Goal: Task Accomplishment & Management: Manage account settings

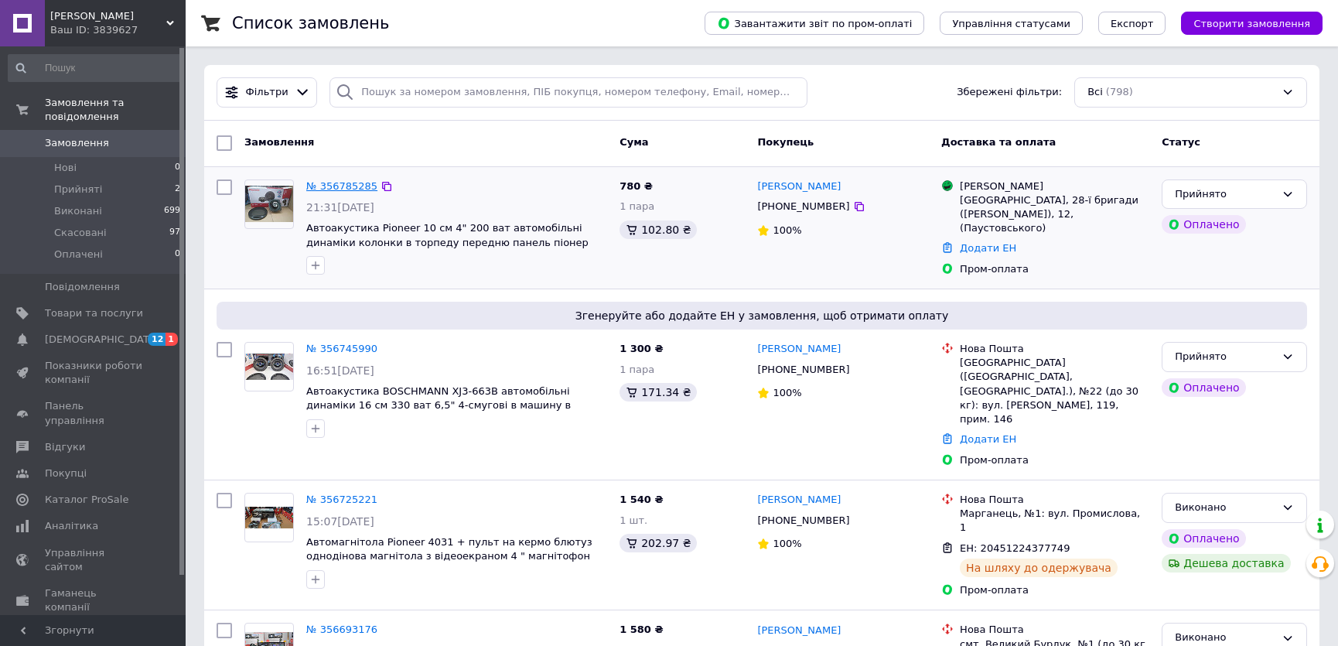
click at [349, 185] on link "№ 356785285" at bounding box center [341, 186] width 71 height 12
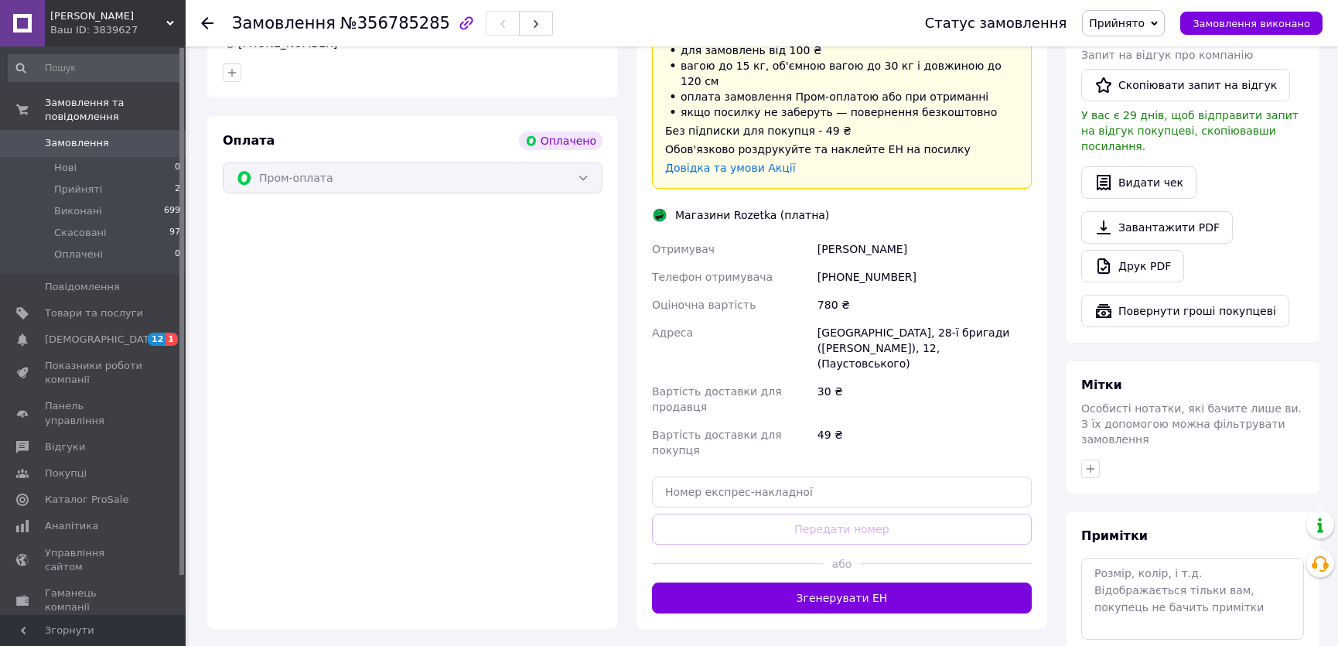
scroll to position [492, 0]
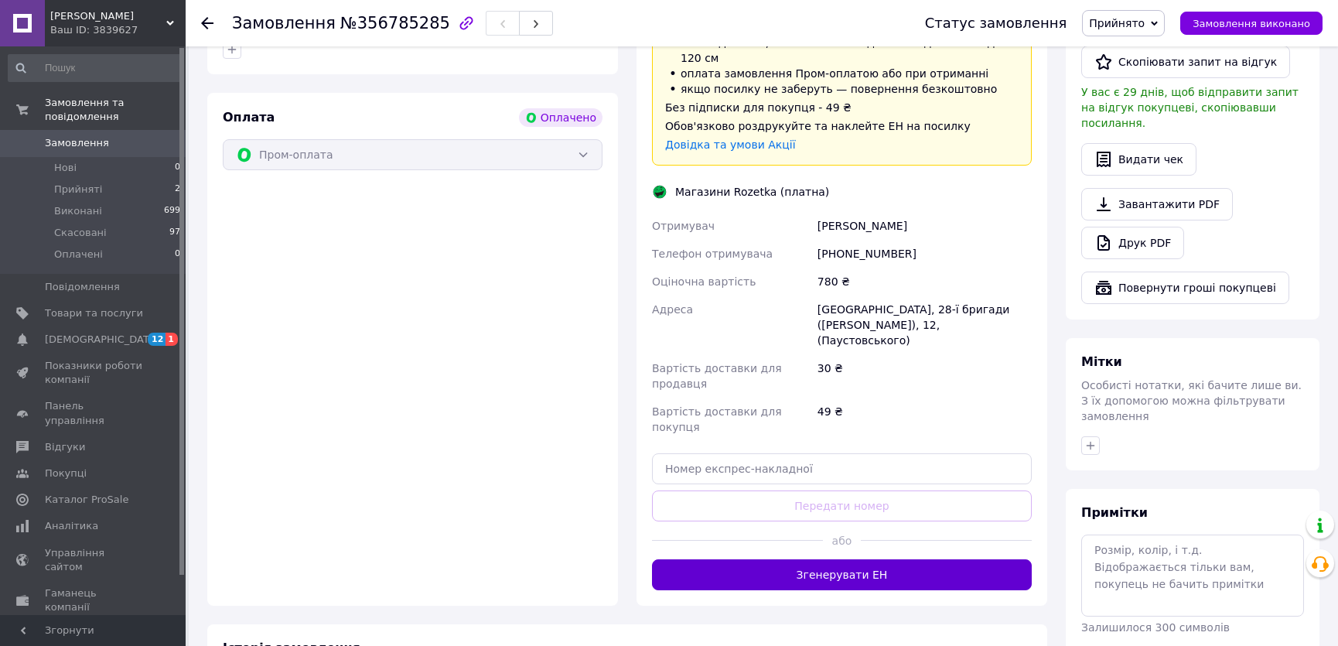
click at [846, 559] on button "Згенерувати ЕН" at bounding box center [842, 574] width 380 height 31
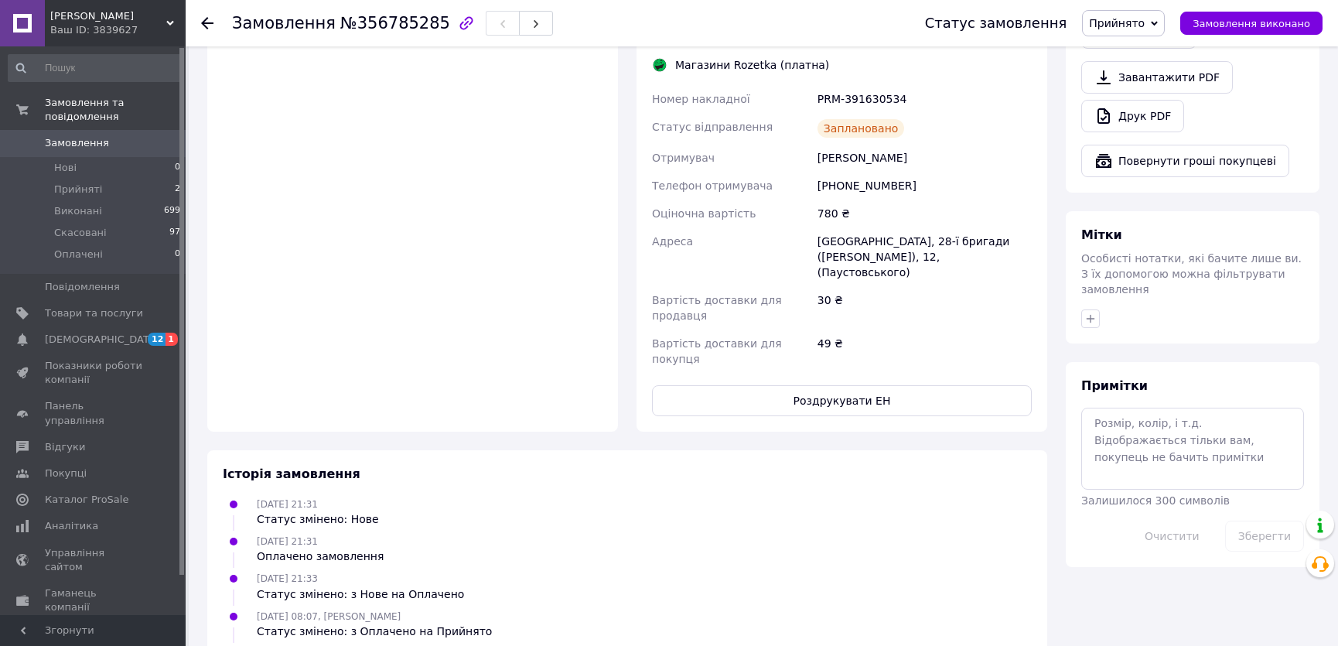
scroll to position [620, 0]
click at [905, 384] on button "Роздрукувати ЕН" at bounding box center [842, 399] width 380 height 31
click at [1218, 27] on span "Замовлення виконано" at bounding box center [1252, 24] width 118 height 12
click at [116, 136] on span "Замовлення" at bounding box center [94, 143] width 98 height 14
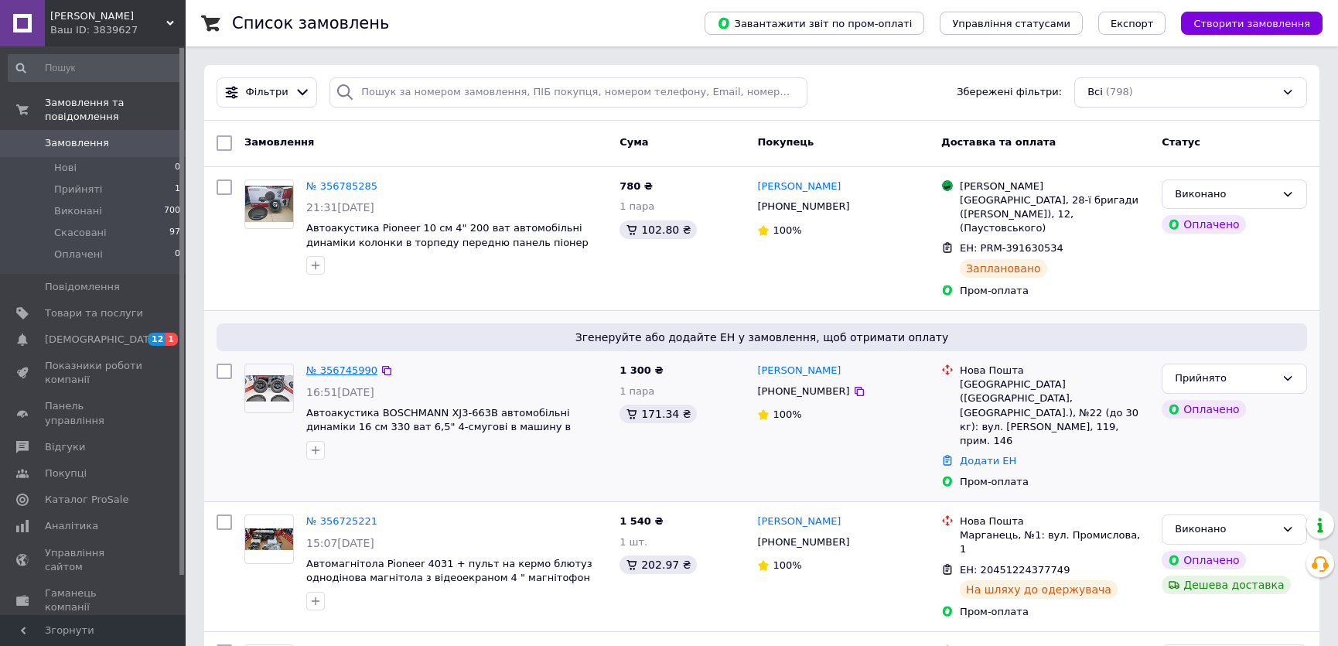
click at [341, 364] on link "№ 356745990" at bounding box center [341, 370] width 71 height 12
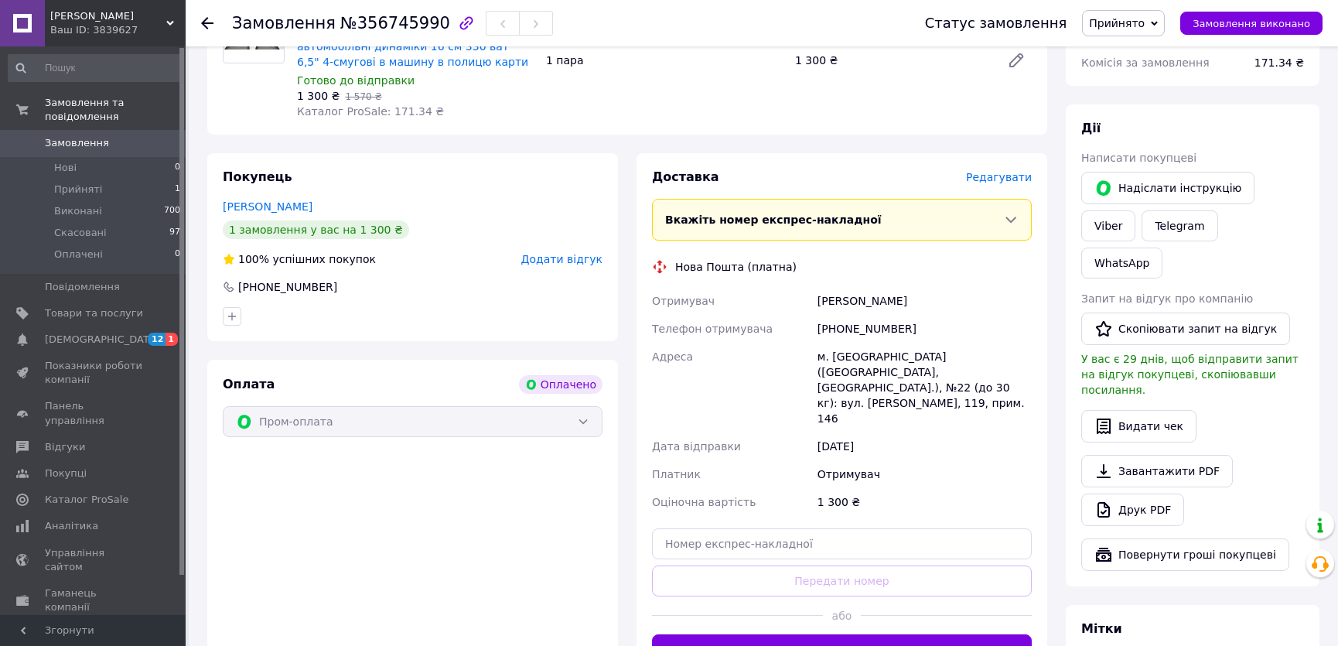
scroll to position [281, 0]
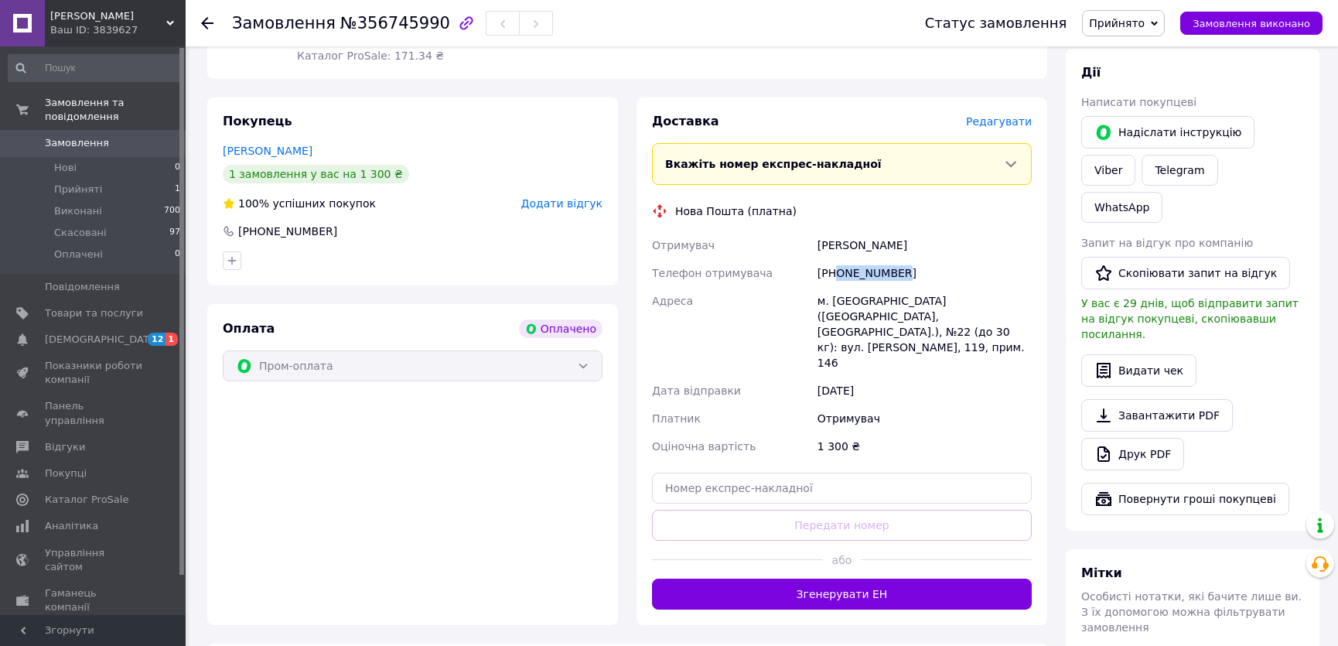
drag, startPoint x: 837, startPoint y: 272, endPoint x: 916, endPoint y: 263, distance: 79.4
click at [913, 267] on div "+380509421862" at bounding box center [925, 273] width 220 height 28
copy div "0509421862"
click at [680, 473] on input "text" at bounding box center [842, 488] width 380 height 31
paste input "20451225205717"
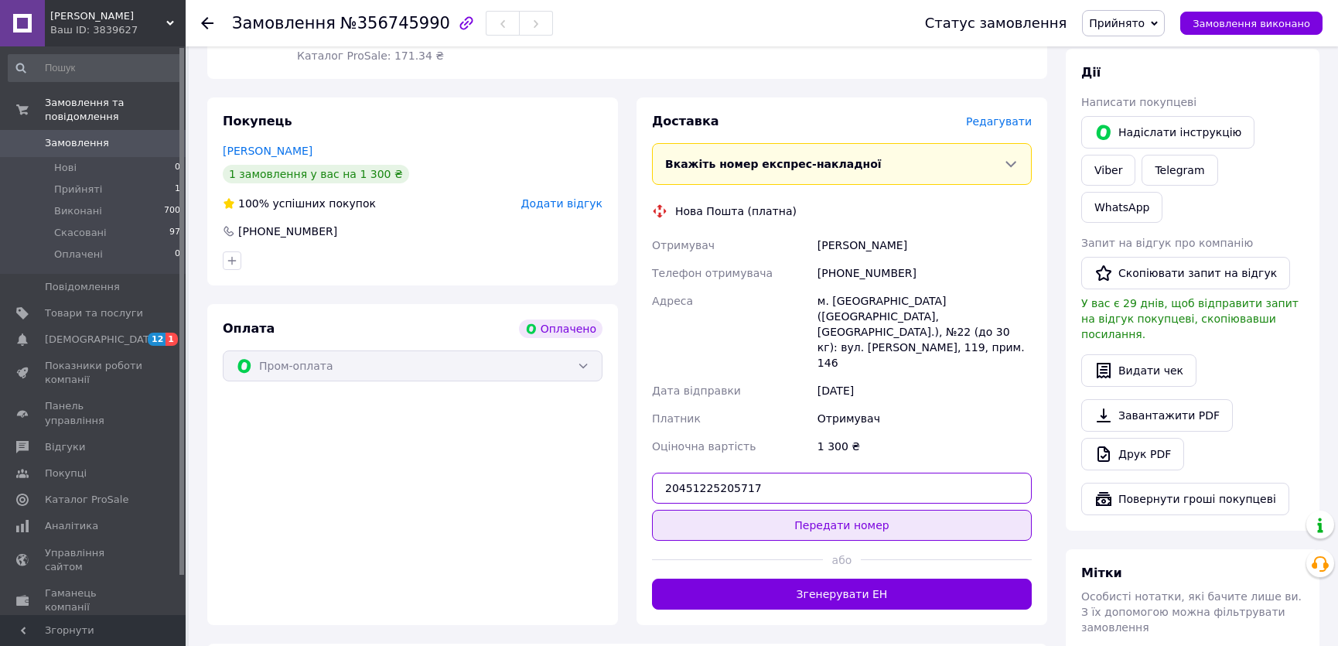
type input "20451225205717"
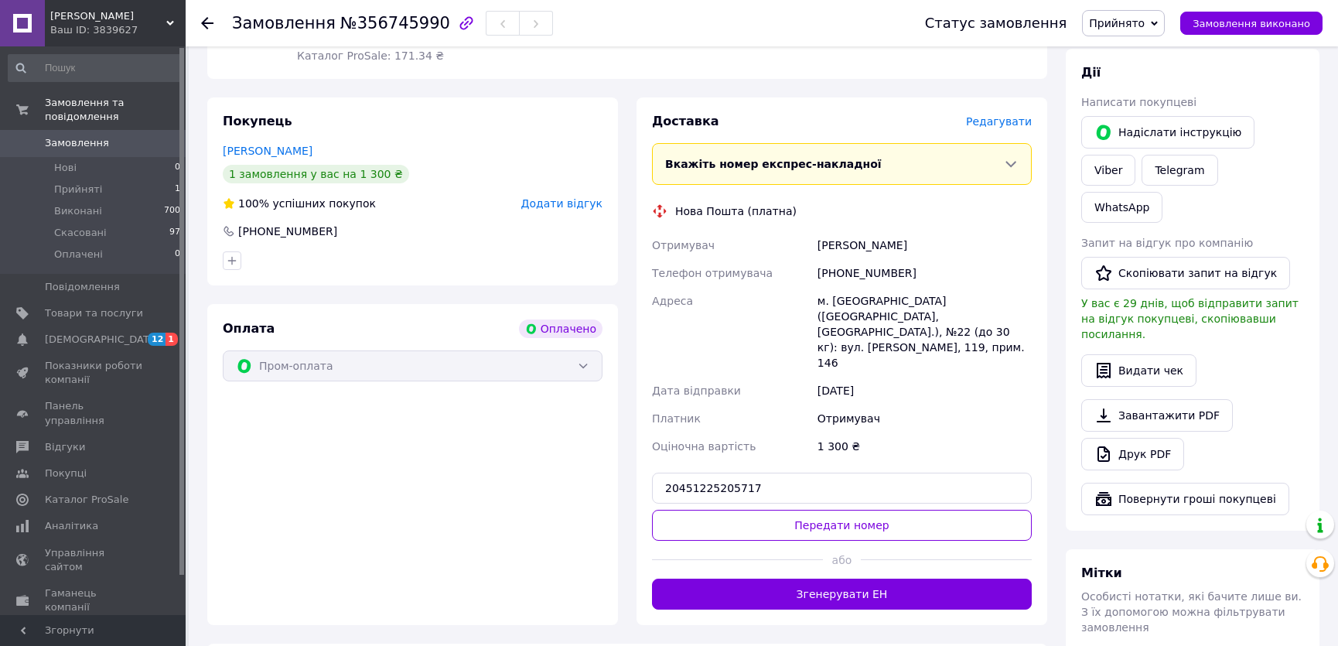
click at [726, 510] on button "Передати номер" at bounding box center [842, 525] width 380 height 31
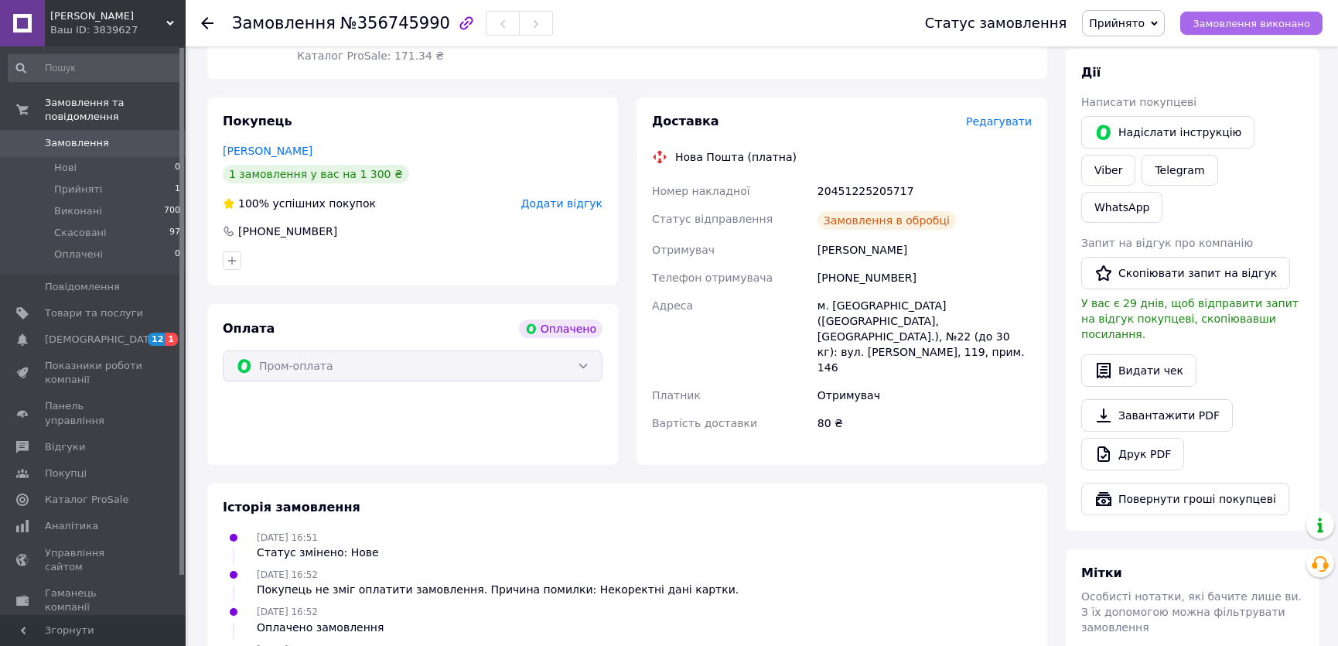
drag, startPoint x: 1251, startPoint y: 26, endPoint x: 1139, endPoint y: 71, distance: 121.1
click at [1251, 25] on span "Замовлення виконано" at bounding box center [1252, 24] width 118 height 12
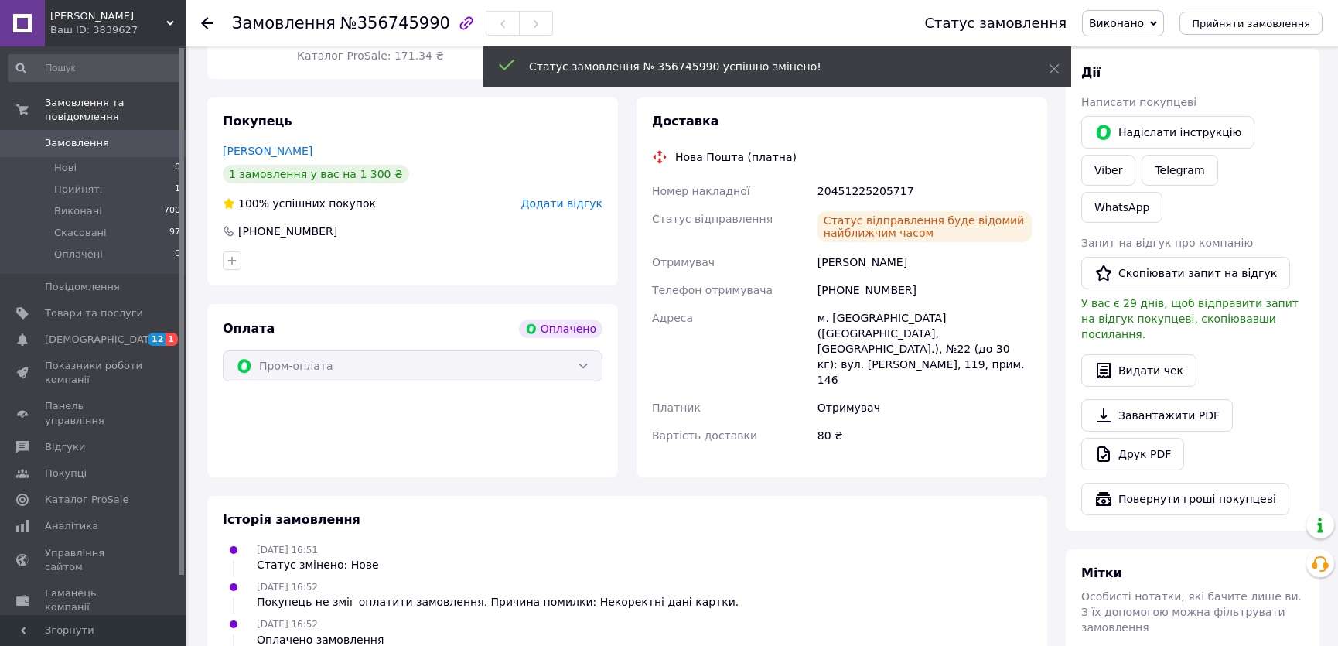
click at [129, 136] on span "Замовлення" at bounding box center [94, 143] width 98 height 14
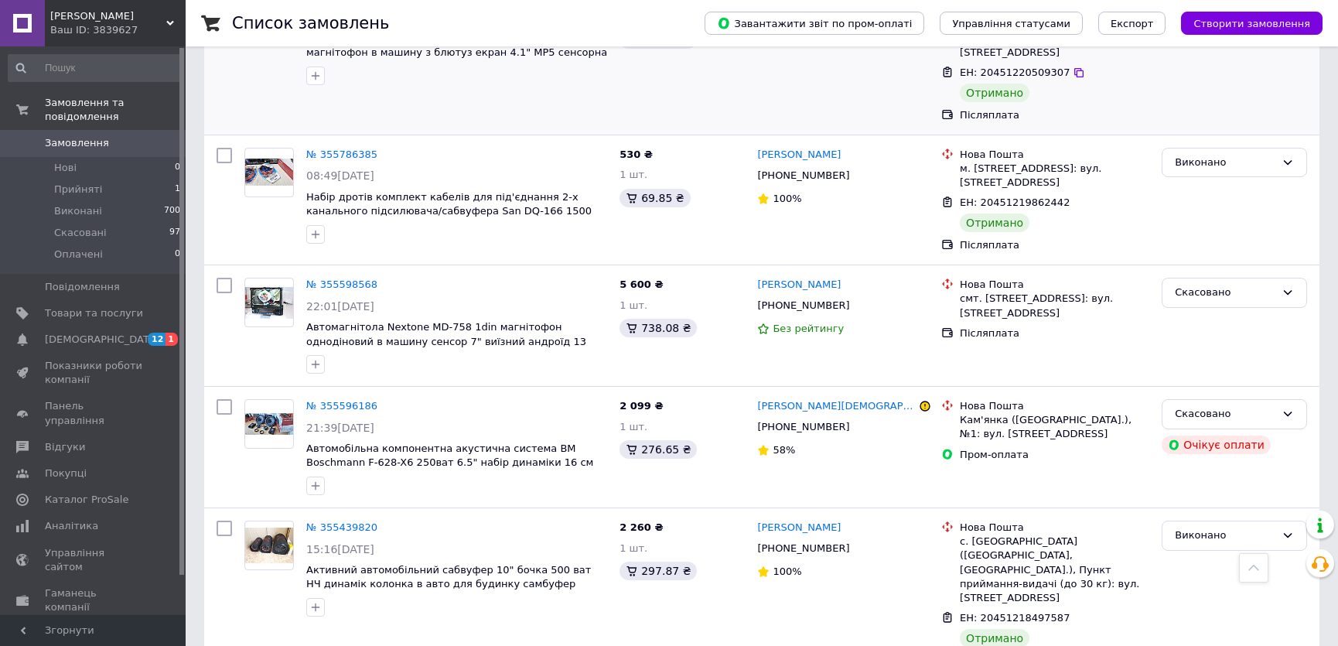
scroll to position [2301, 0]
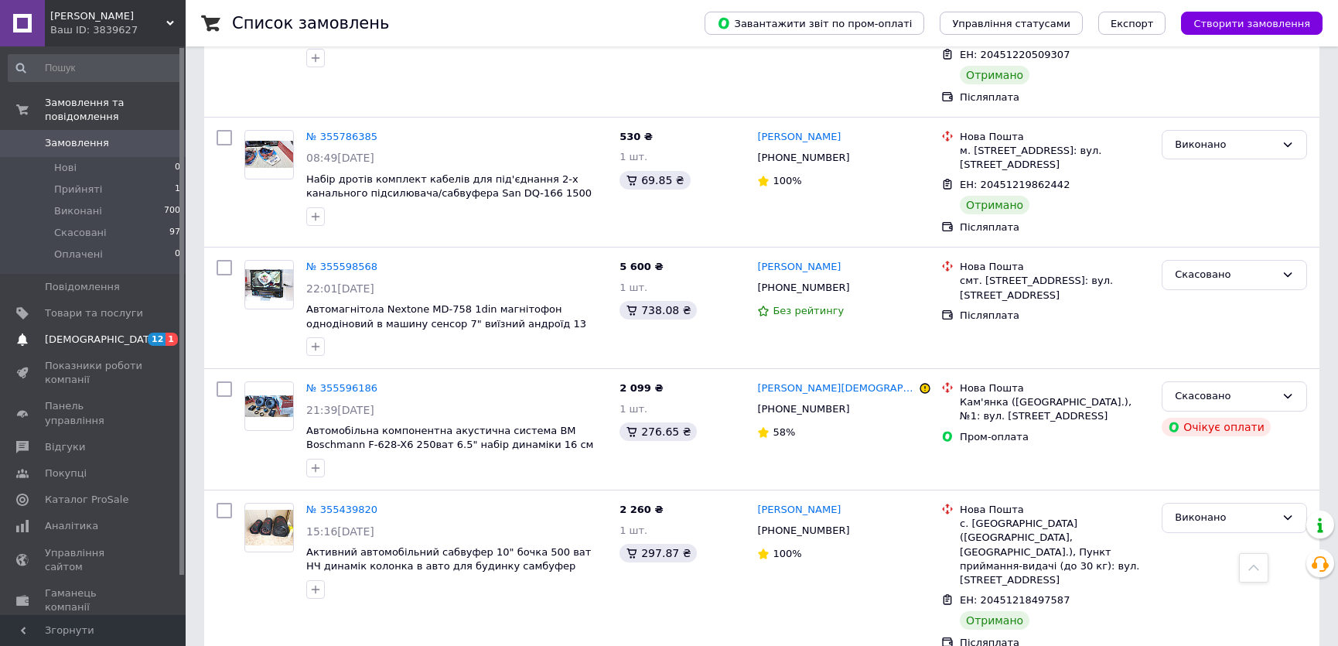
click at [104, 333] on span "[DEMOGRAPHIC_DATA]" at bounding box center [94, 340] width 98 height 14
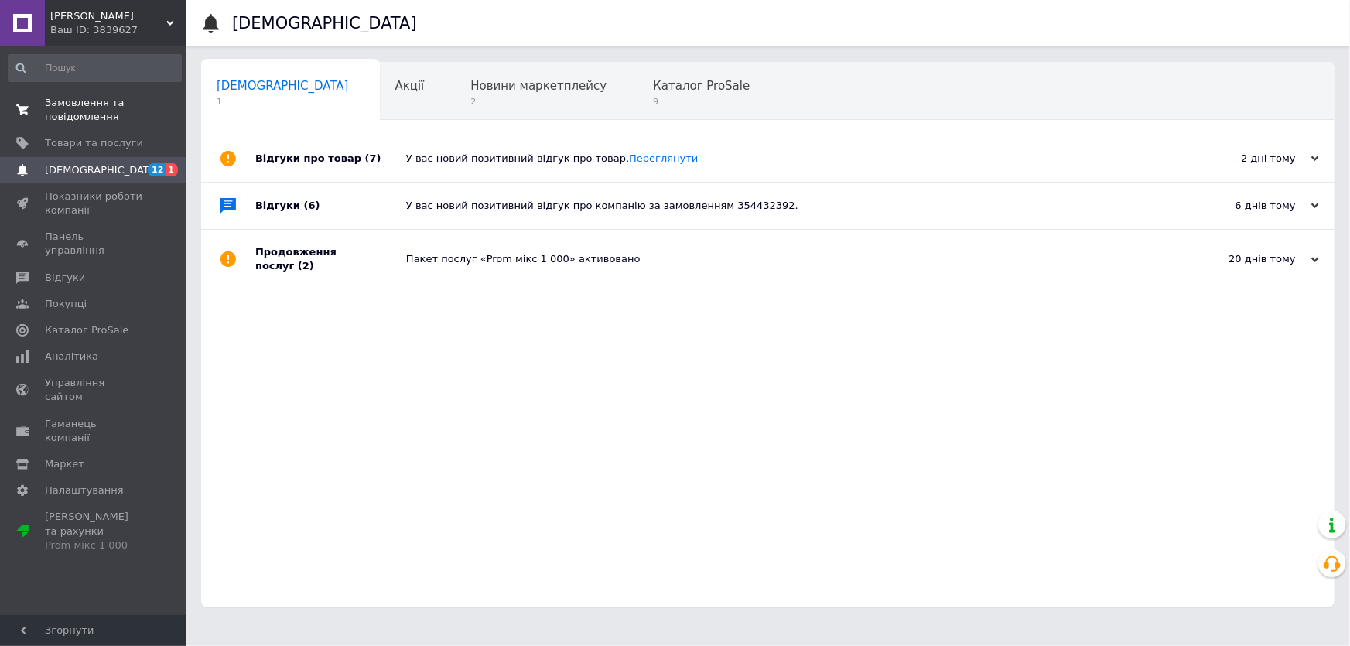
click at [89, 117] on span "Замовлення та повідомлення" at bounding box center [94, 110] width 98 height 28
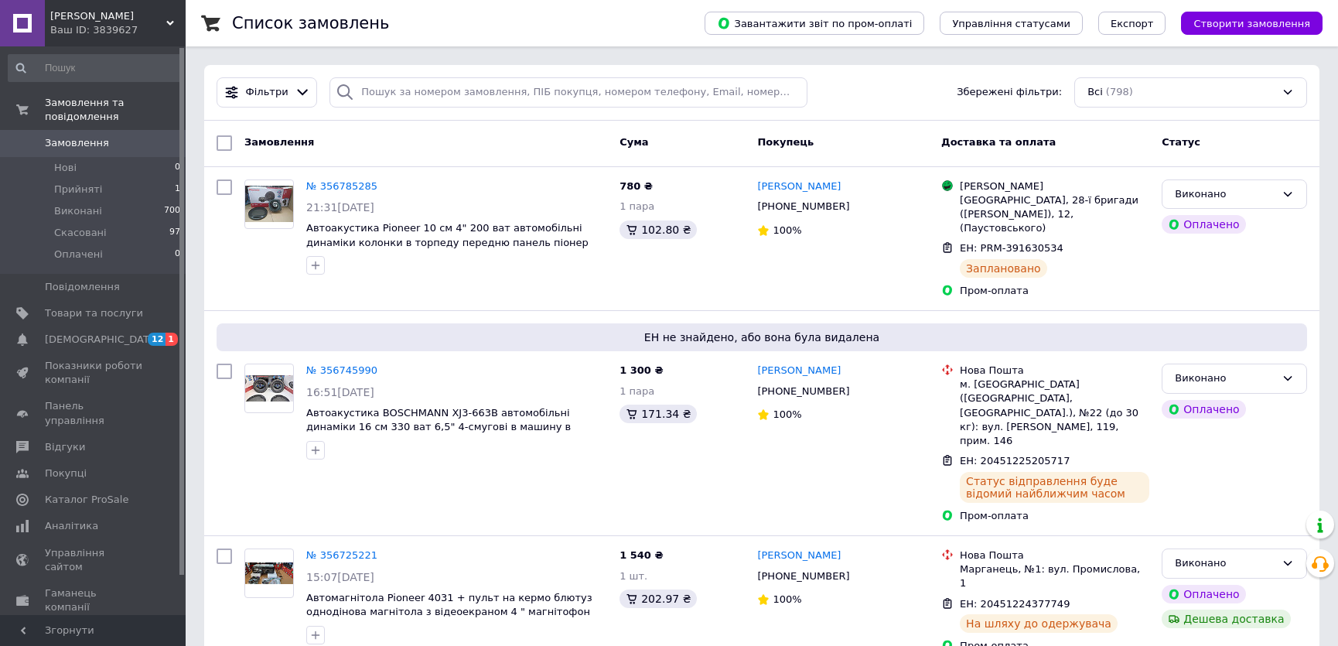
click at [173, 20] on icon at bounding box center [170, 23] width 8 height 8
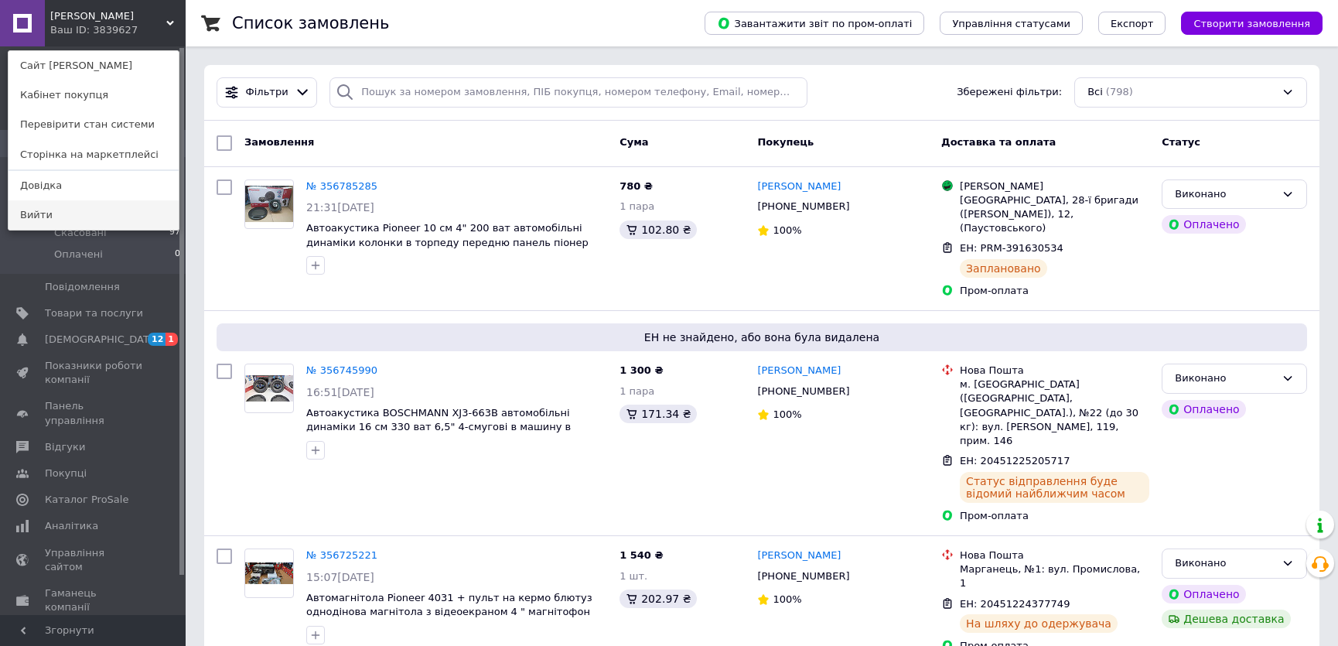
click at [90, 205] on link "Вийти" at bounding box center [94, 214] width 170 height 29
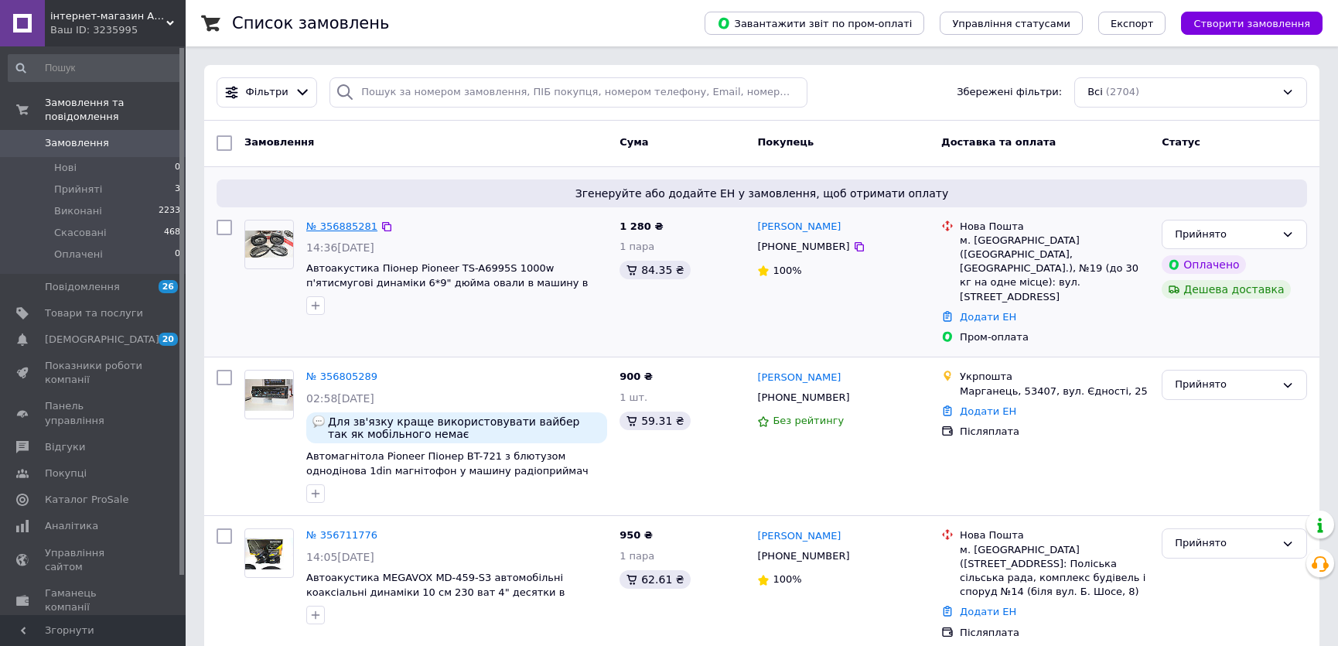
click at [346, 225] on link "№ 356885281" at bounding box center [341, 226] width 71 height 12
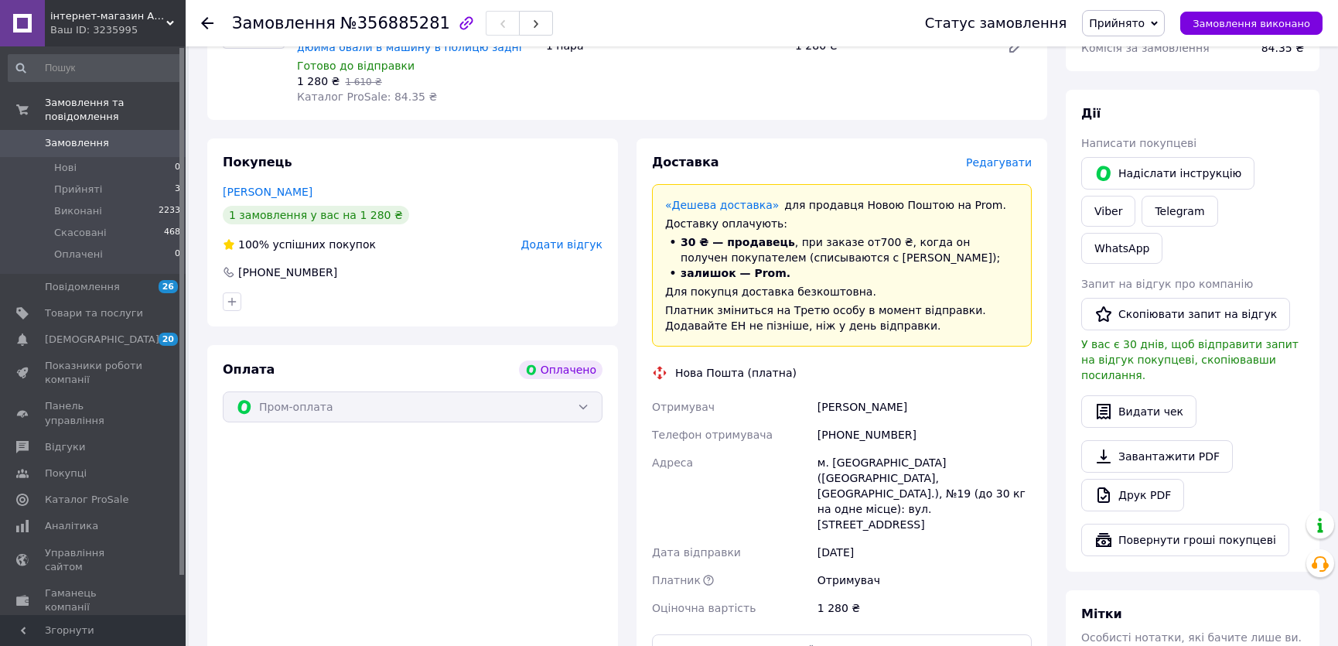
scroll to position [281, 0]
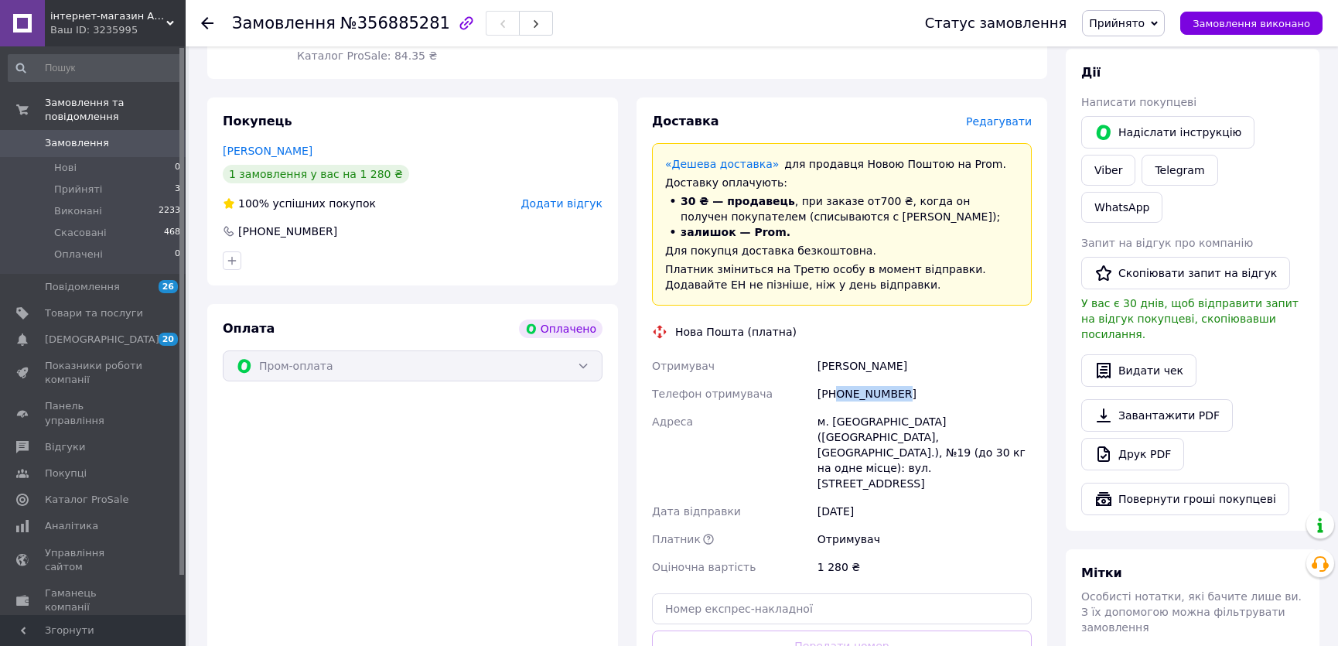
drag, startPoint x: 835, startPoint y: 394, endPoint x: 946, endPoint y: 394, distance: 110.6
click at [946, 394] on div "+380669332347" at bounding box center [925, 394] width 220 height 28
copy div "0669332347"
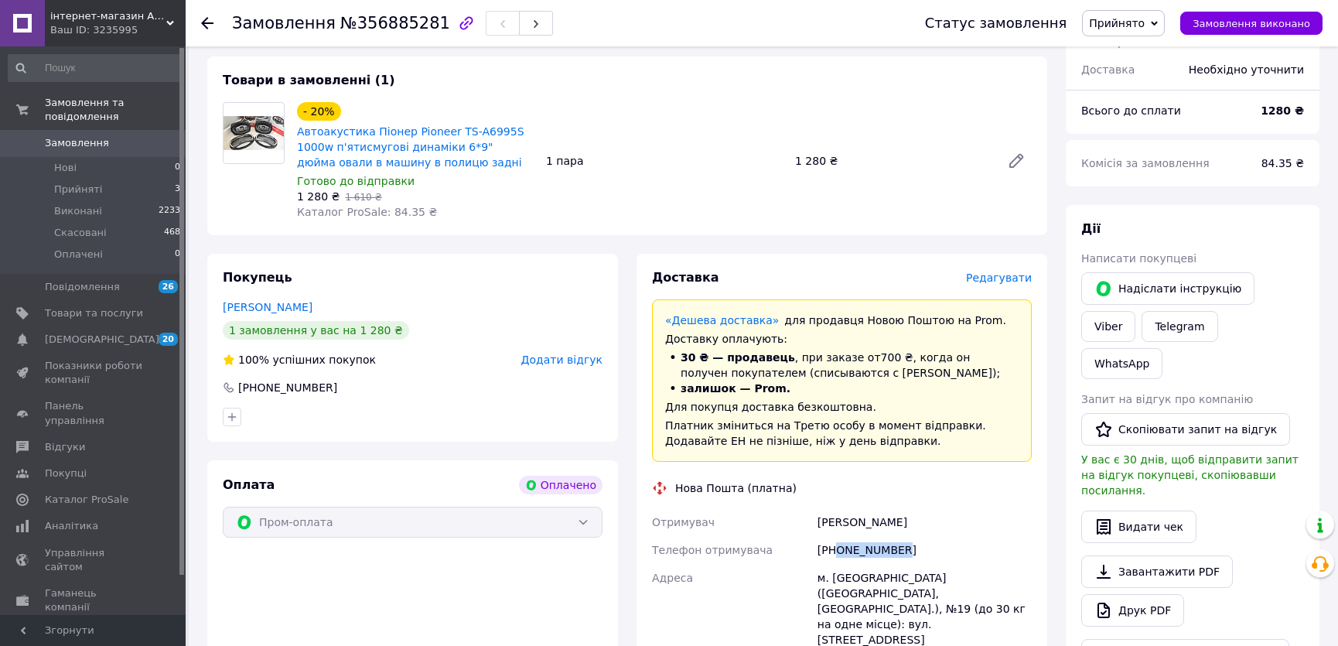
scroll to position [351, 0]
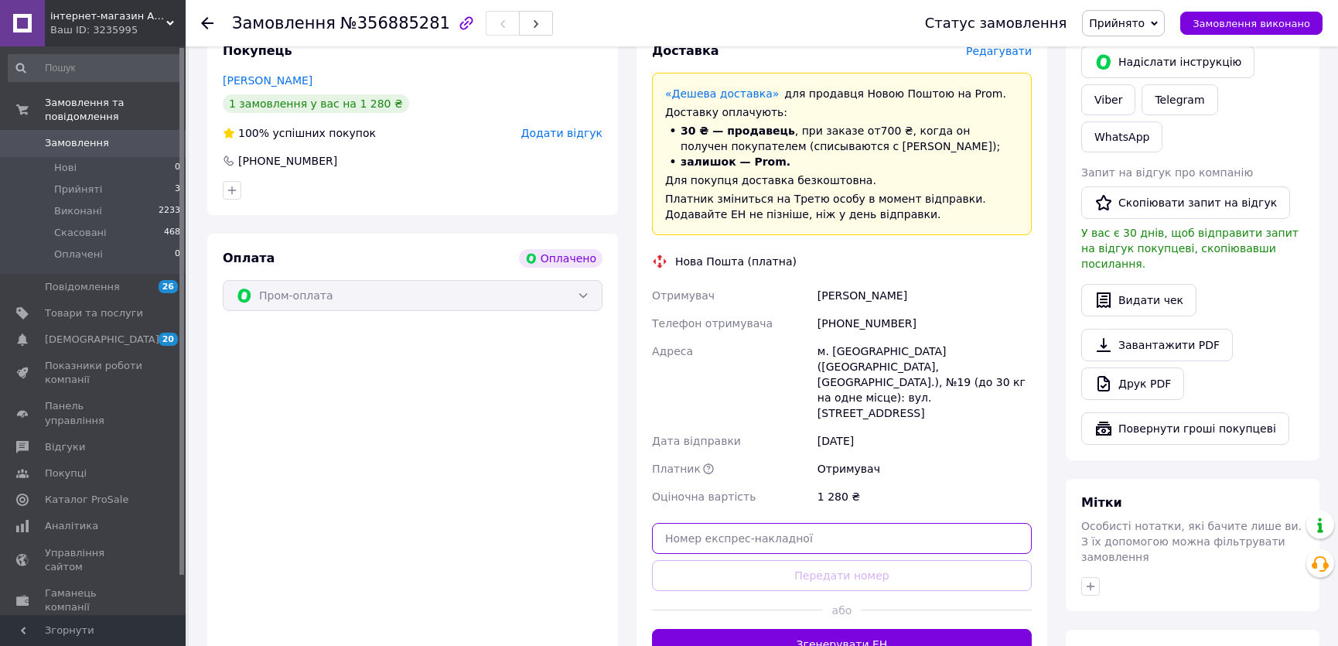
drag, startPoint x: 774, startPoint y: 508, endPoint x: 774, endPoint y: 548, distance: 39.5
click at [774, 523] on input "text" at bounding box center [842, 538] width 380 height 31
paste input "20451225208047"
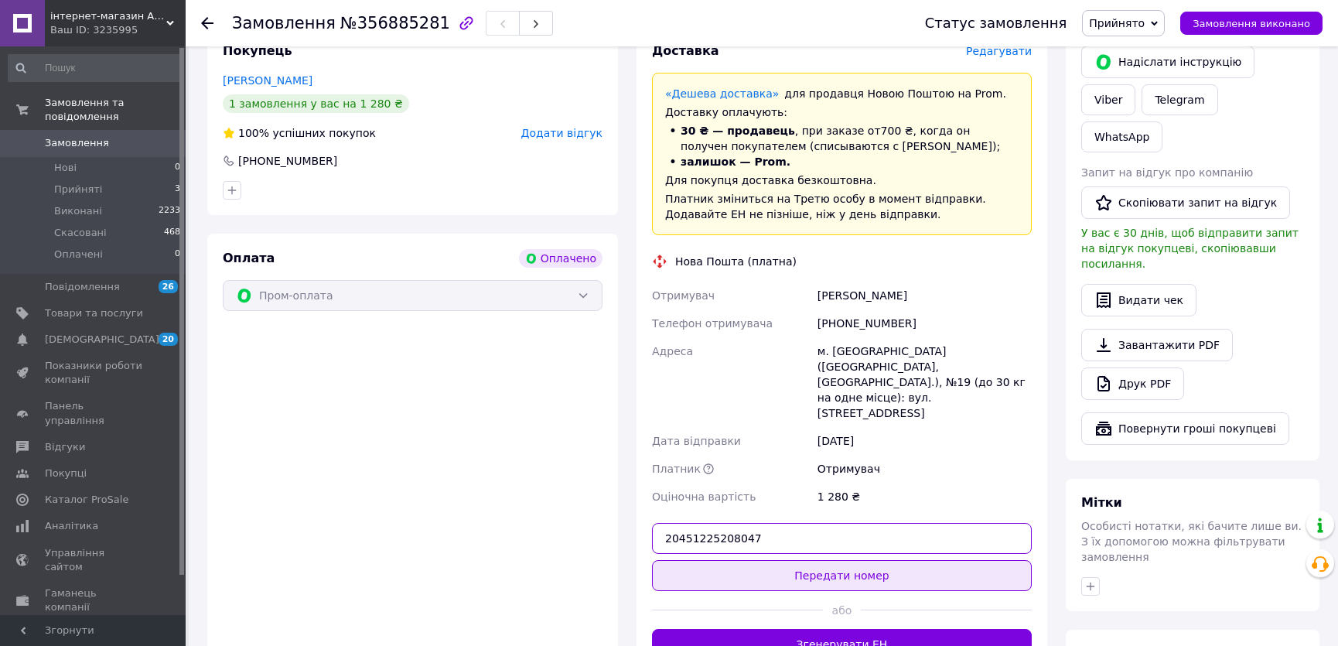
type input "20451225208047"
click at [775, 560] on button "Передати номер" at bounding box center [842, 575] width 380 height 31
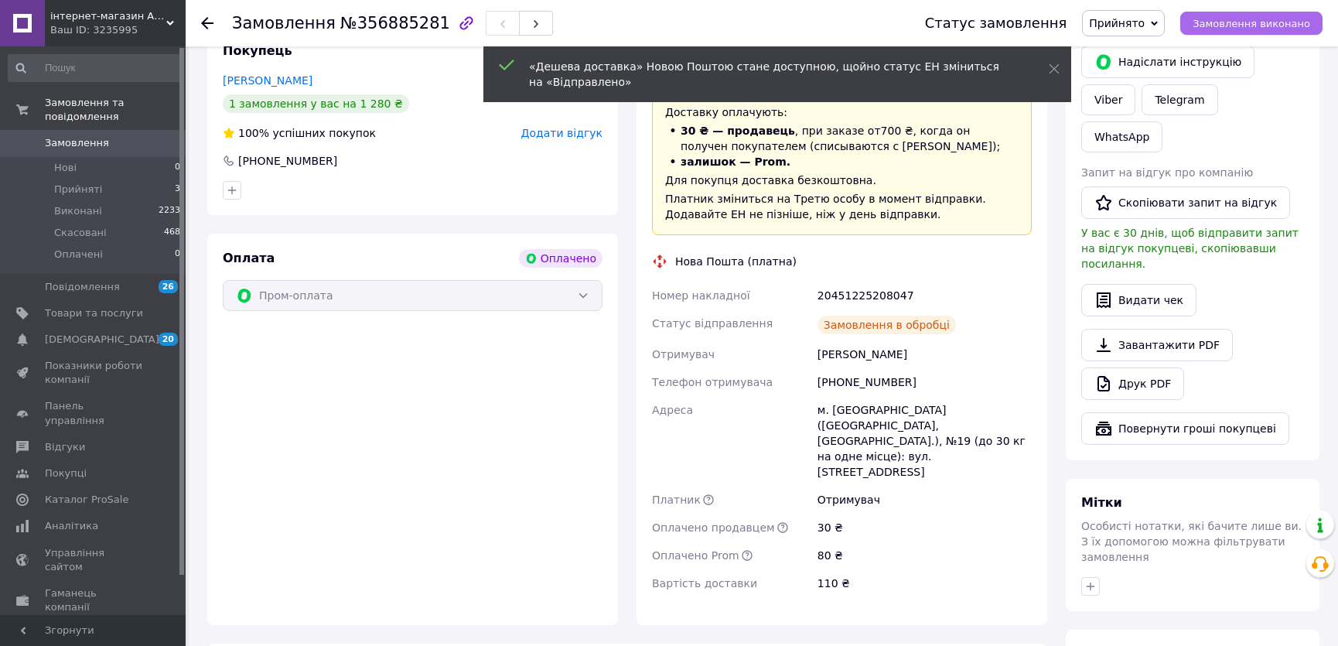
click at [1226, 26] on span "Замовлення виконано" at bounding box center [1252, 24] width 118 height 12
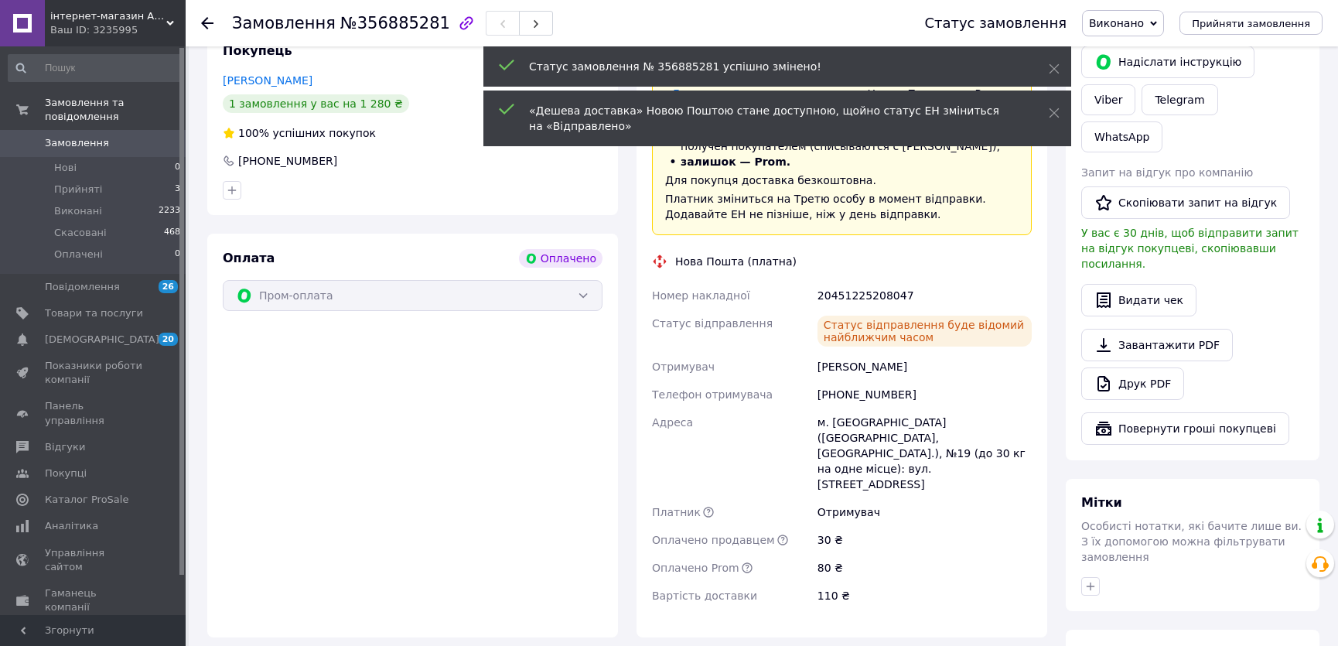
click at [108, 136] on span "Замовлення" at bounding box center [94, 143] width 98 height 14
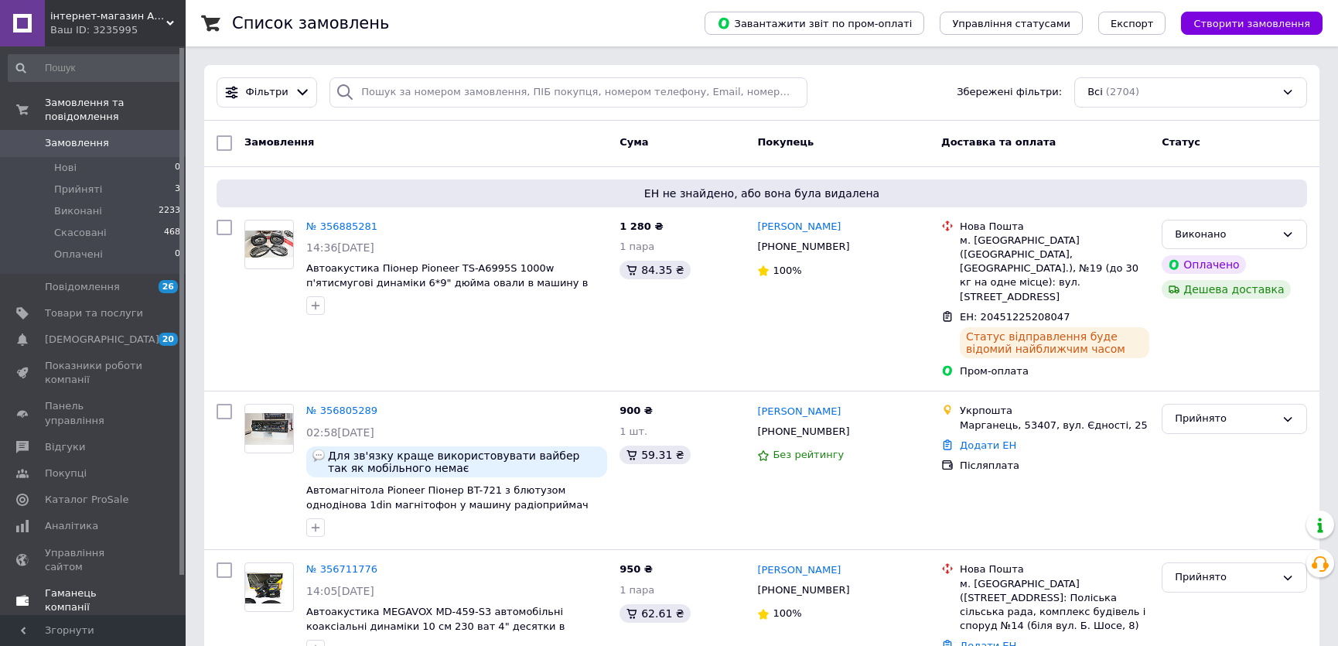
click at [112, 493] on span "Каталог ProSale" at bounding box center [87, 500] width 84 height 14
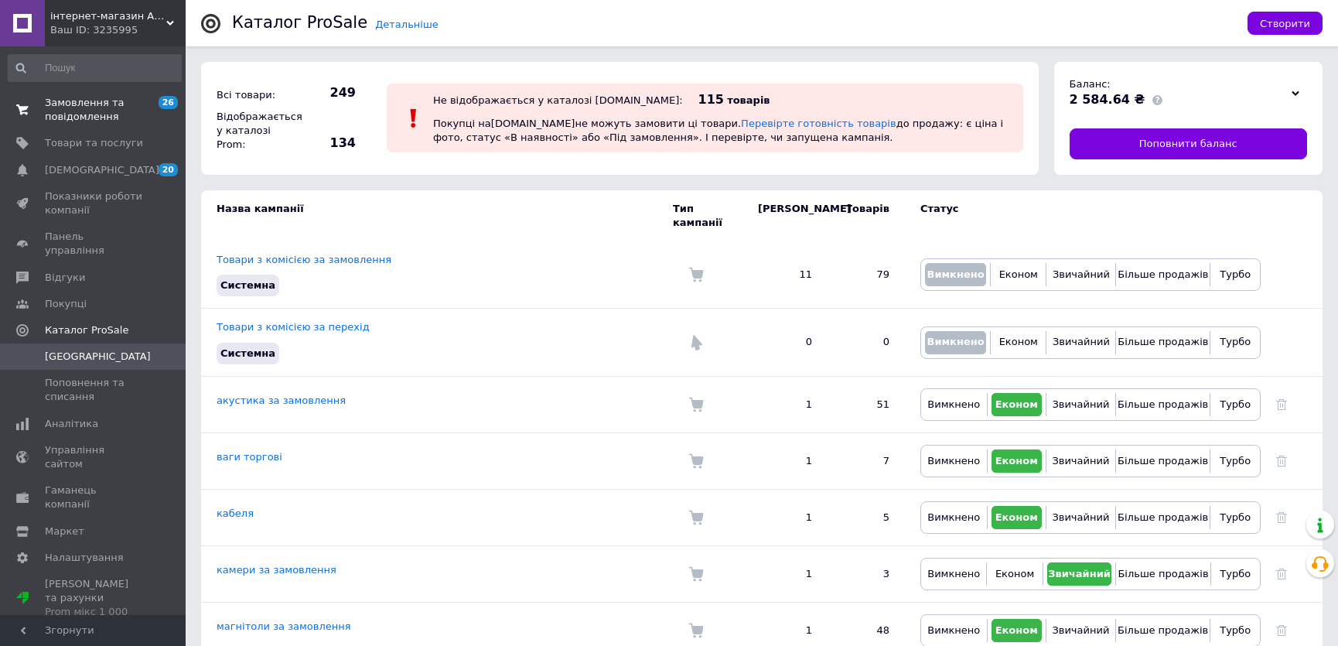
click at [107, 116] on span "Замовлення та повідомлення" at bounding box center [94, 110] width 98 height 28
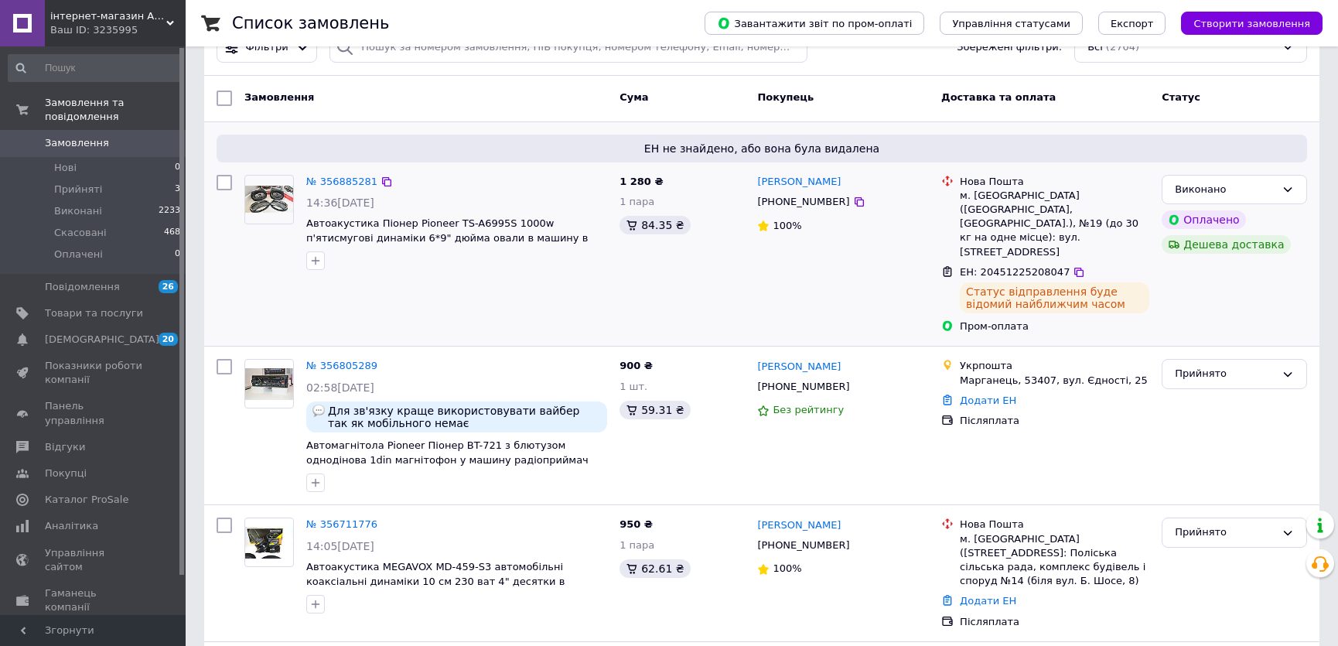
scroll to position [70, 0]
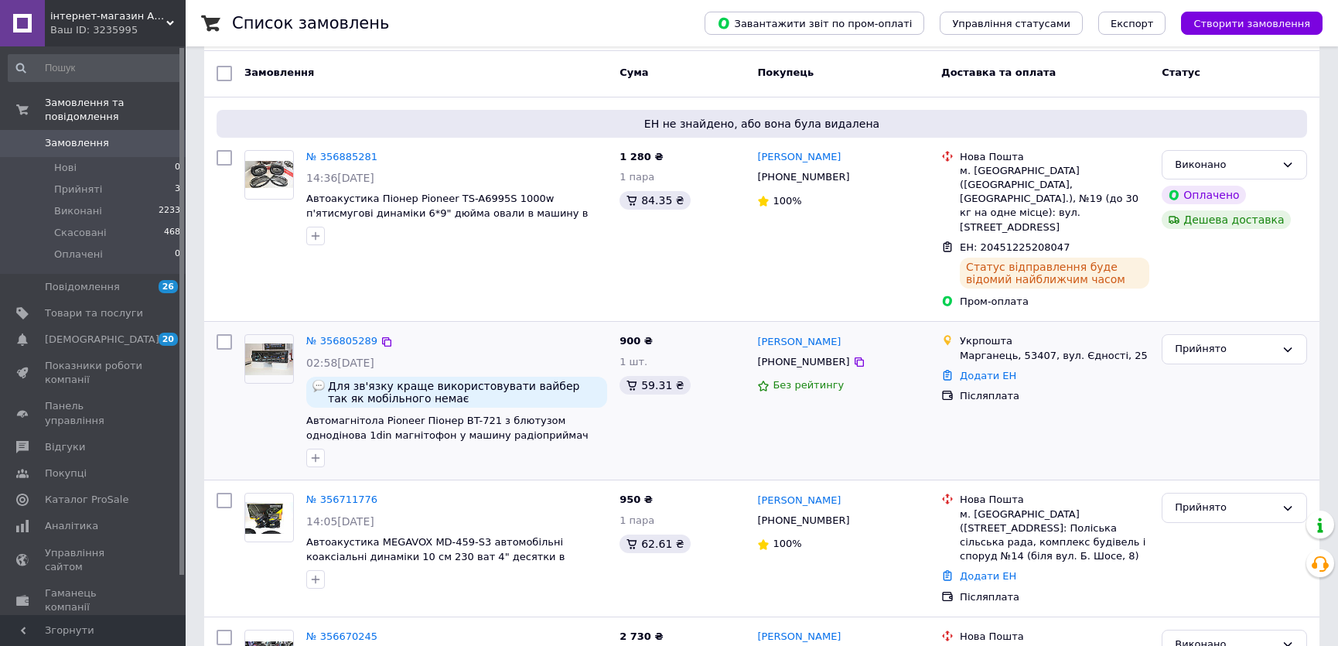
click at [320, 328] on div "№ 356805289 02:58, 12.08.2025 Для зв'язку краще використовувати вайбер так як м…" at bounding box center [456, 400] width 313 height 145
click at [325, 335] on link "№ 356805289" at bounding box center [341, 341] width 71 height 12
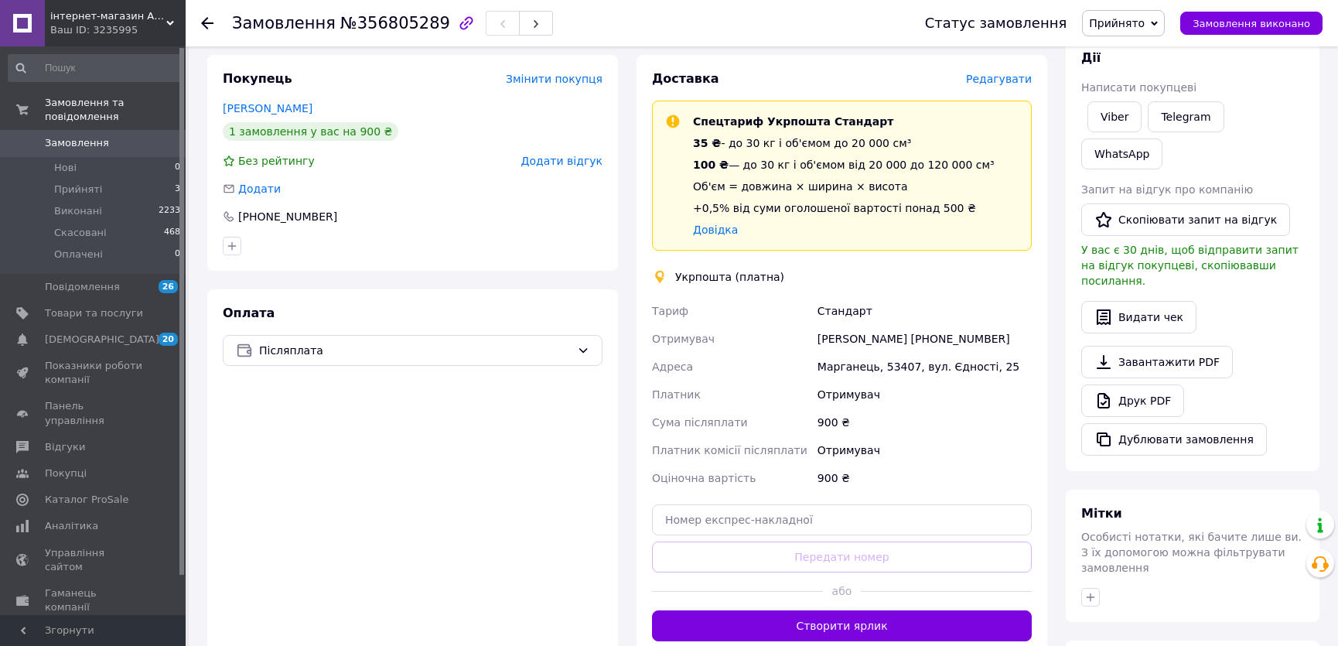
scroll to position [281, 0]
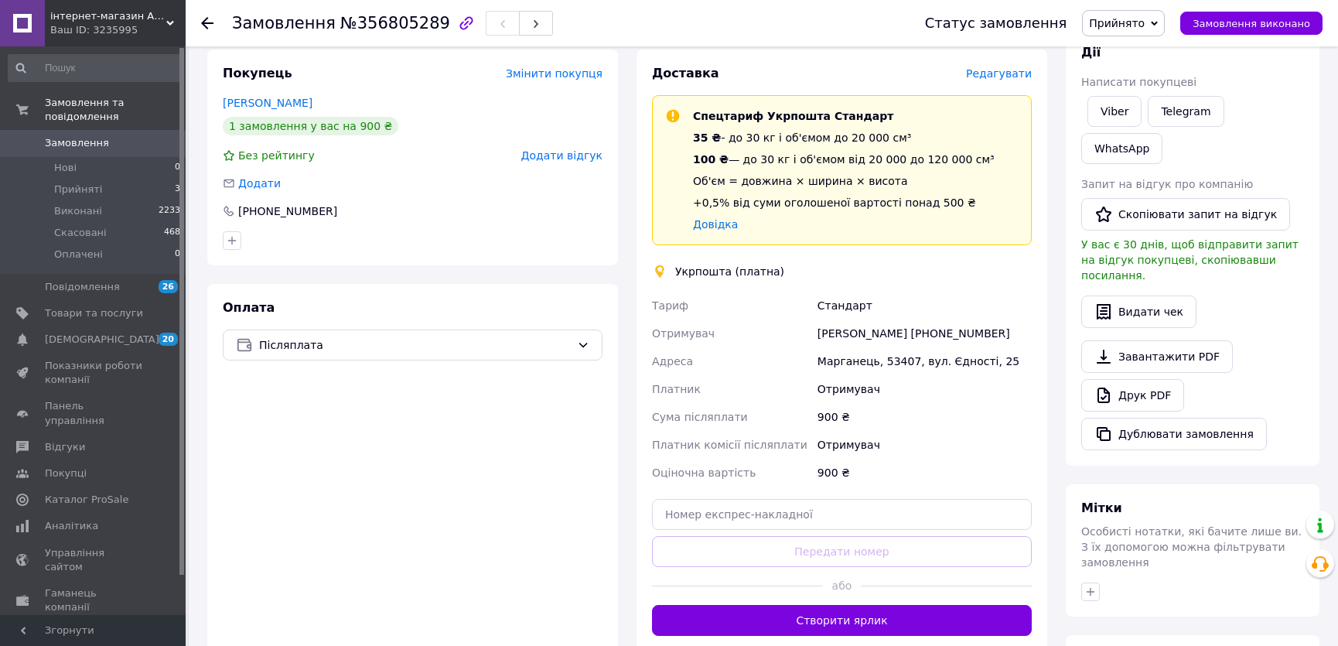
drag, startPoint x: 925, startPoint y: 333, endPoint x: 1011, endPoint y: 334, distance: 85.9
click at [1011, 334] on div "Костянтин Звєрко +380665894407" at bounding box center [925, 333] width 220 height 28
copy div "0665894407"
drag, startPoint x: 878, startPoint y: 360, endPoint x: 904, endPoint y: 361, distance: 26.3
click at [904, 361] on div "Марганець, 53407, вул. Єдності, 25" at bounding box center [925, 361] width 220 height 28
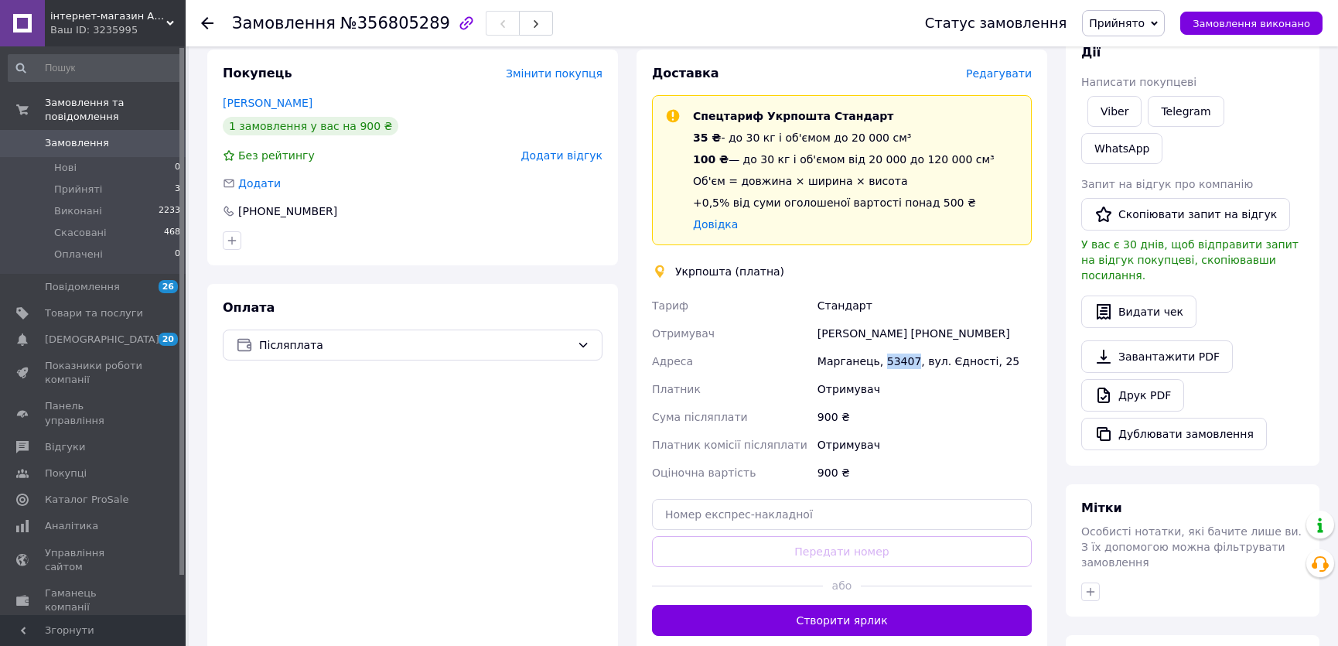
copy div "53407"
drag, startPoint x: 92, startPoint y: 130, endPoint x: 212, endPoint y: 151, distance: 121.7
click at [93, 136] on span "Замовлення" at bounding box center [77, 143] width 64 height 14
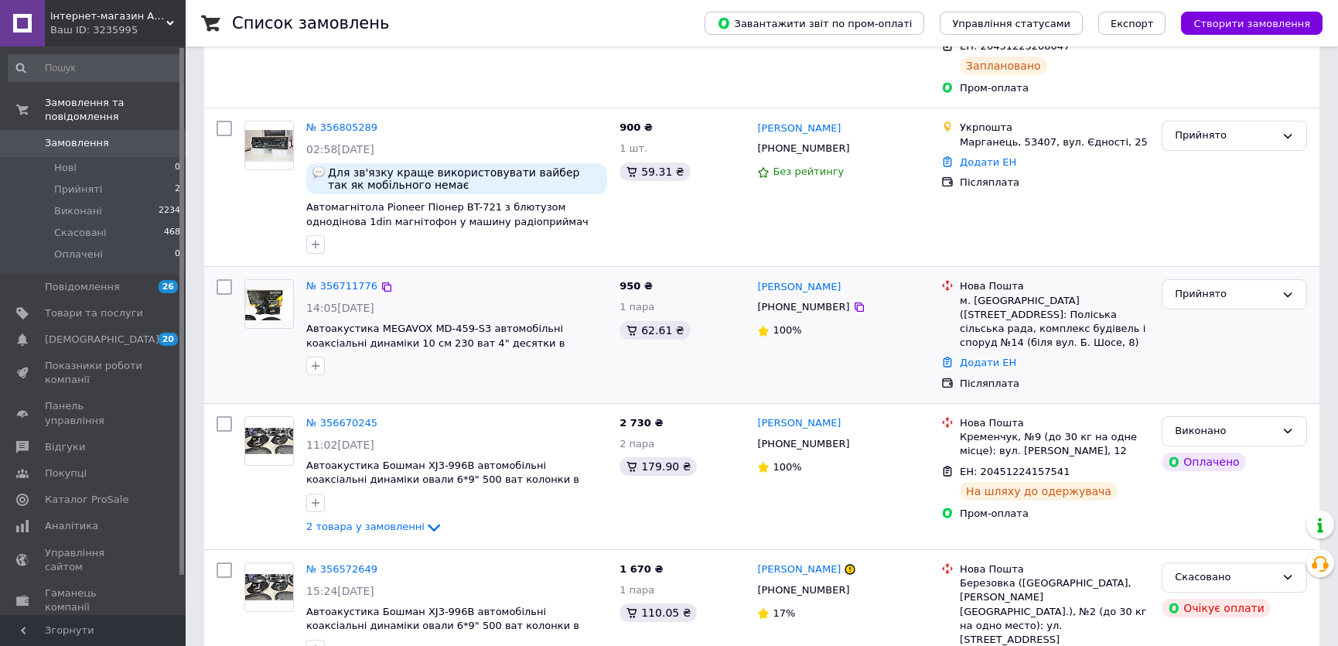
scroll to position [281, 0]
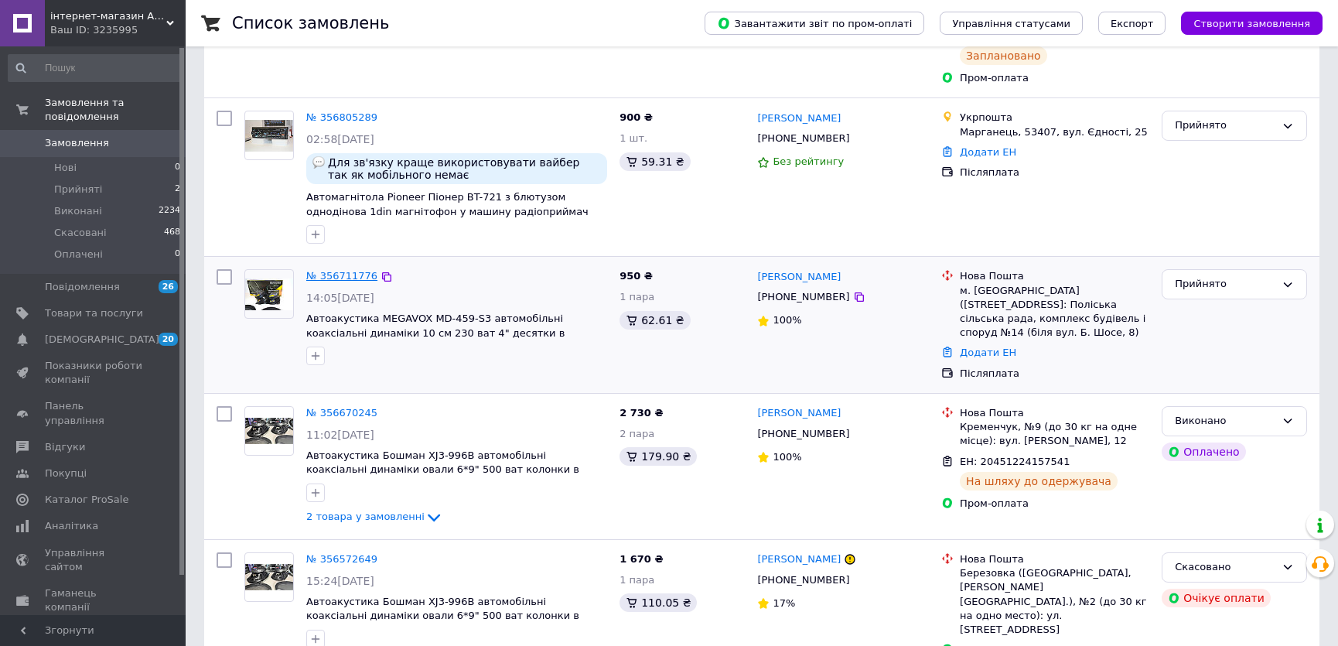
click at [332, 270] on link "№ 356711776" at bounding box center [341, 276] width 71 height 12
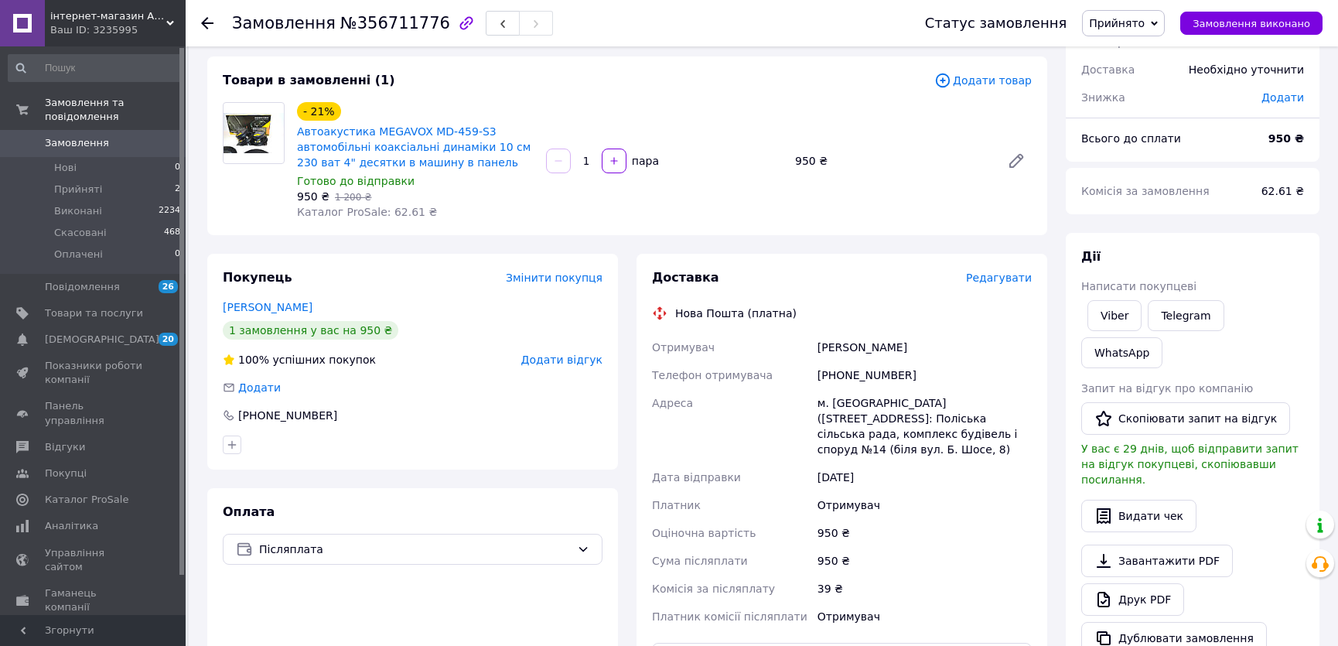
scroll to position [70, 0]
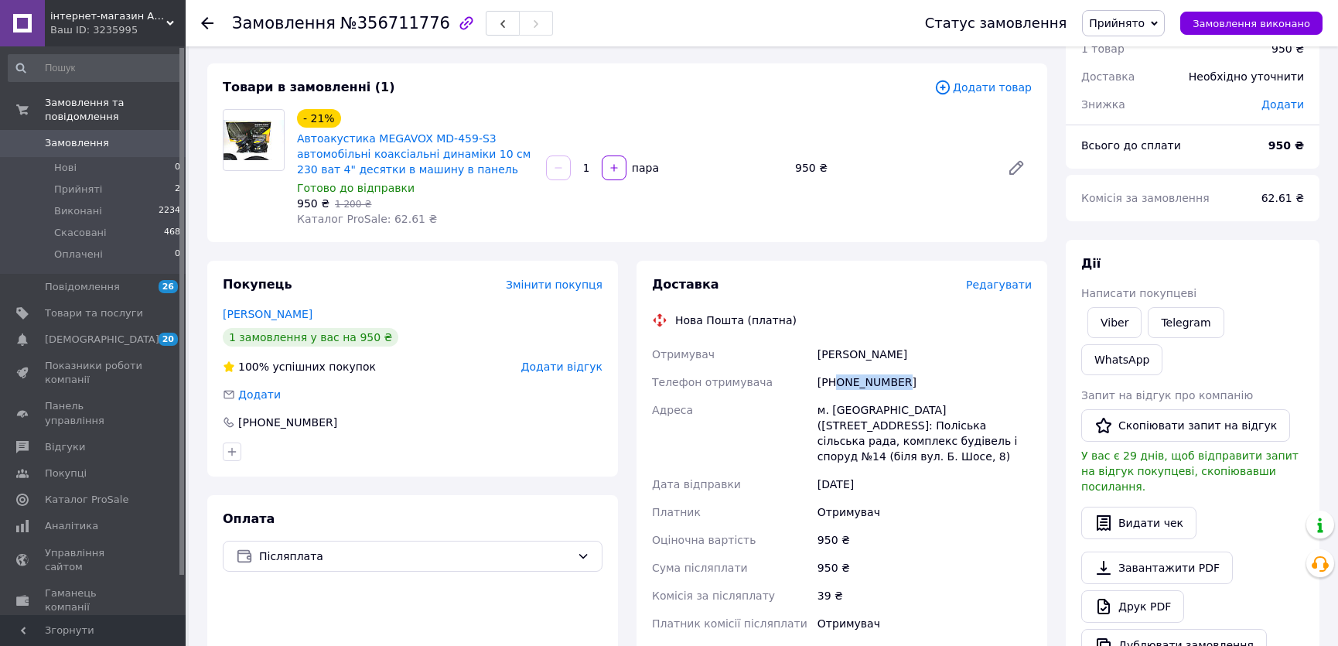
drag, startPoint x: 836, startPoint y: 378, endPoint x: 933, endPoint y: 376, distance: 96.7
click at [933, 376] on div "+380680232545" at bounding box center [925, 382] width 220 height 28
copy div "0680232545"
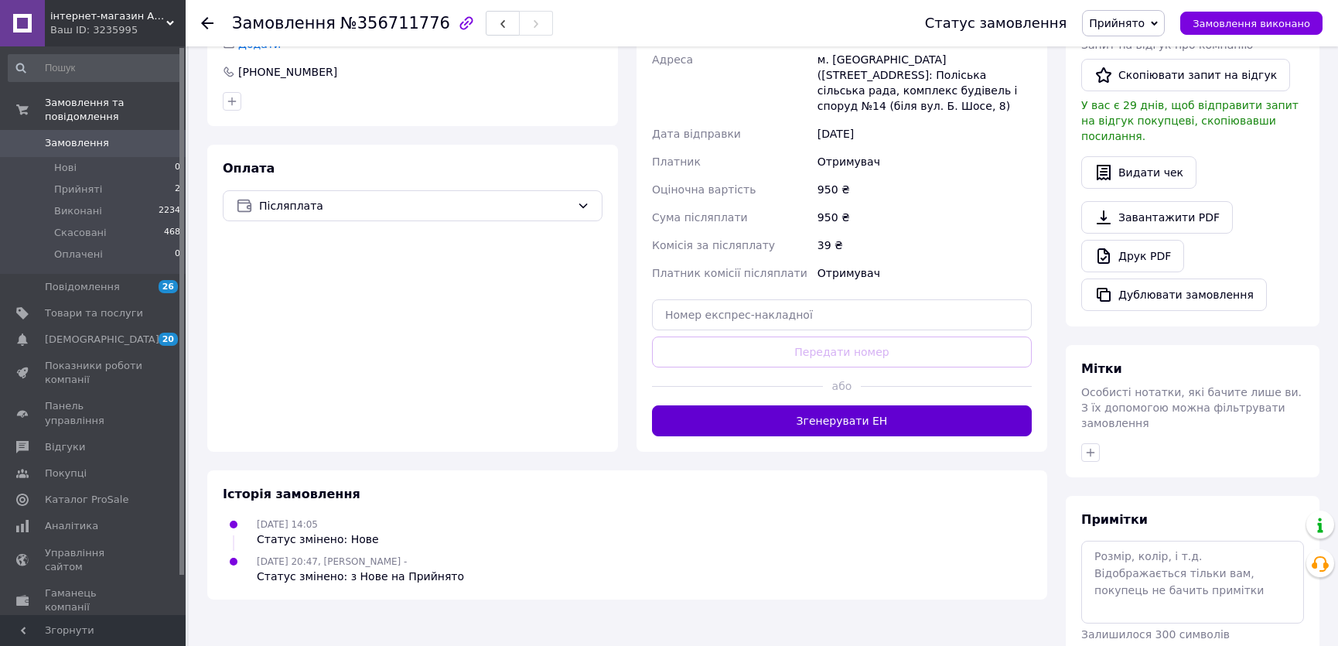
scroll to position [422, 0]
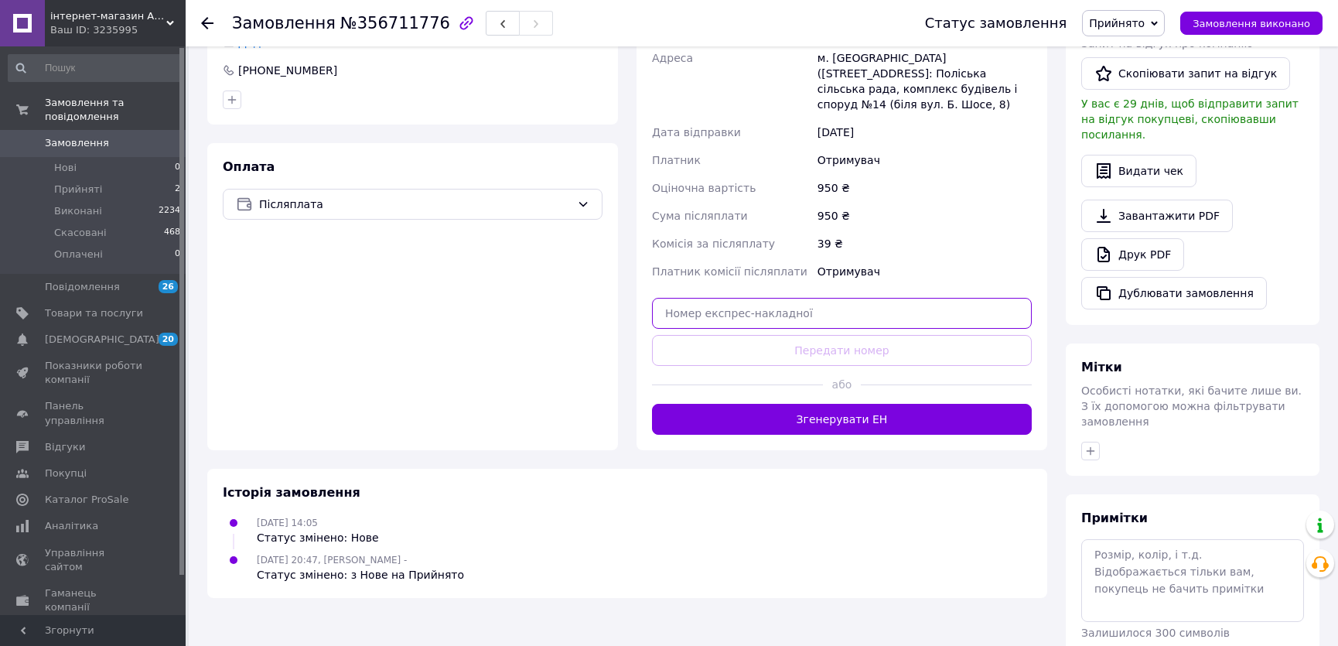
click at [818, 300] on input "text" at bounding box center [842, 313] width 380 height 31
paste input "20451225214504"
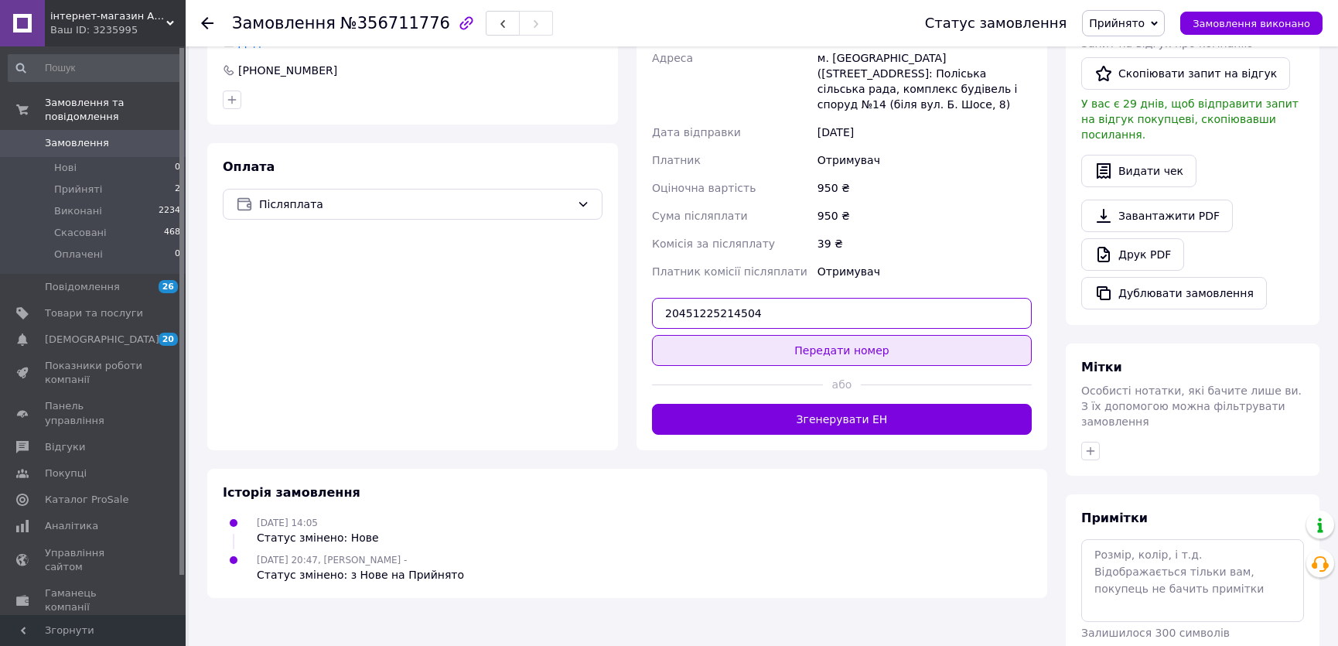
type input "20451225214504"
click at [824, 337] on button "Передати номер" at bounding box center [842, 350] width 380 height 31
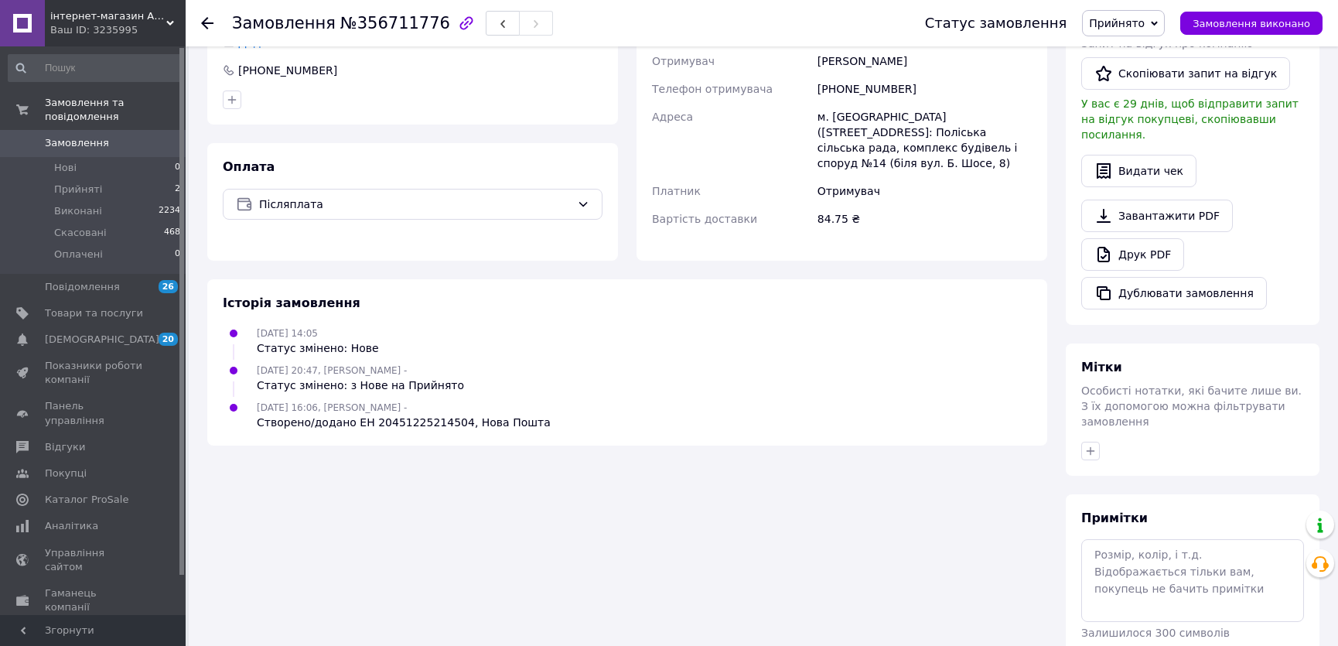
click at [107, 136] on span "Замовлення" at bounding box center [94, 143] width 98 height 14
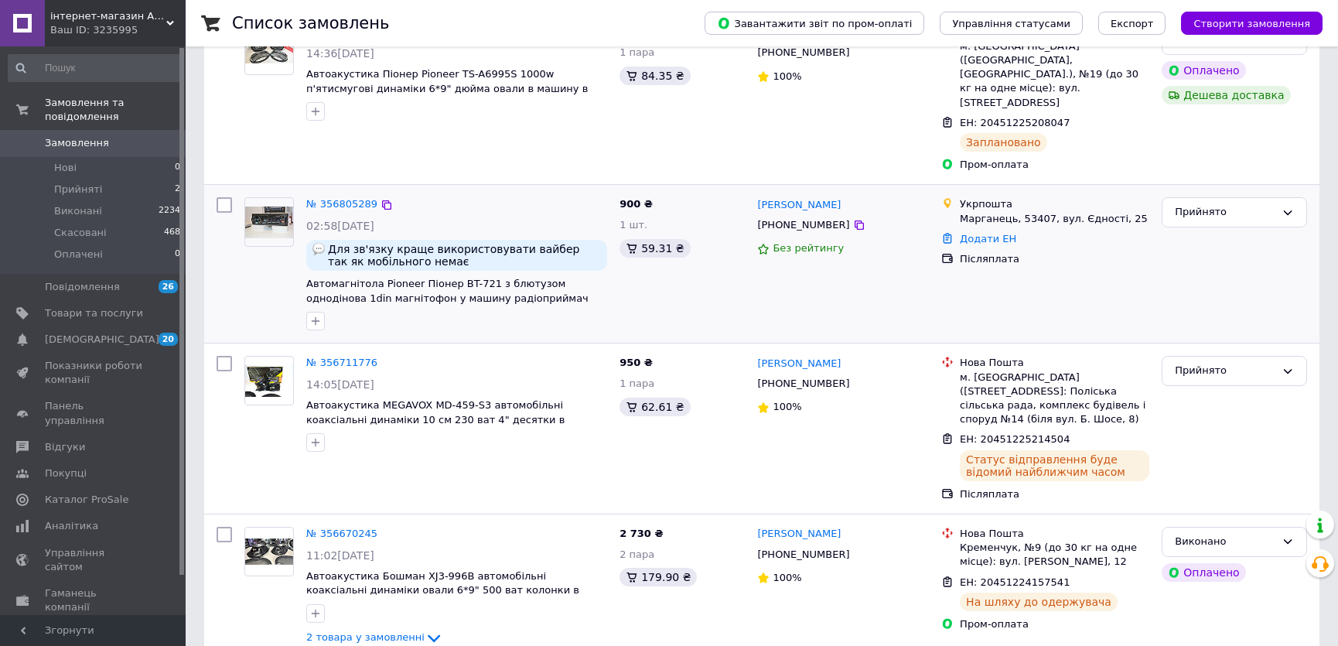
scroll to position [281, 0]
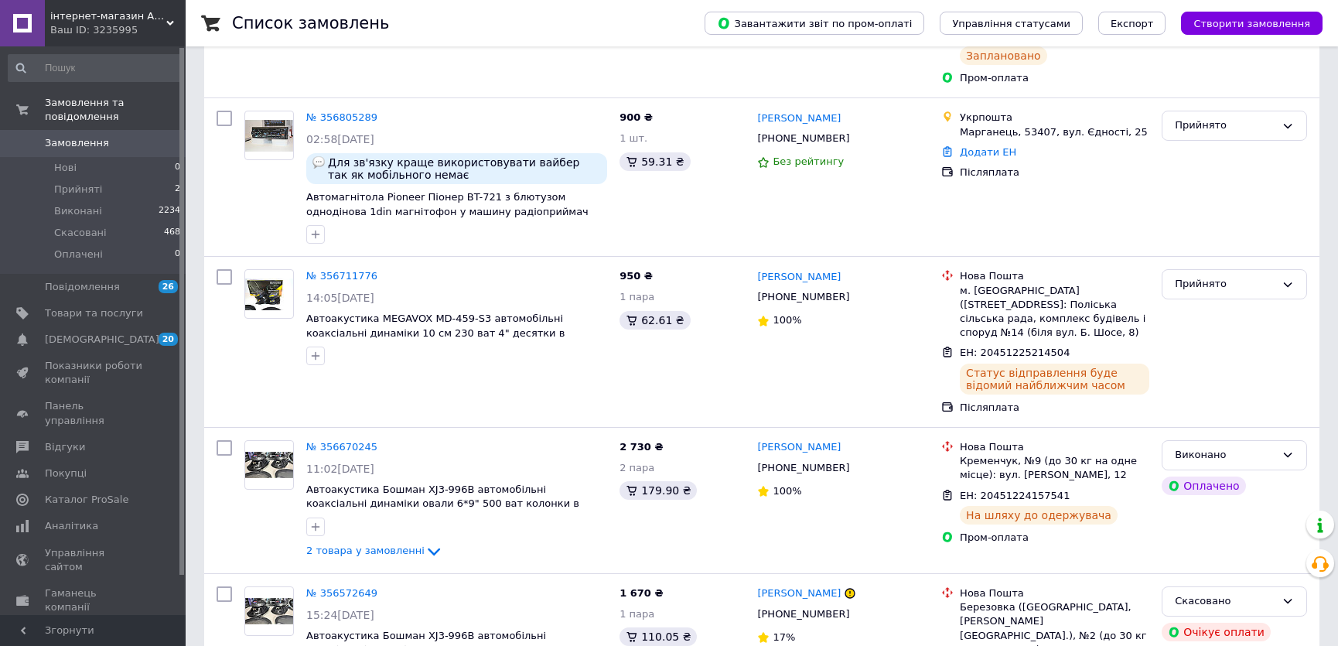
click at [169, 19] on icon at bounding box center [170, 23] width 8 height 8
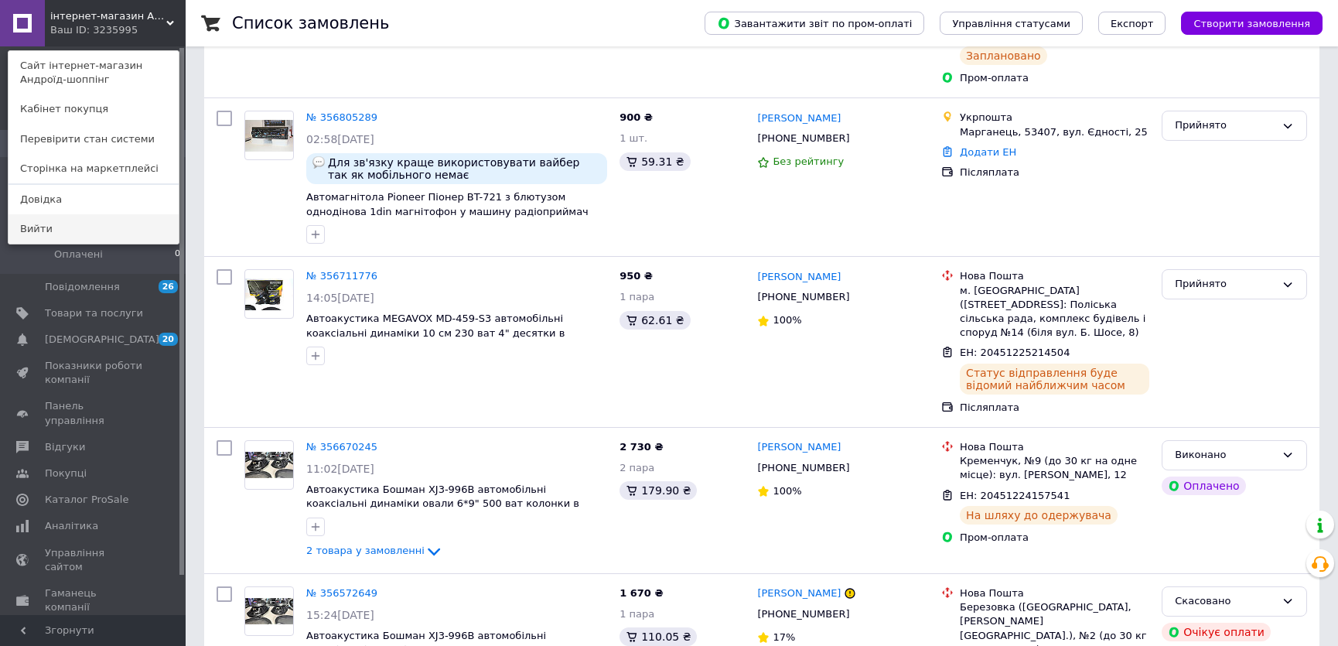
click at [76, 224] on link "Вийти" at bounding box center [94, 228] width 170 height 29
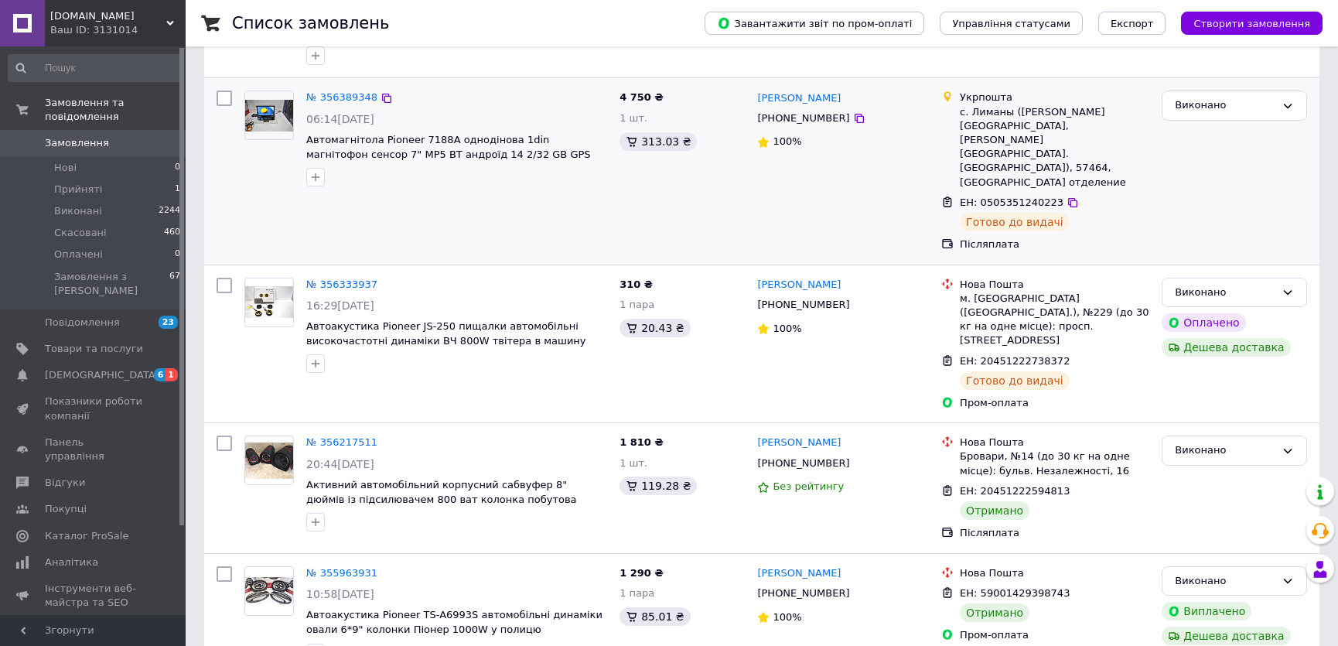
scroll to position [210, 0]
click at [112, 368] on span "[DEMOGRAPHIC_DATA]" at bounding box center [94, 375] width 98 height 14
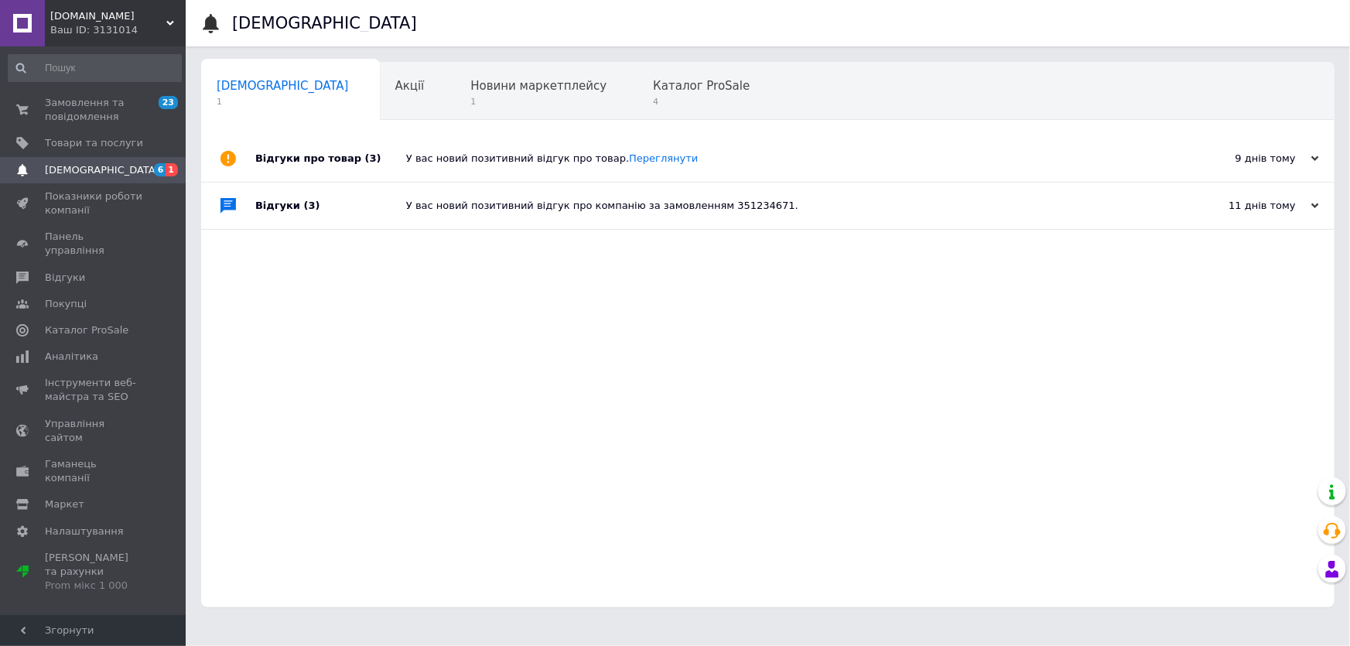
click at [172, 23] on icon at bounding box center [170, 23] width 8 height 8
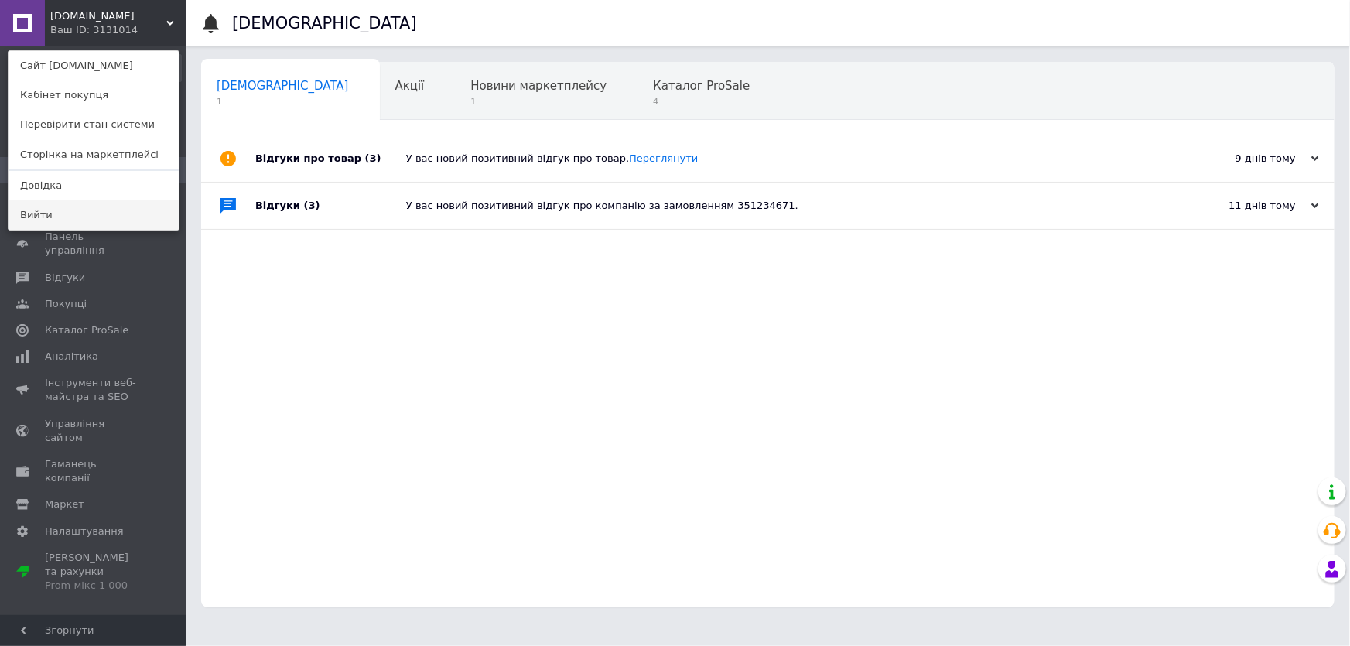
click at [98, 214] on link "Вийти" at bounding box center [94, 214] width 170 height 29
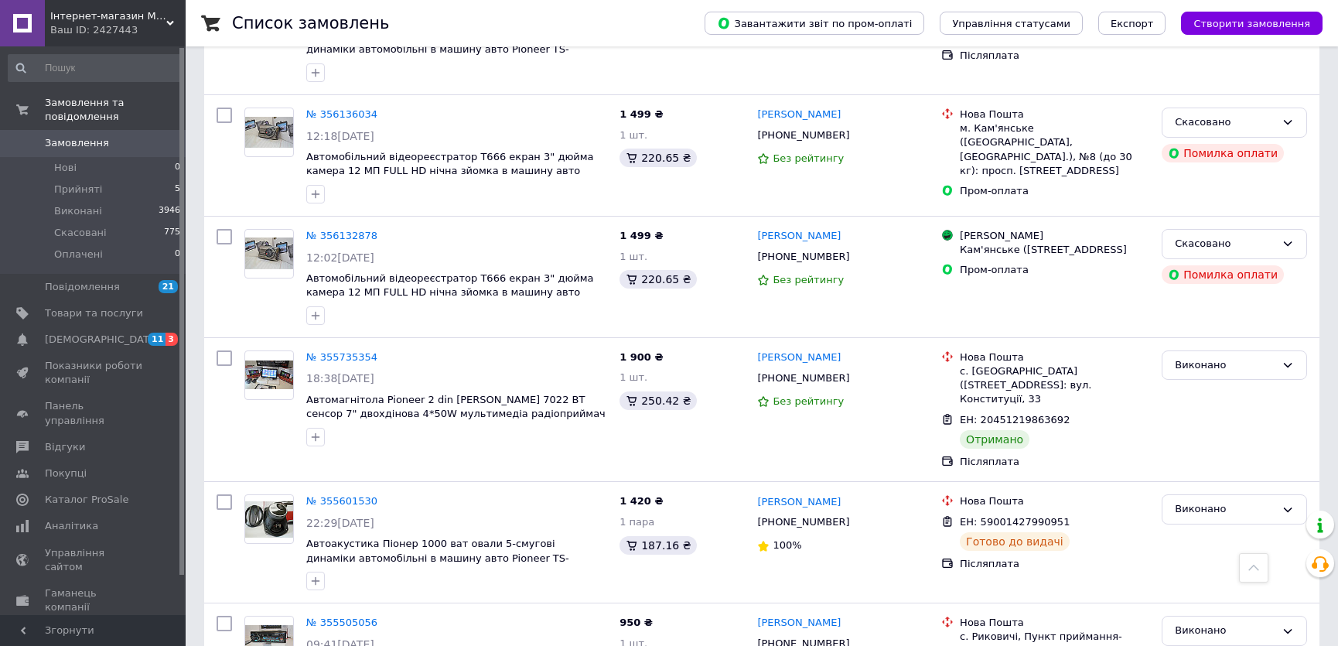
scroll to position [2187, 0]
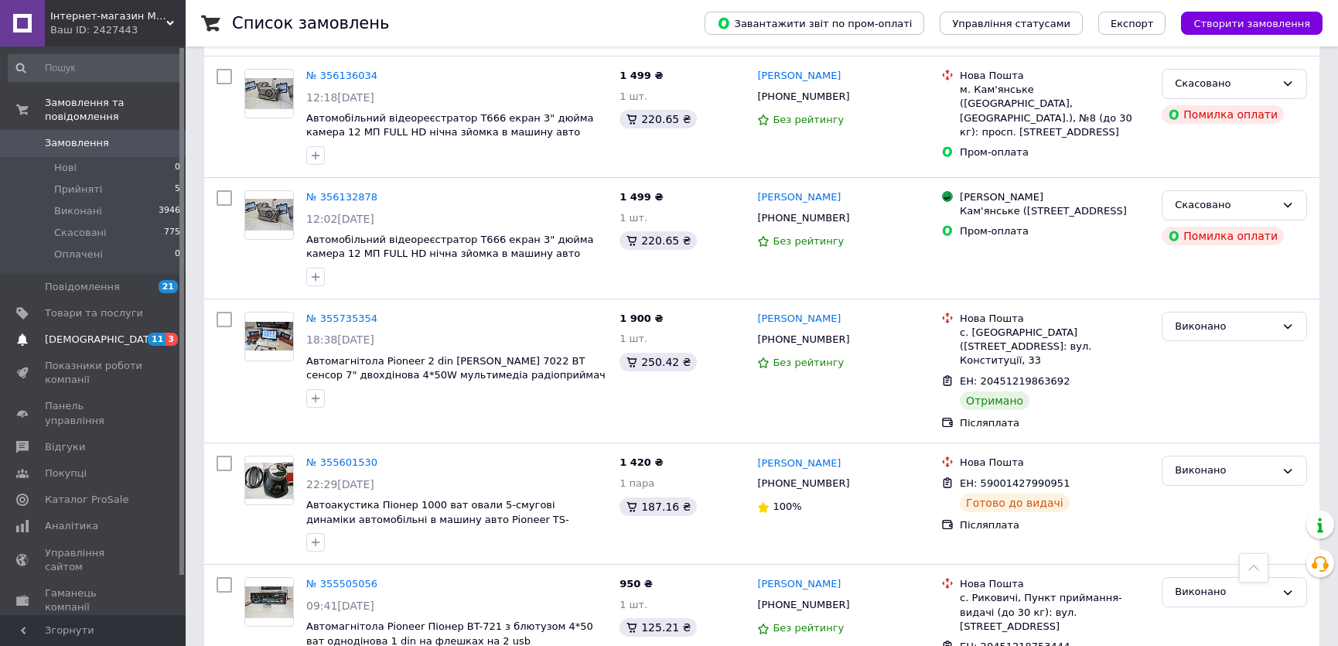
click at [84, 333] on span "[DEMOGRAPHIC_DATA]" at bounding box center [102, 340] width 114 height 14
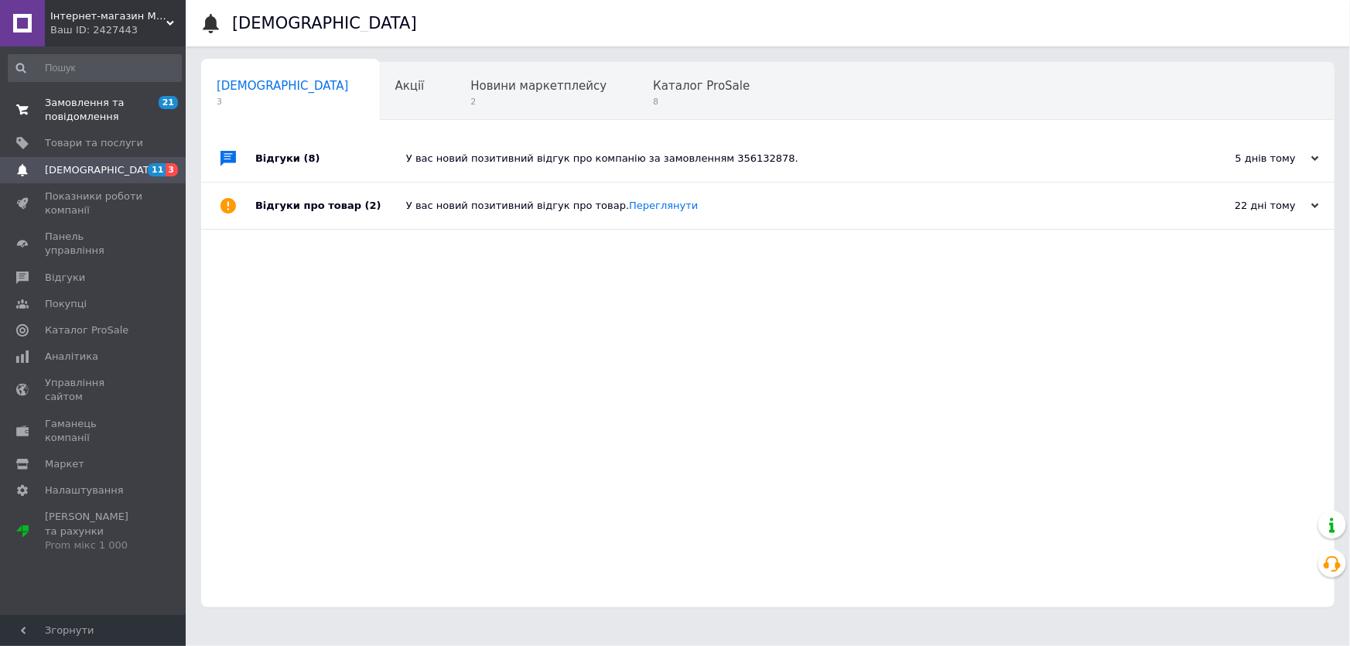
click at [73, 114] on span "Замовлення та повідомлення" at bounding box center [94, 110] width 98 height 28
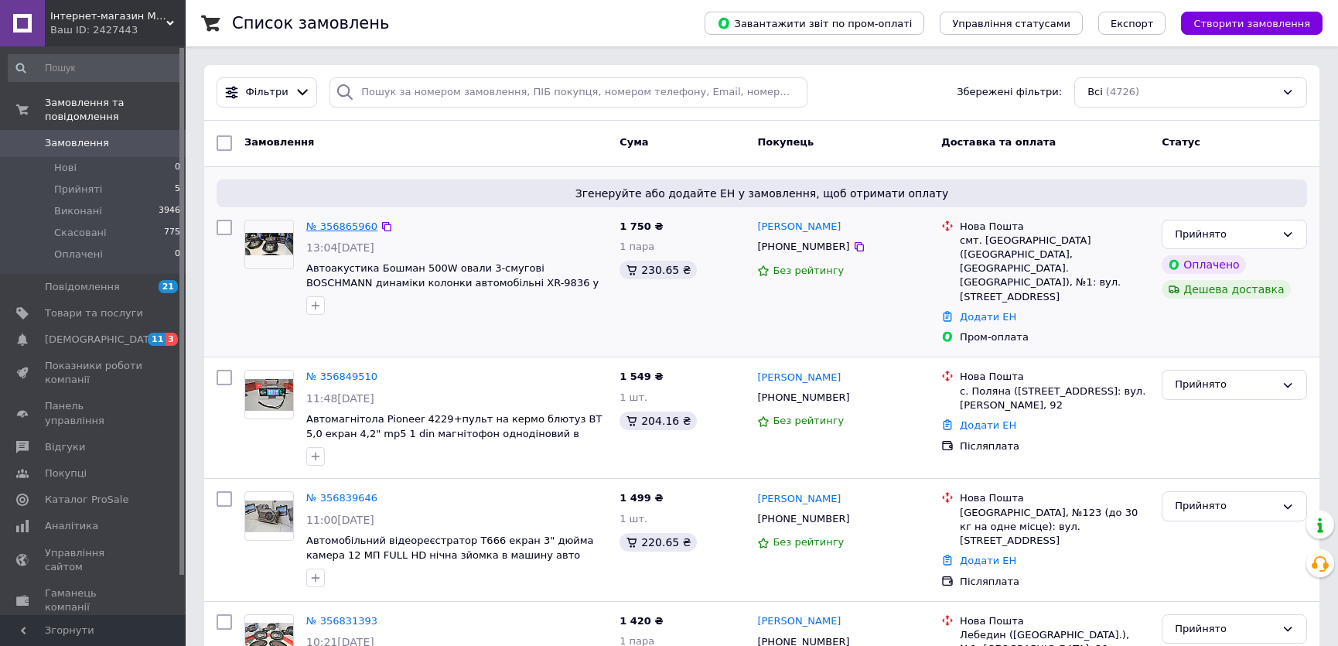
click at [341, 232] on link "№ 356865960" at bounding box center [341, 226] width 71 height 12
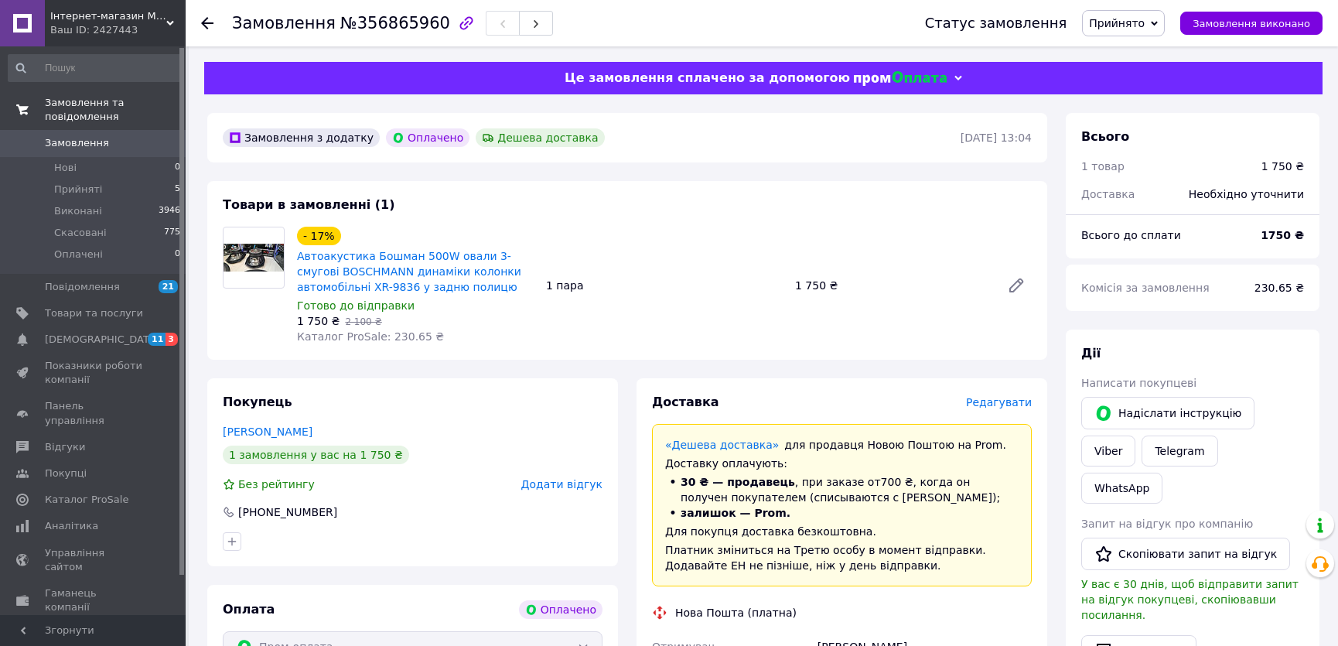
click at [125, 115] on link "Замовлення та повідомлення" at bounding box center [95, 110] width 190 height 40
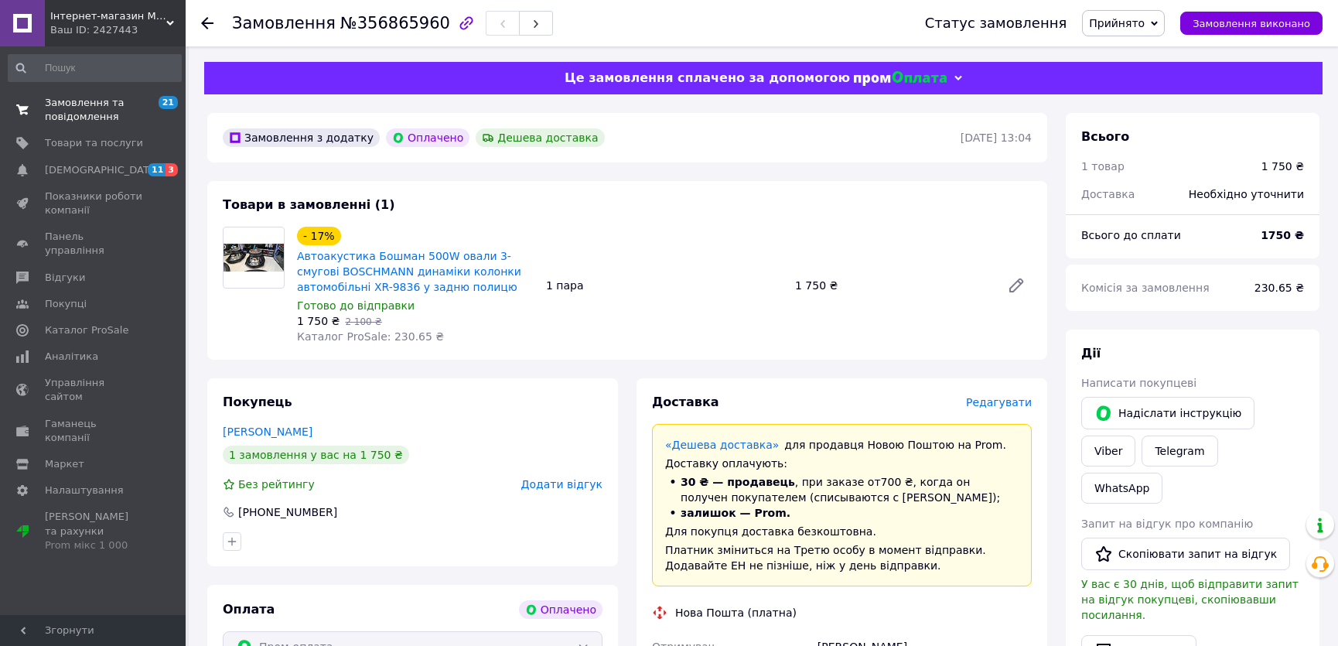
drag, startPoint x: 120, startPoint y: 100, endPoint x: 142, endPoint y: 99, distance: 21.7
click at [120, 101] on span "Замовлення та повідомлення" at bounding box center [94, 110] width 98 height 28
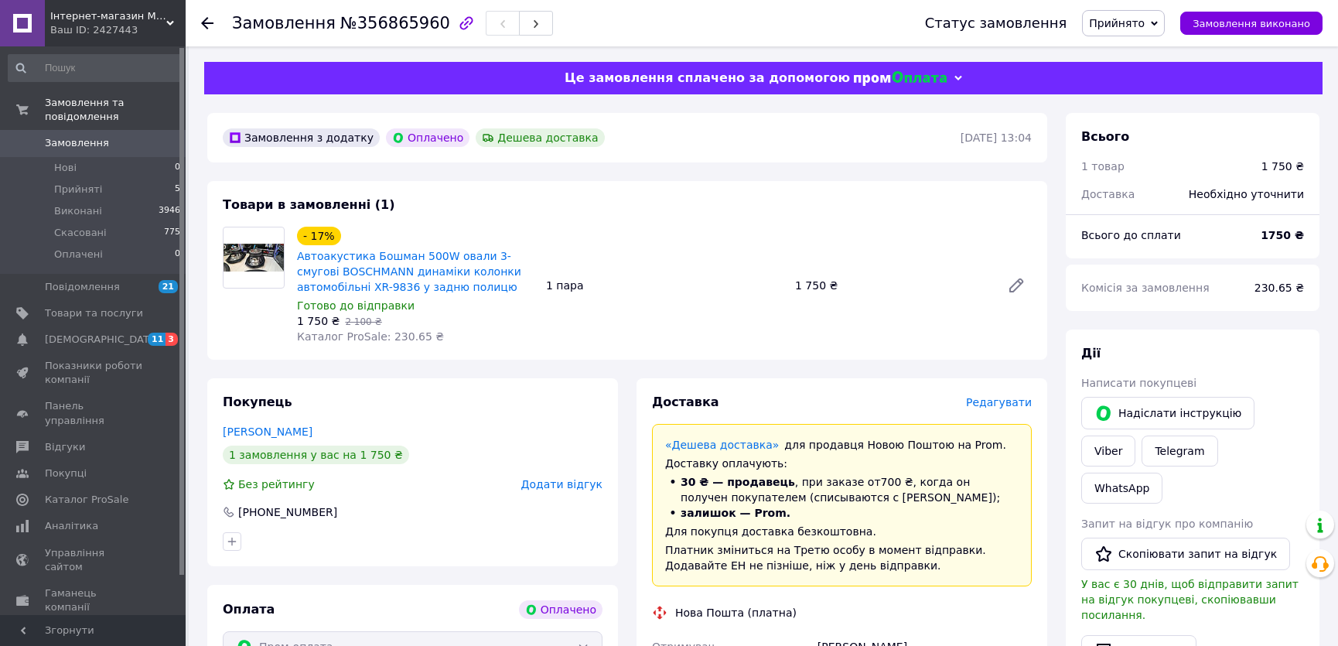
click at [84, 136] on span "Замовлення" at bounding box center [77, 143] width 64 height 14
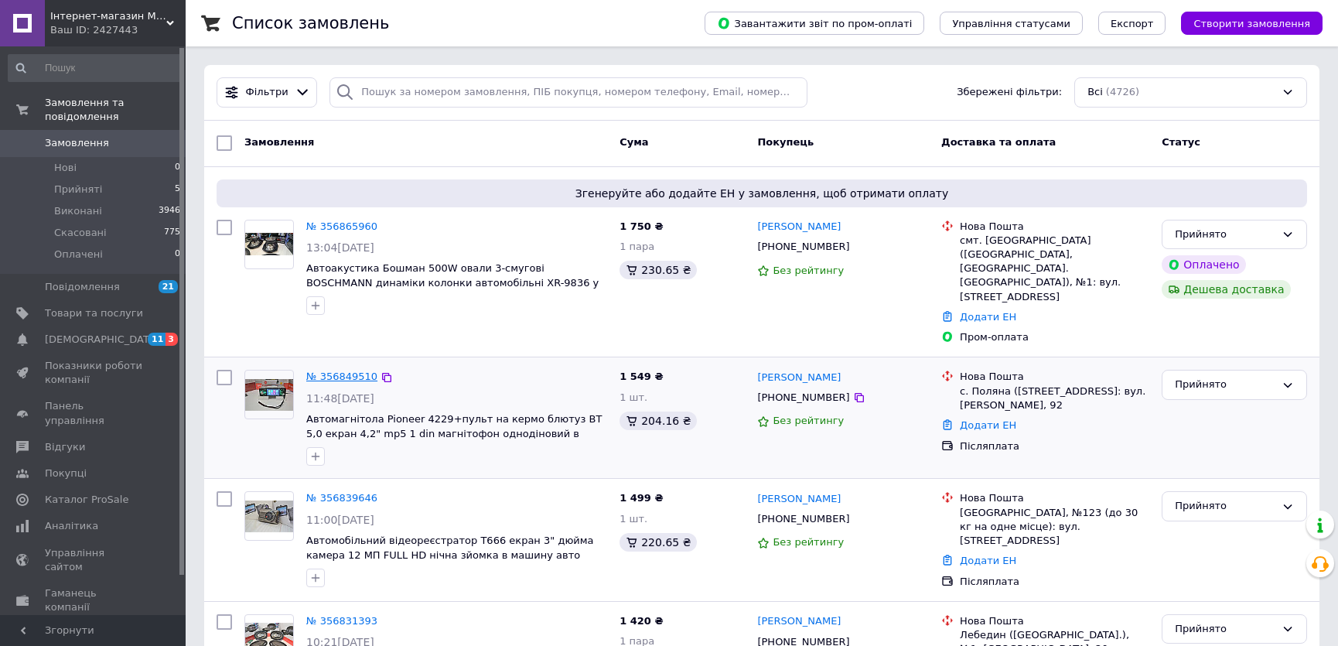
click at [337, 371] on link "№ 356849510" at bounding box center [341, 377] width 71 height 12
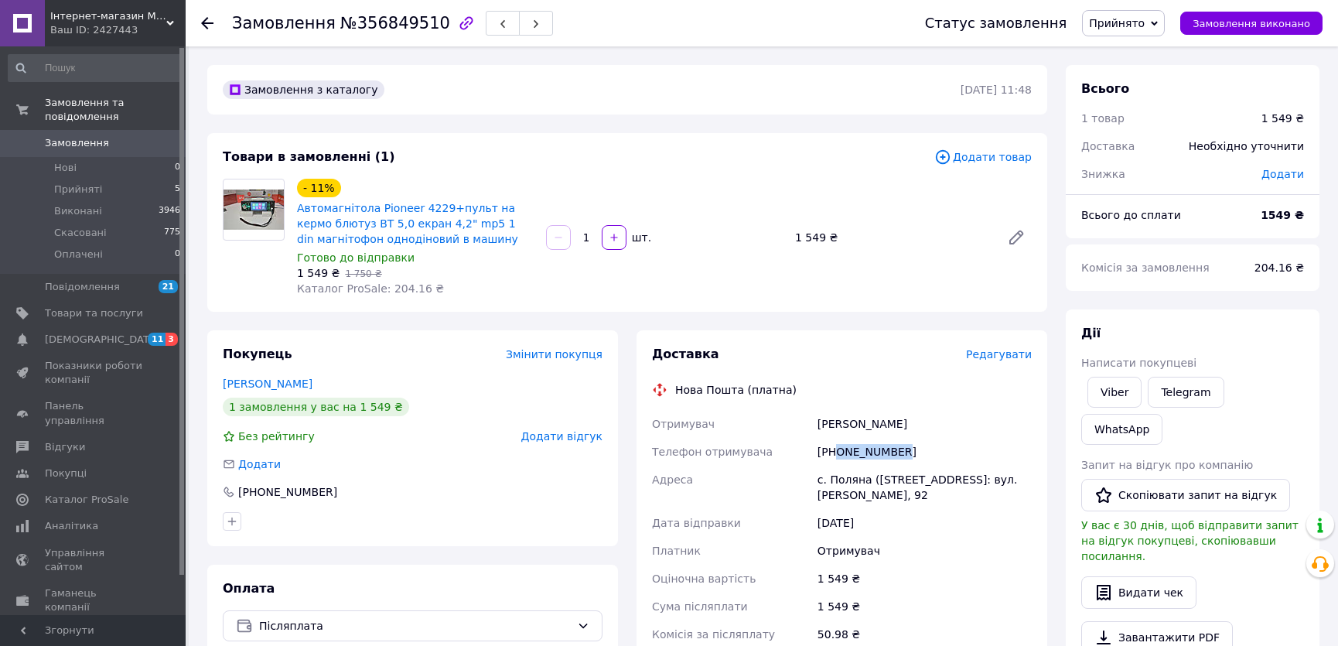
drag, startPoint x: 837, startPoint y: 452, endPoint x: 923, endPoint y: 453, distance: 85.9
click at [923, 453] on div "[PHONE_NUMBER]" at bounding box center [925, 452] width 220 height 28
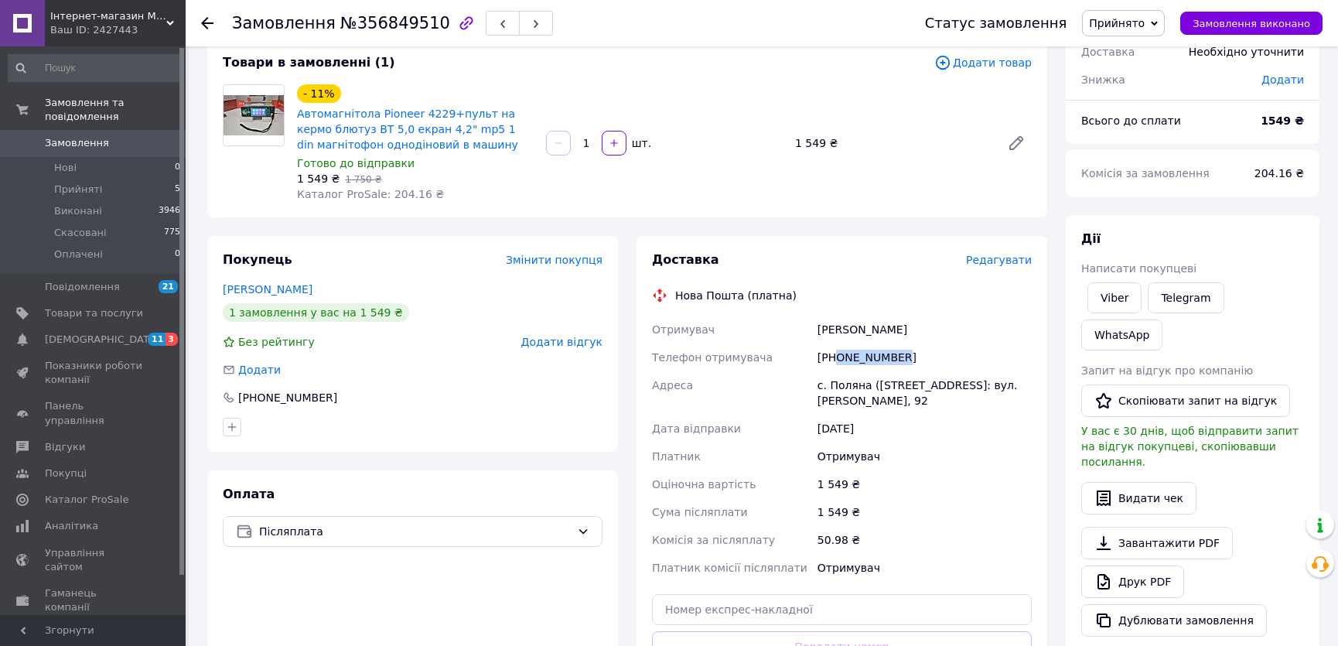
scroll to position [281, 0]
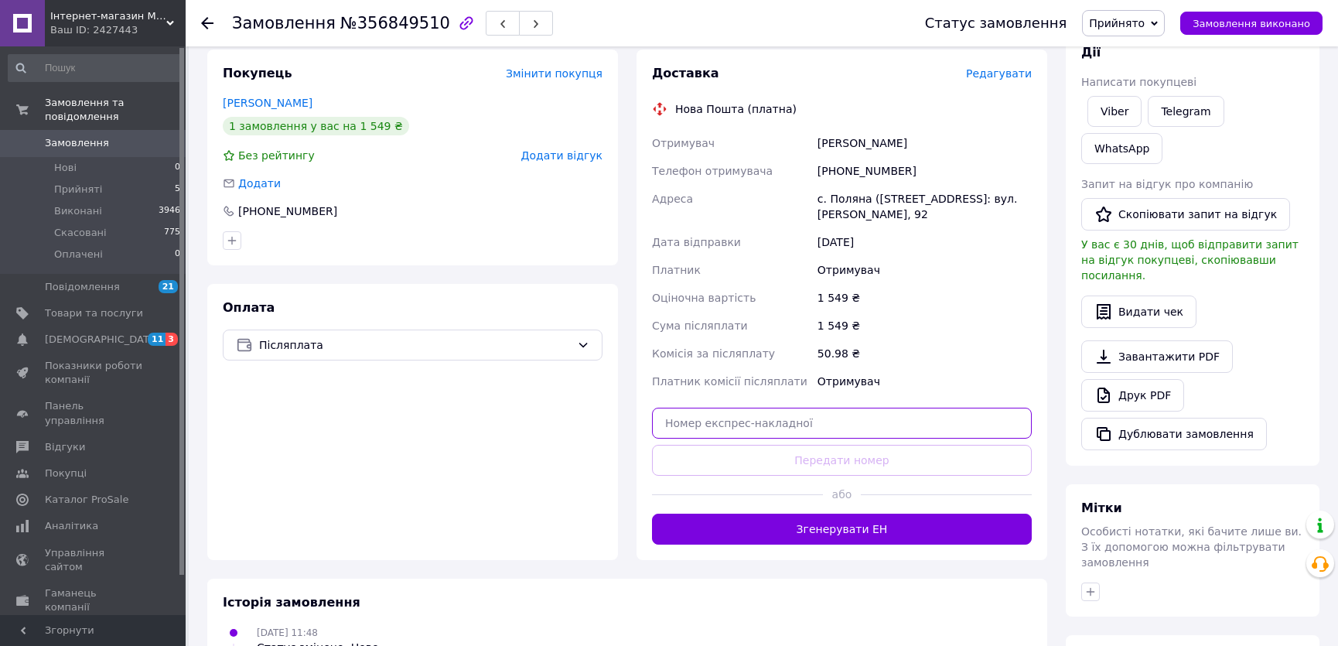
drag, startPoint x: 795, startPoint y: 440, endPoint x: 797, endPoint y: 464, distance: 24.0
click at [795, 439] on input "text" at bounding box center [842, 423] width 380 height 31
paste input "20451225218793"
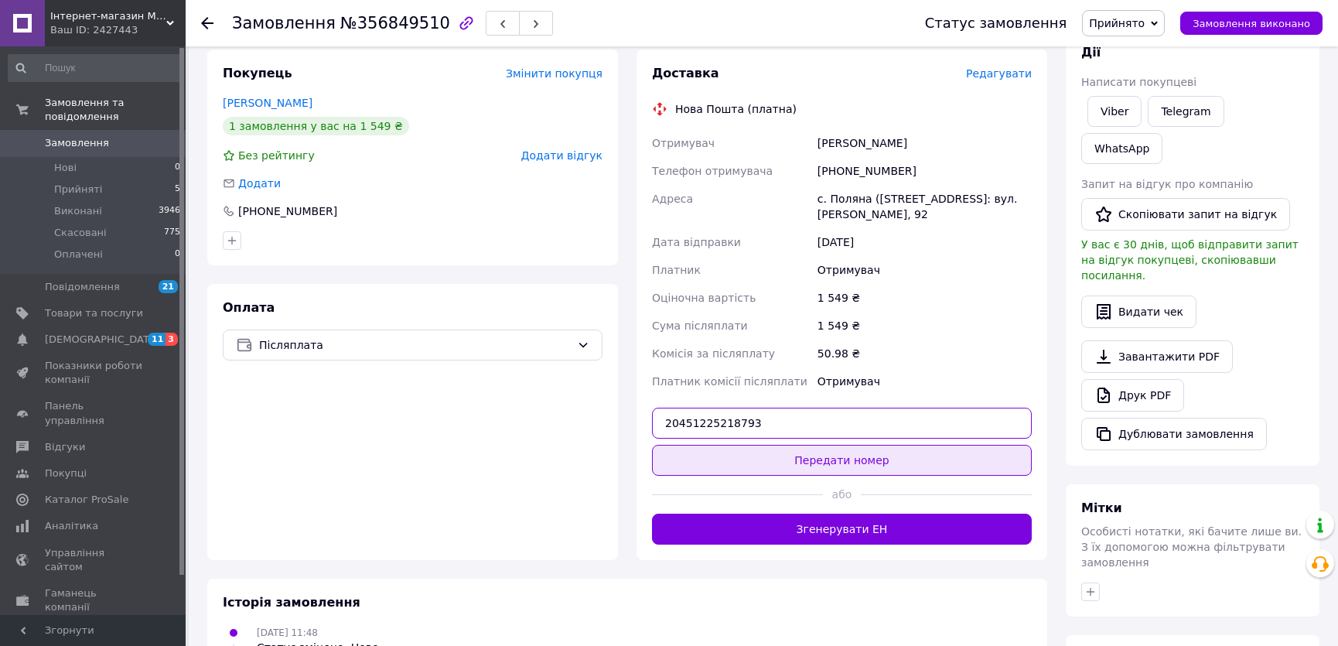
type input "20451225218793"
click at [798, 469] on button "Передати номер" at bounding box center [842, 460] width 380 height 31
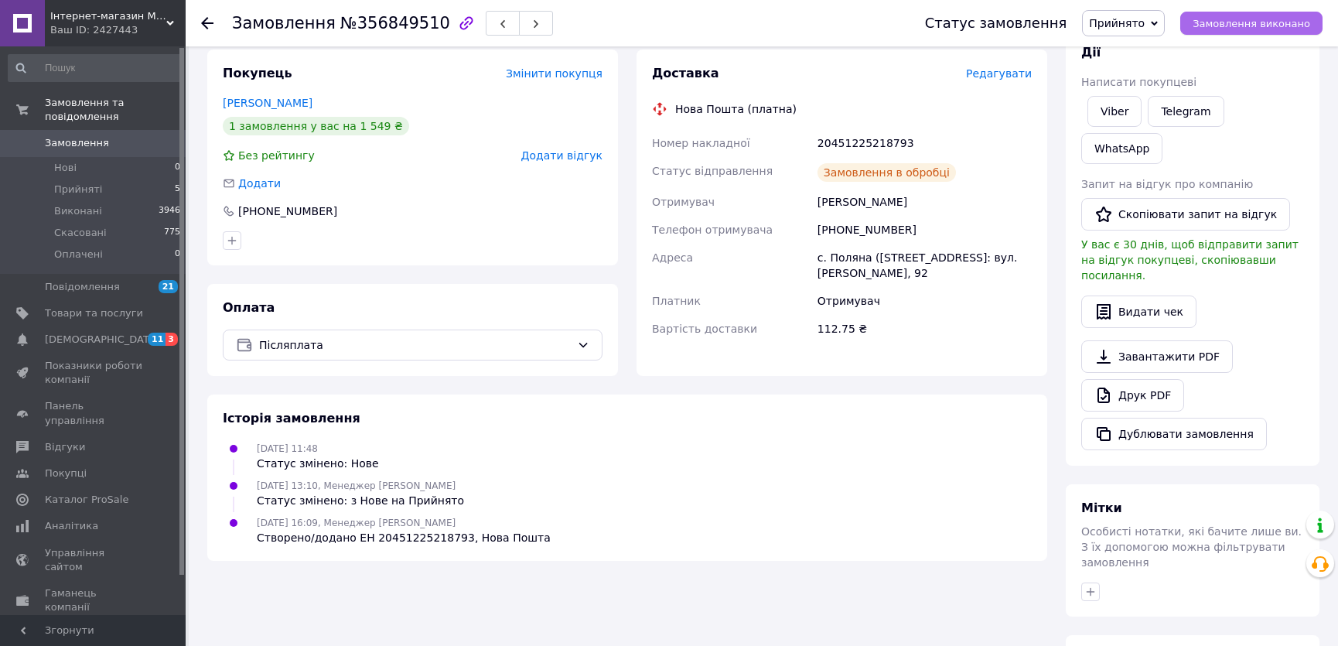
click at [1225, 25] on span "Замовлення виконано" at bounding box center [1252, 24] width 118 height 12
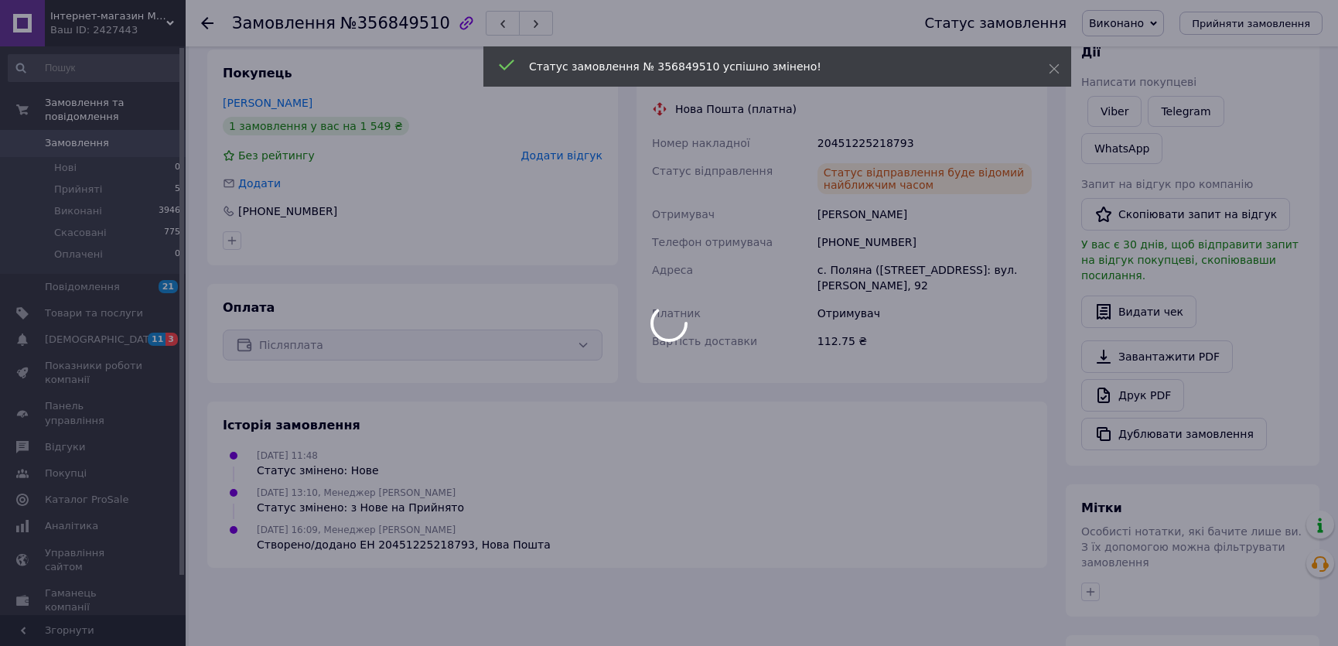
click at [114, 128] on div at bounding box center [669, 323] width 1338 height 646
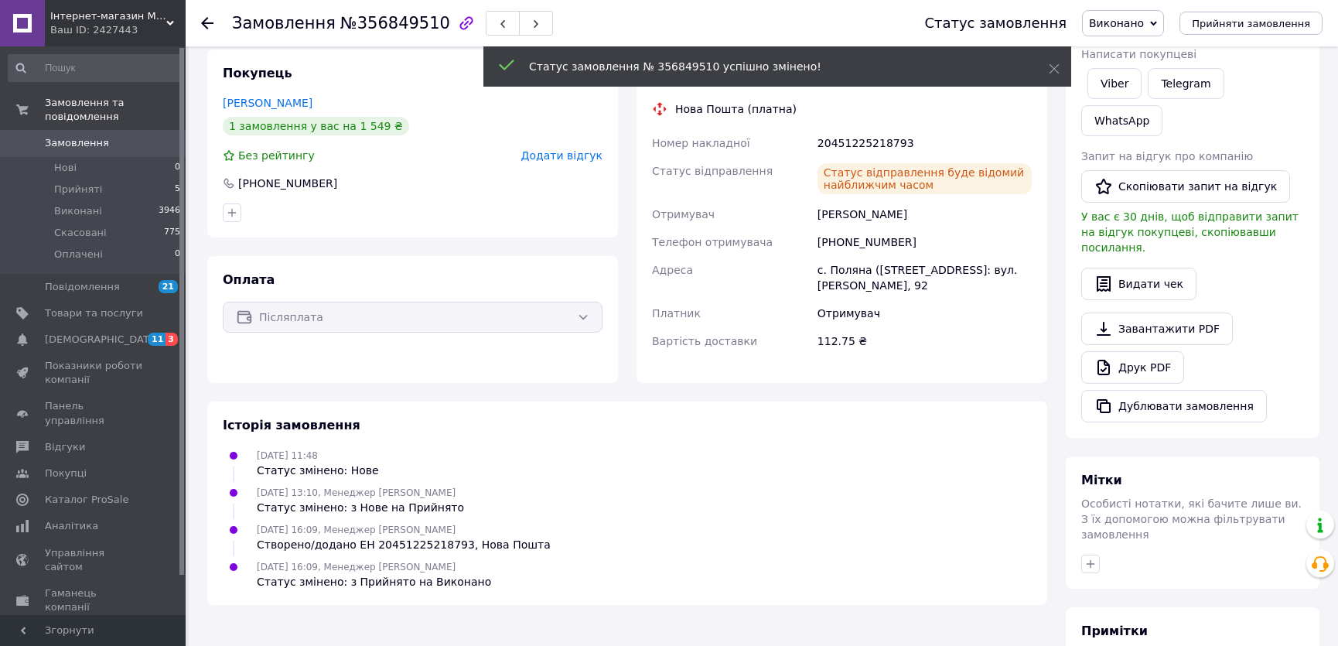
click at [114, 136] on span "Замовлення" at bounding box center [94, 143] width 98 height 14
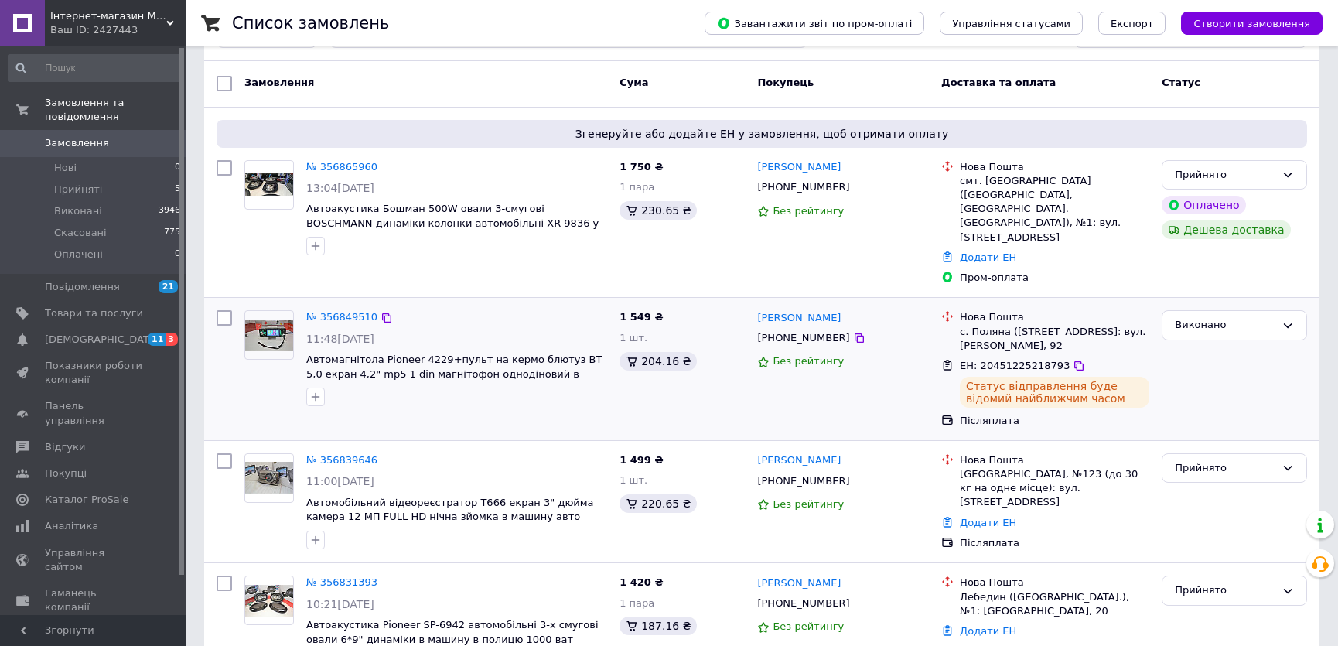
scroll to position [140, 0]
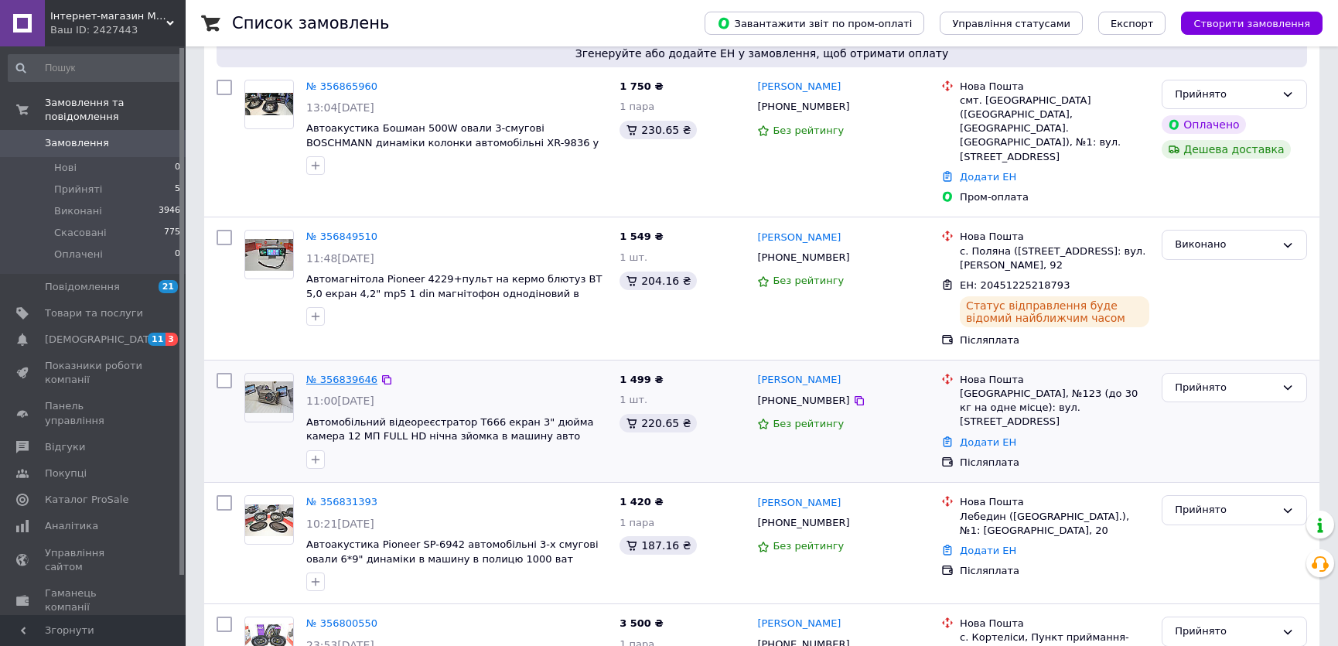
click at [351, 374] on link "№ 356839646" at bounding box center [341, 380] width 71 height 12
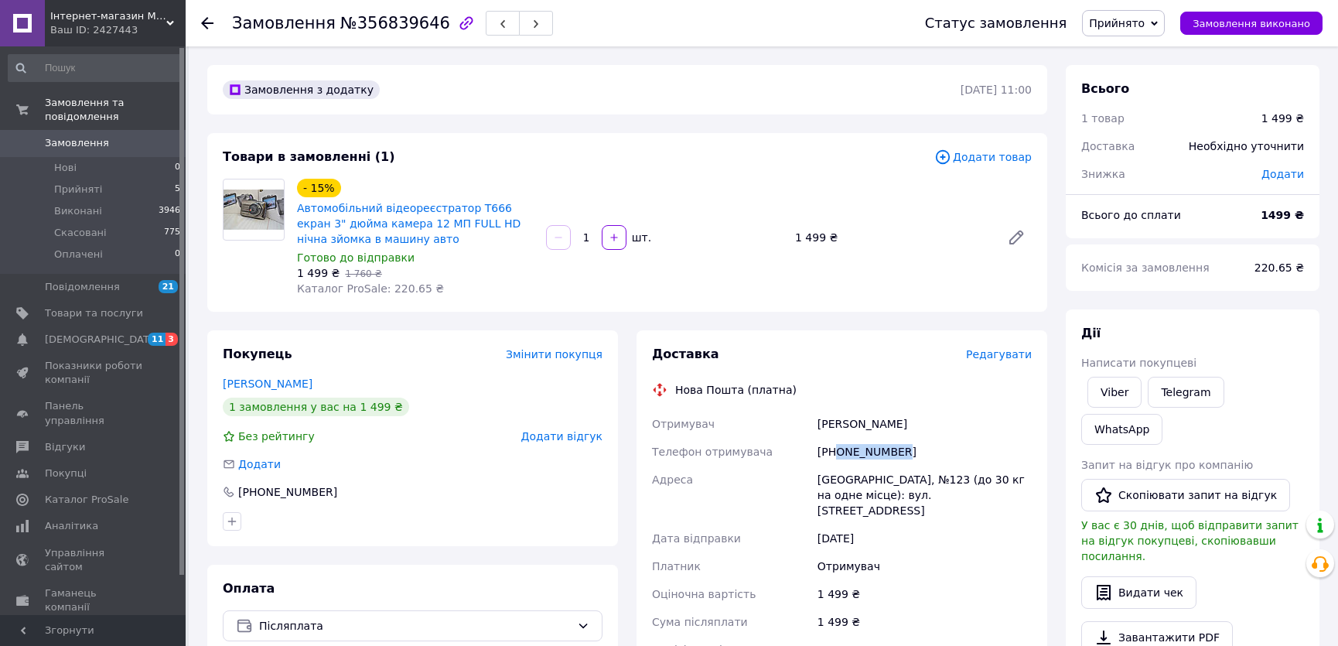
drag, startPoint x: 837, startPoint y: 452, endPoint x: 938, endPoint y: 452, distance: 101.3
click at [938, 452] on div "[PHONE_NUMBER]" at bounding box center [925, 452] width 220 height 28
copy div "0674485377"
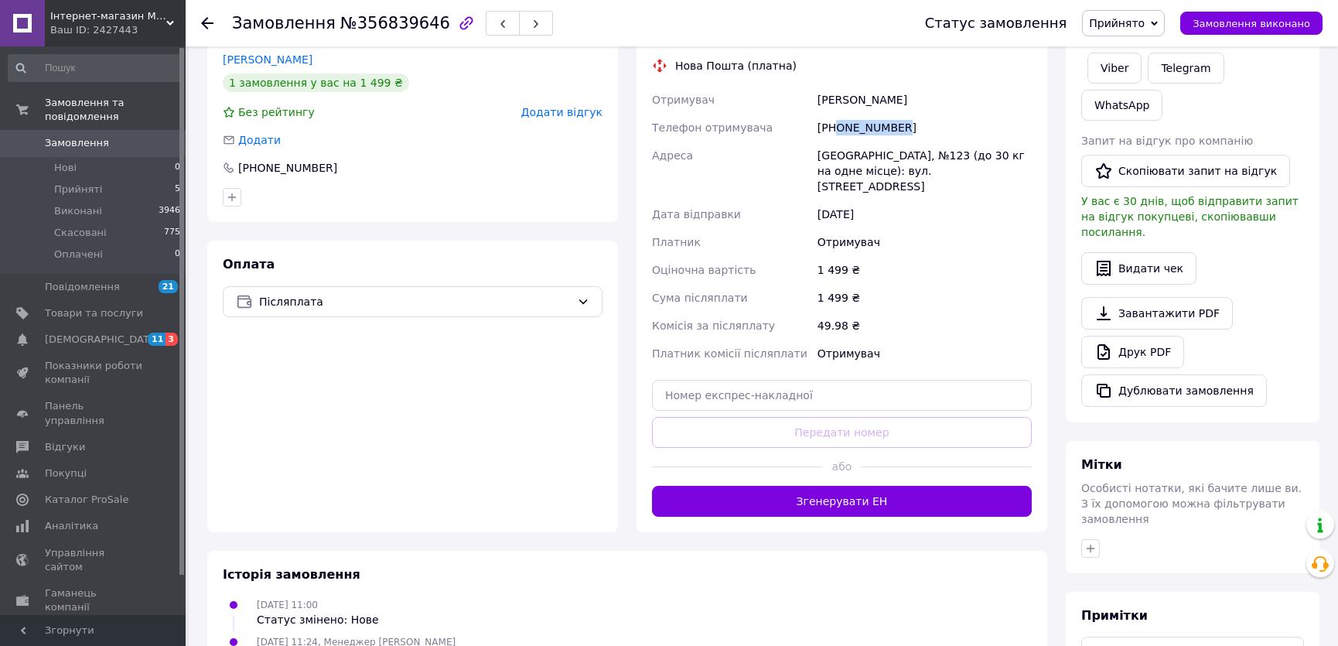
scroll to position [351, 0]
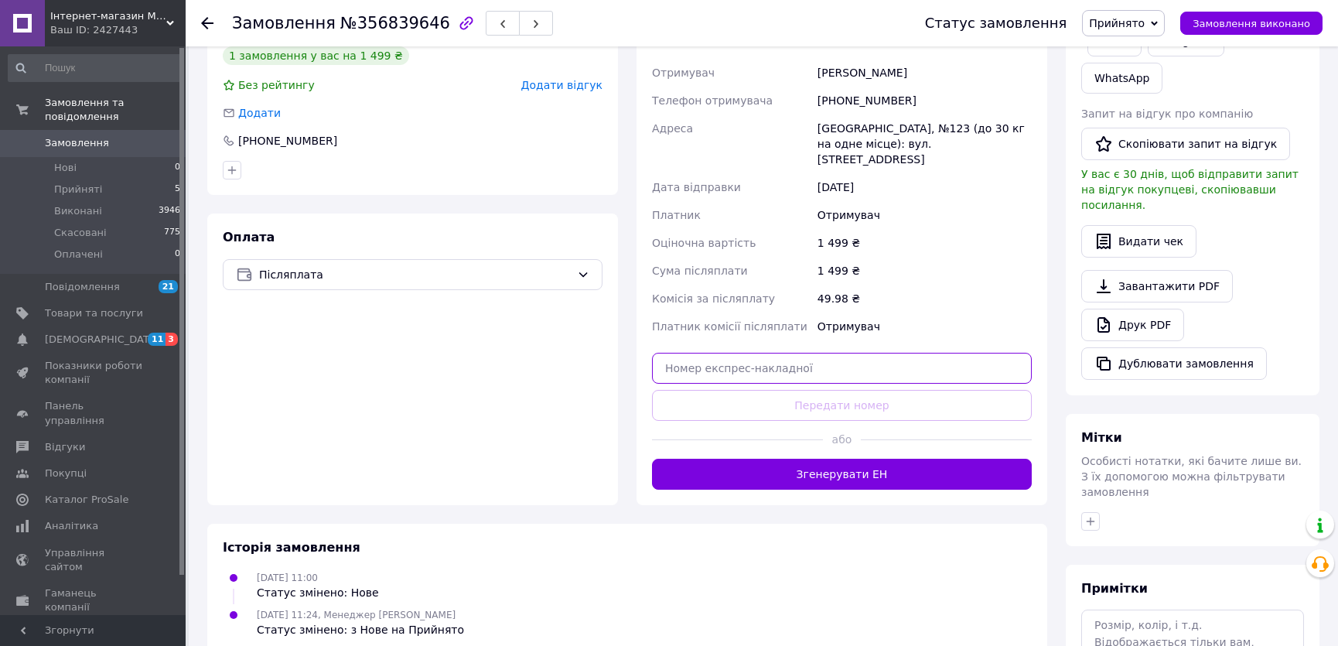
click at [812, 357] on input "text" at bounding box center [842, 368] width 380 height 31
paste input "20451225220409"
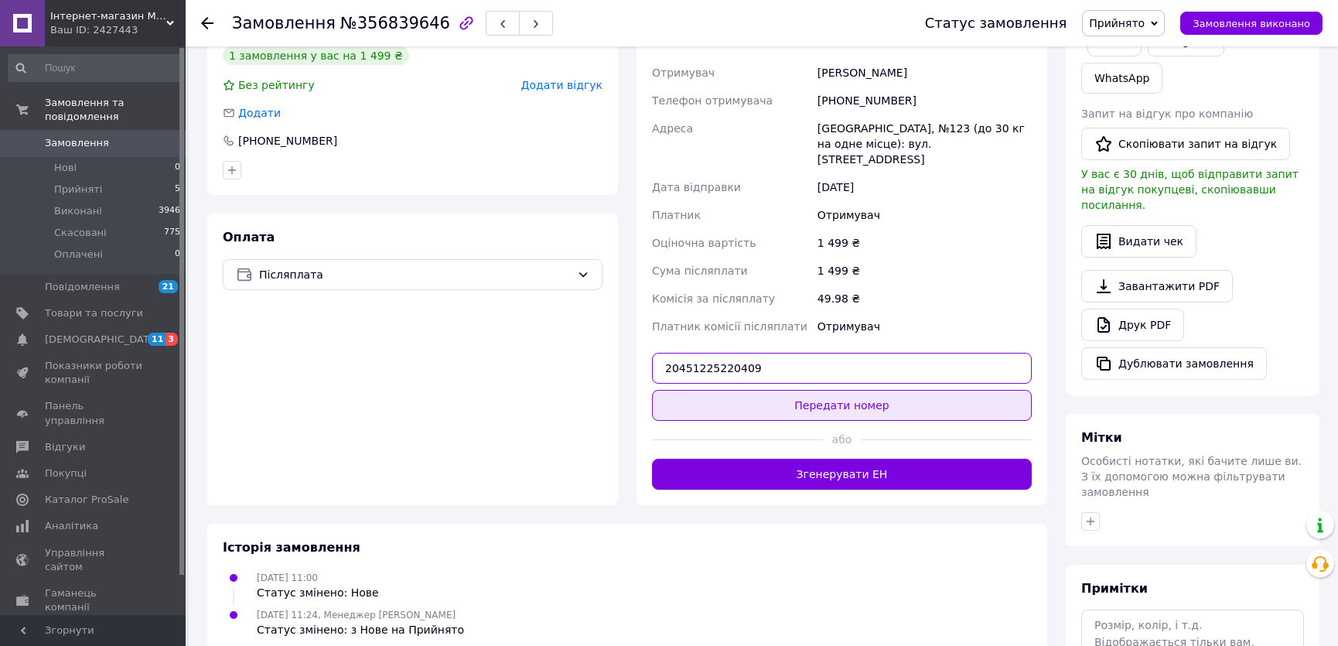
type input "20451225220409"
click at [811, 392] on button "Передати номер" at bounding box center [842, 405] width 380 height 31
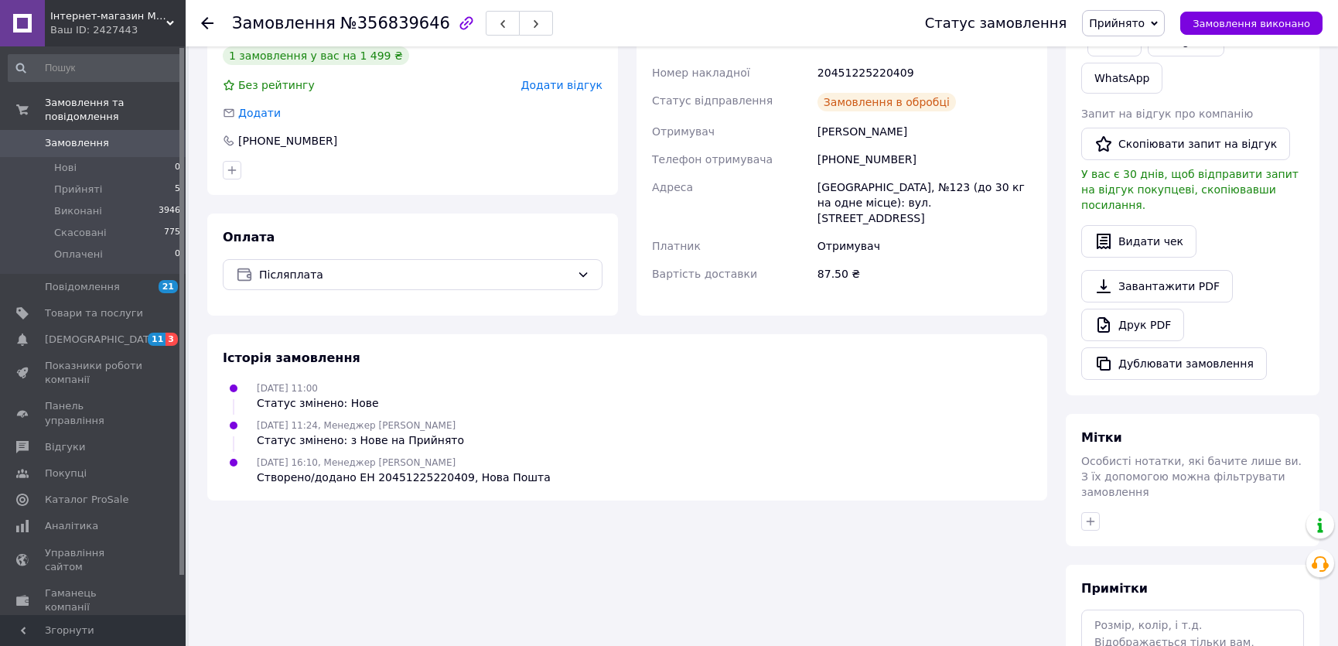
click at [1228, 22] on span "Замовлення виконано" at bounding box center [1252, 24] width 118 height 12
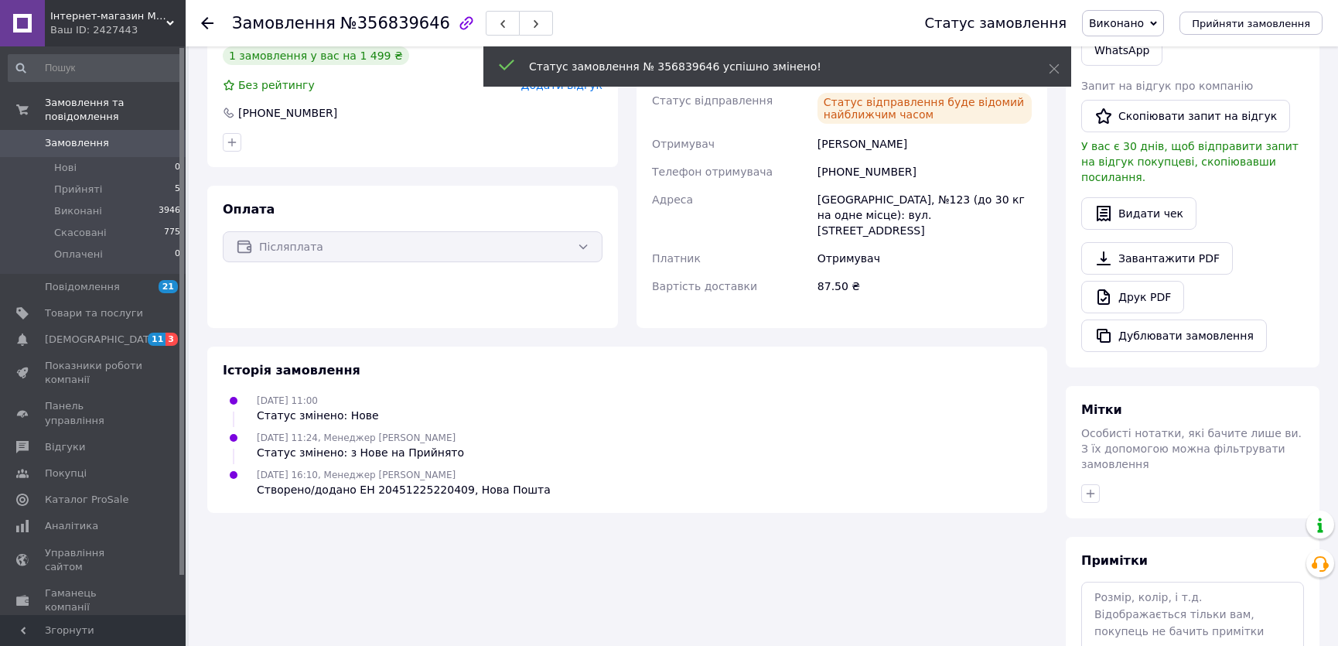
drag, startPoint x: 130, startPoint y: 128, endPoint x: 183, endPoint y: 132, distance: 52.7
click at [130, 136] on span "Замовлення" at bounding box center [94, 143] width 98 height 14
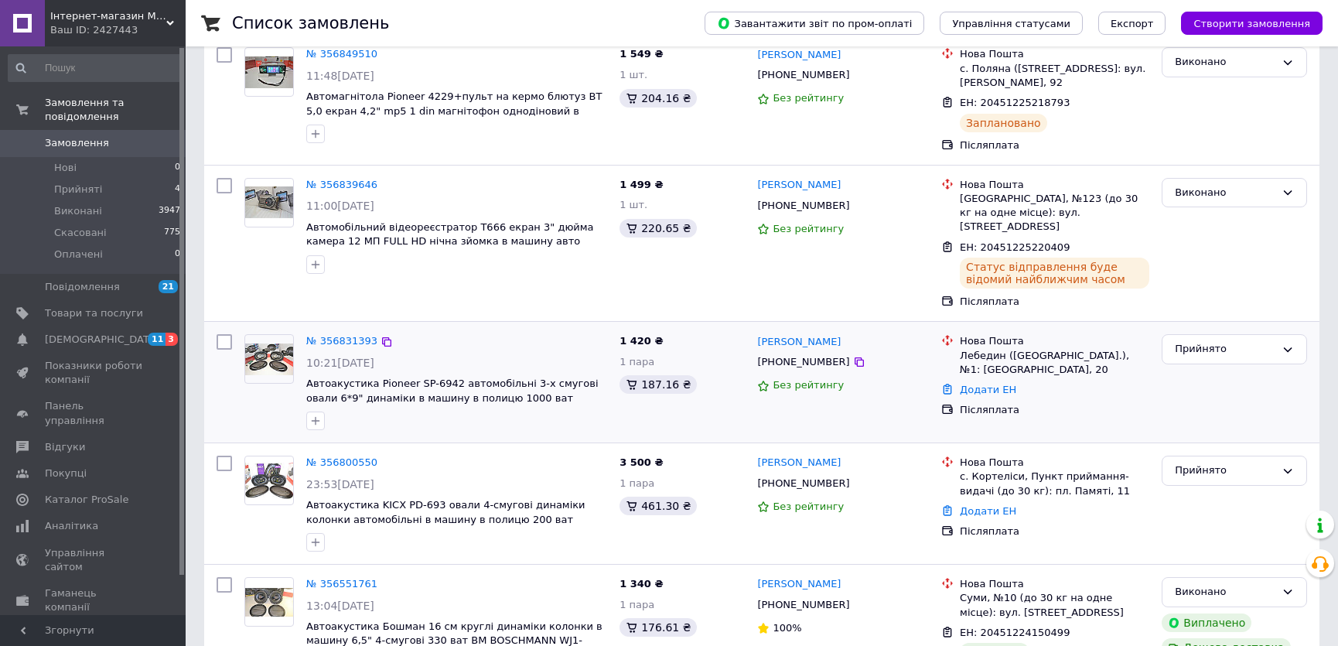
scroll to position [351, 0]
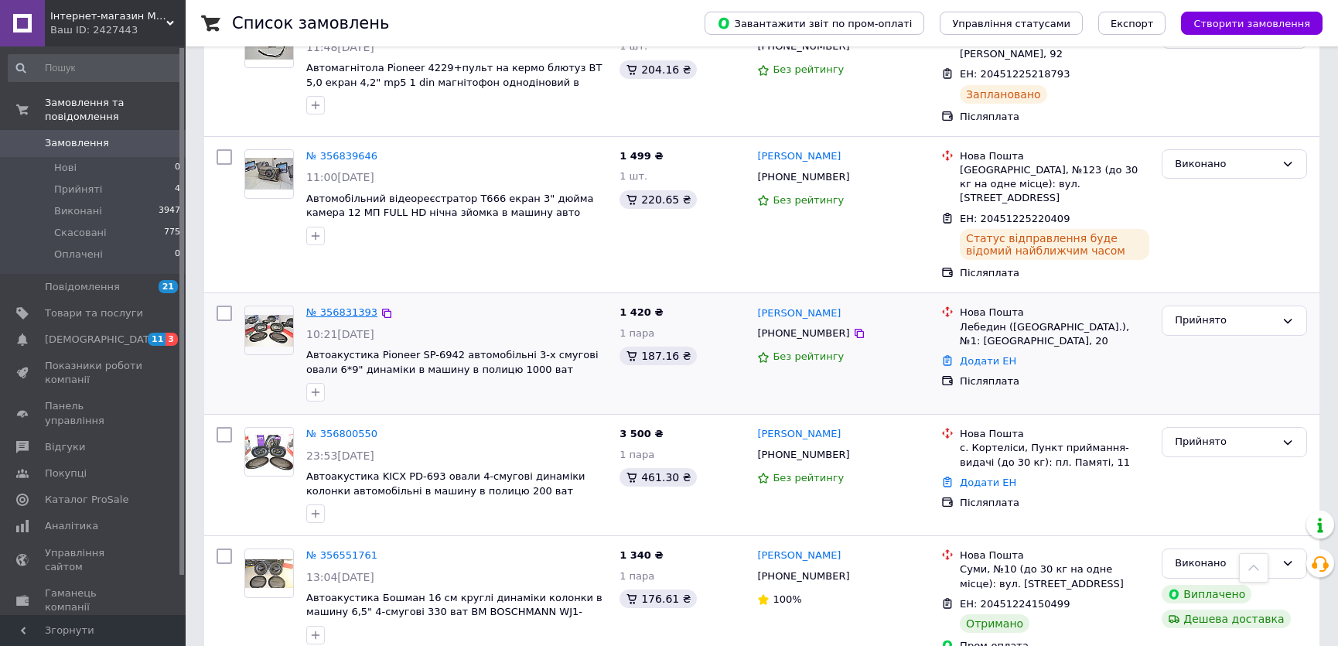
click at [325, 306] on link "№ 356831393" at bounding box center [341, 312] width 71 height 12
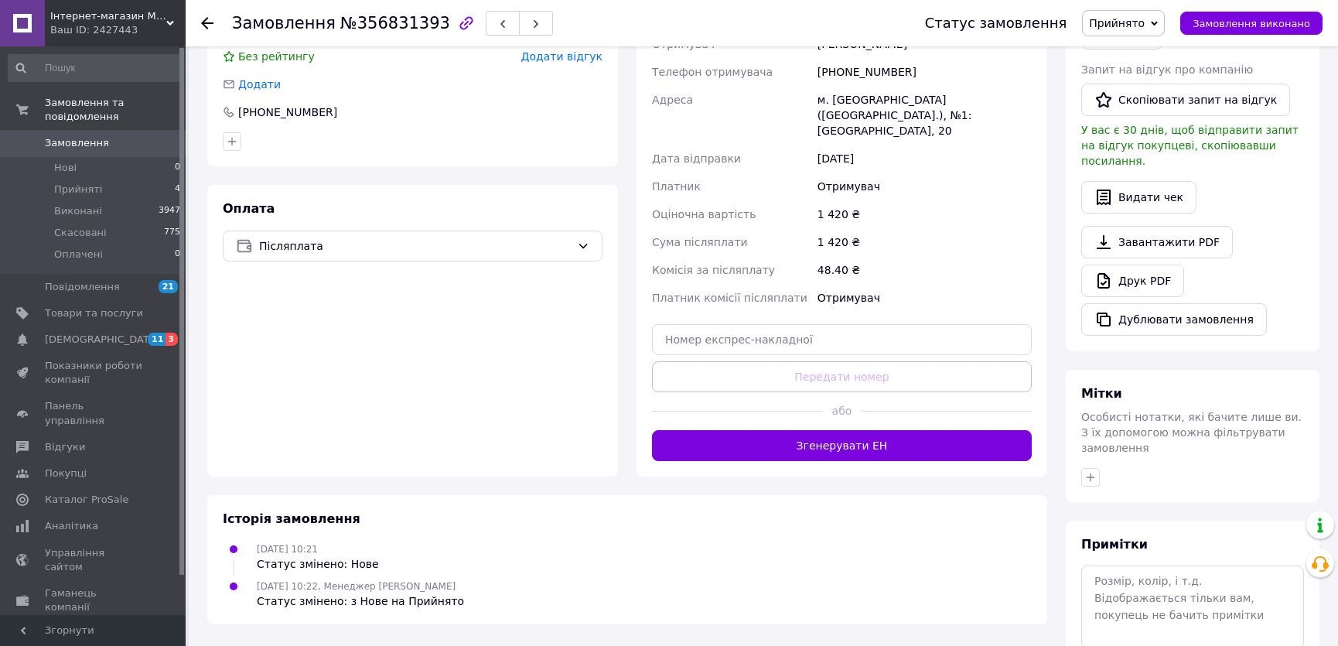
scroll to position [185, 0]
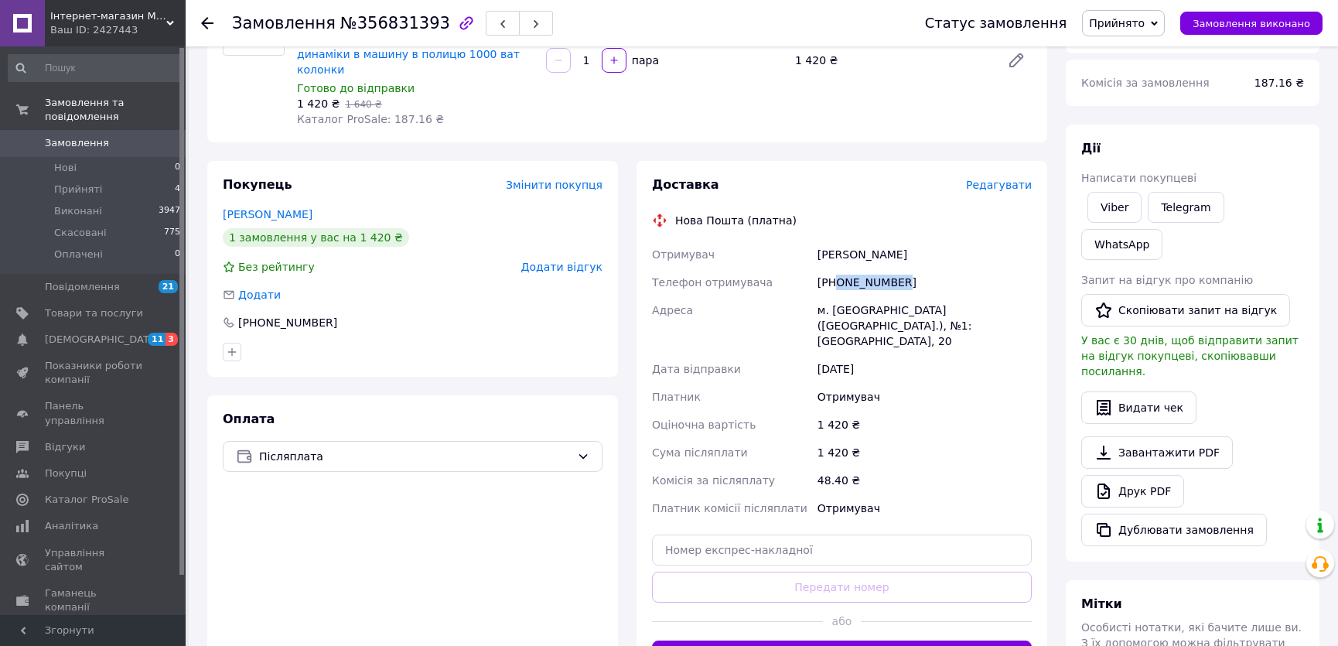
drag, startPoint x: 836, startPoint y: 265, endPoint x: 938, endPoint y: 268, distance: 101.4
click at [938, 268] on div "[PHONE_NUMBER]" at bounding box center [925, 282] width 220 height 28
copy div "0938965091"
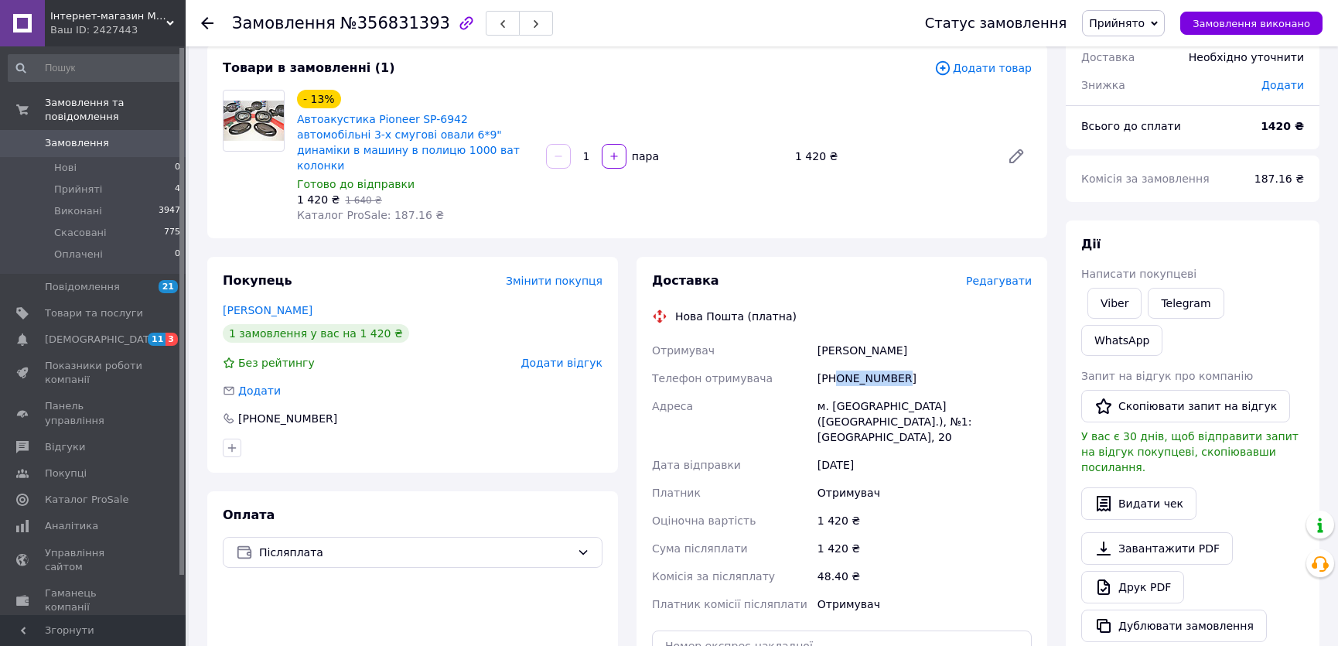
scroll to position [281, 0]
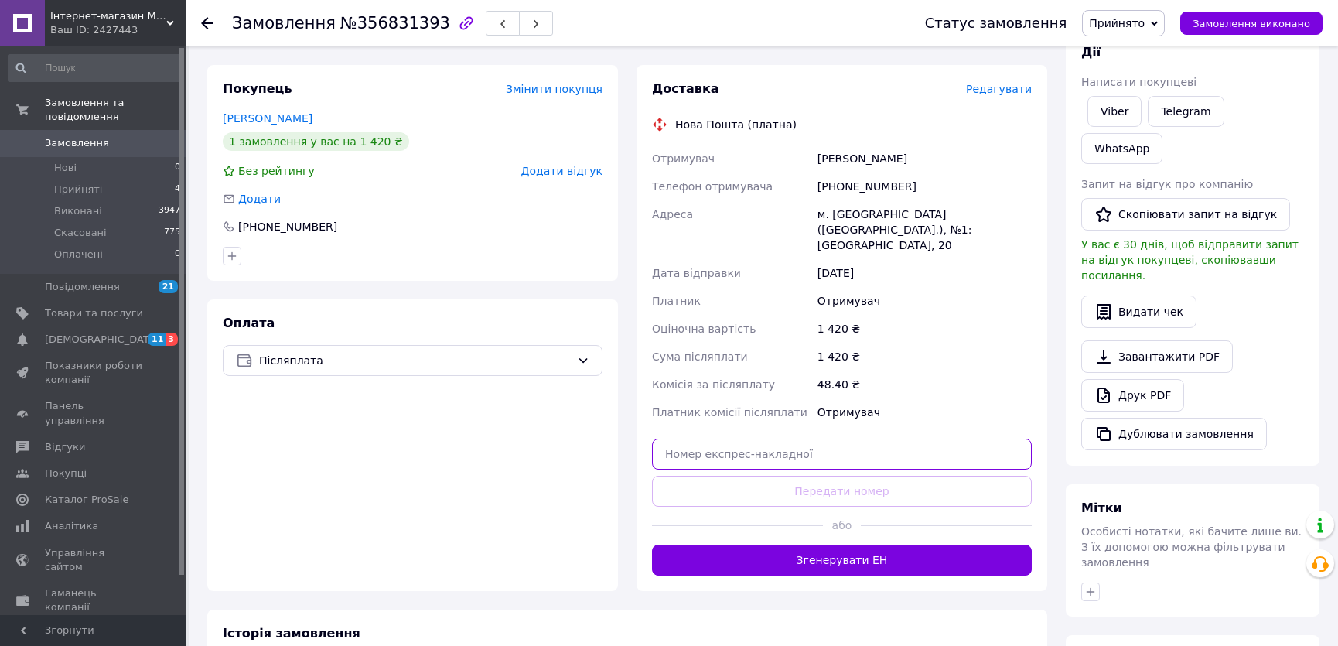
drag, startPoint x: 831, startPoint y: 422, endPoint x: 825, endPoint y: 449, distance: 27.6
click at [830, 439] on input "text" at bounding box center [842, 454] width 380 height 31
paste input "20451225221996"
type input "20451225221996"
click at [825, 476] on button "Передати номер" at bounding box center [842, 491] width 380 height 31
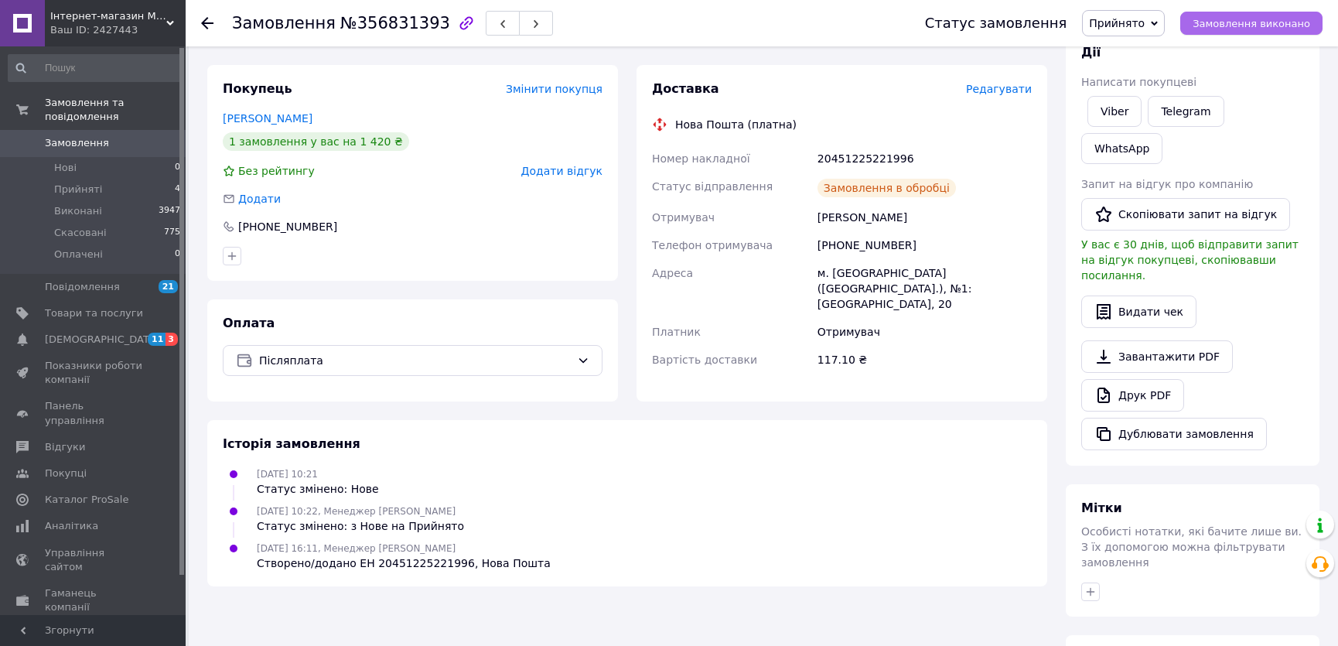
click at [1228, 29] on span "Замовлення виконано" at bounding box center [1252, 24] width 118 height 12
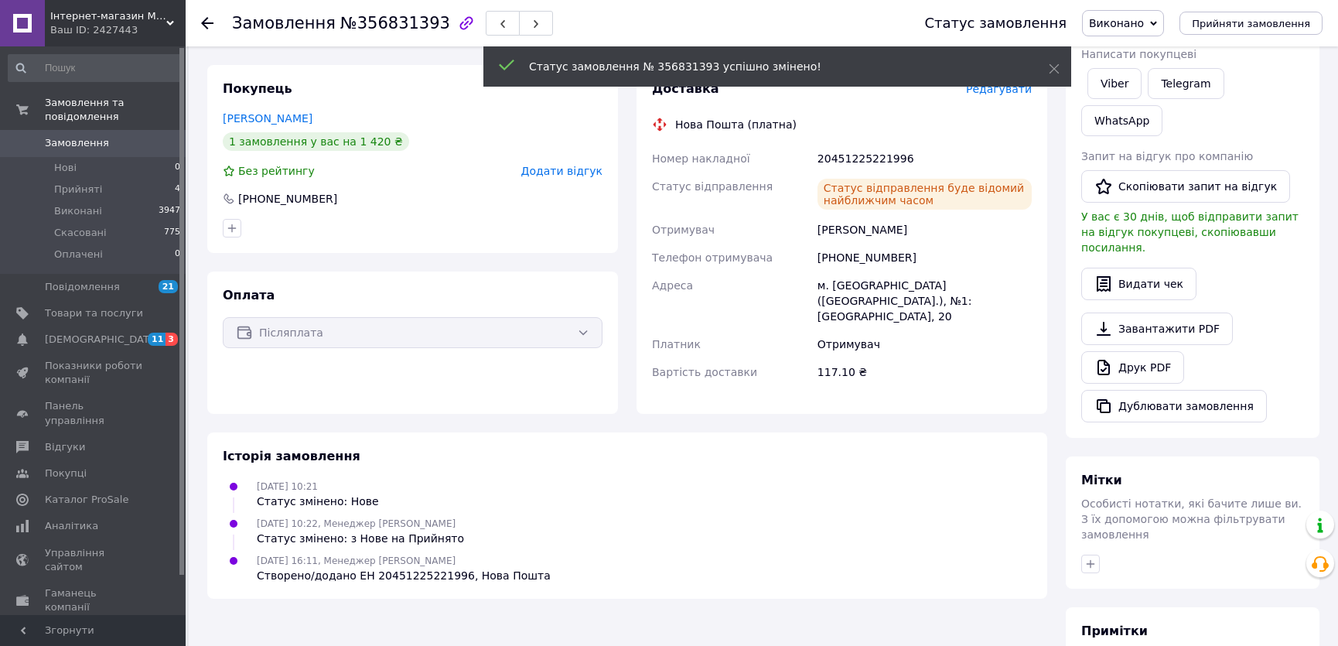
drag, startPoint x: 128, startPoint y: 119, endPoint x: 649, endPoint y: 196, distance: 527.1
click at [130, 130] on link "Замовлення 0" at bounding box center [95, 143] width 190 height 26
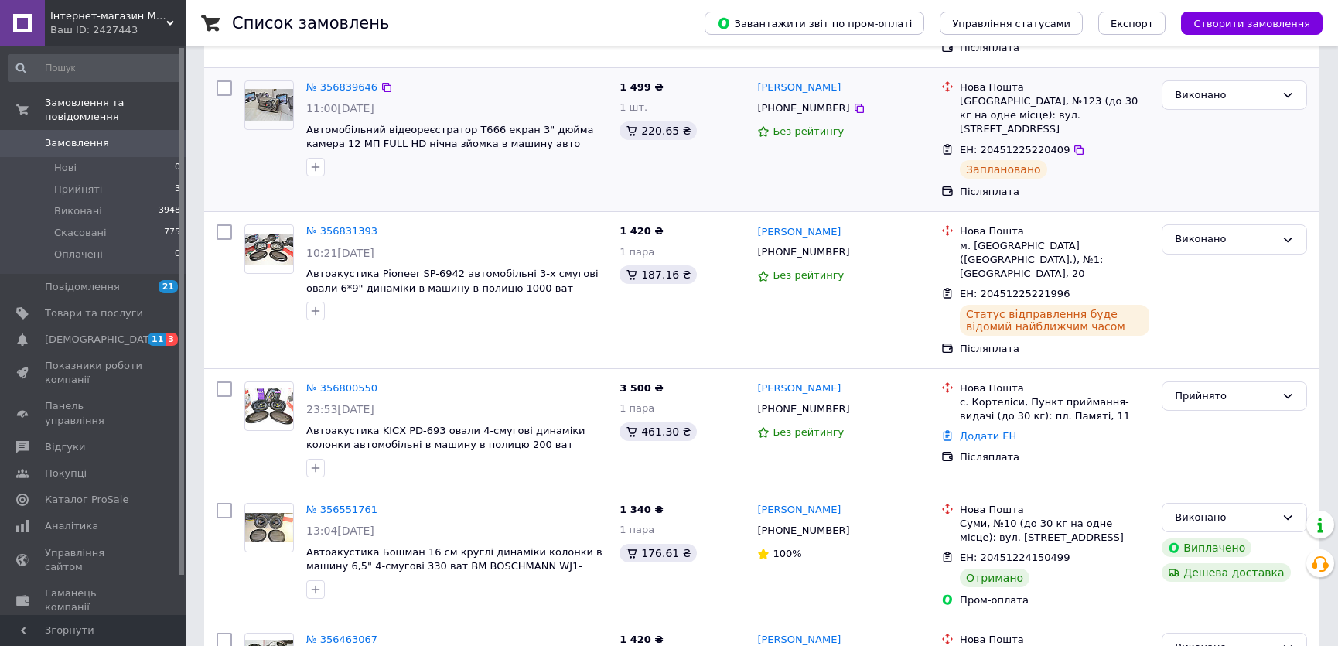
scroll to position [422, 0]
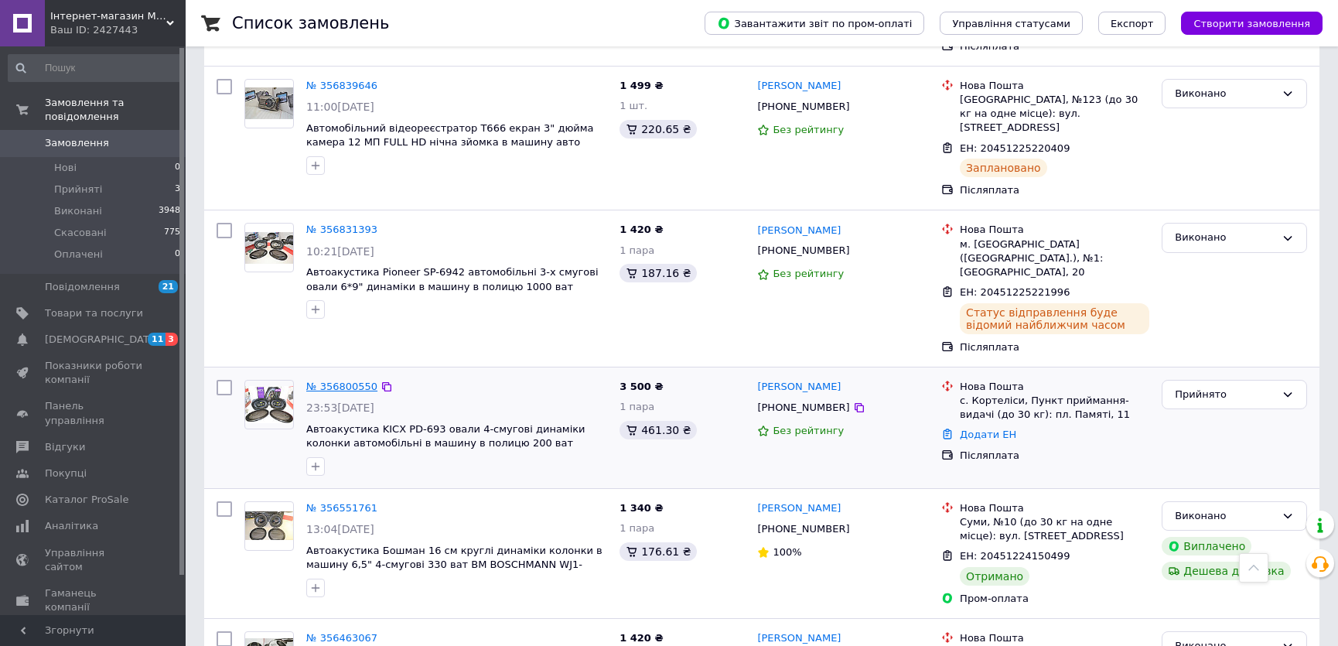
click at [333, 381] on link "№ 356800550" at bounding box center [341, 387] width 71 height 12
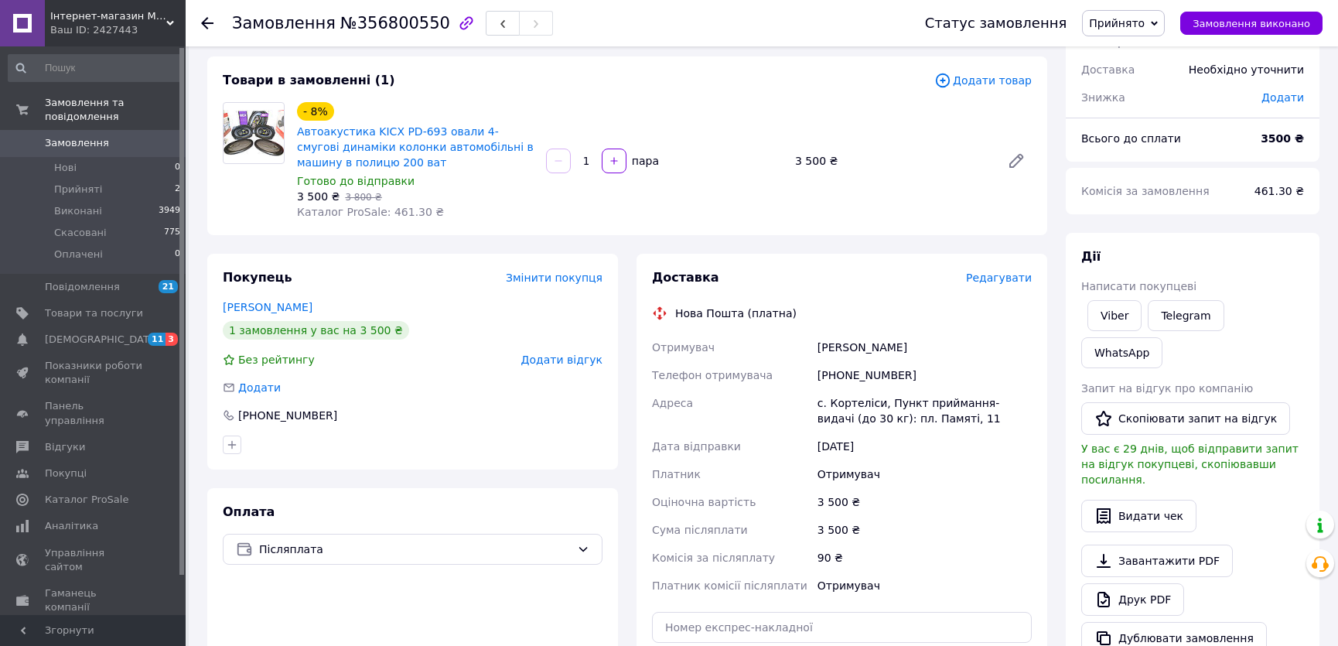
scroll to position [70, 0]
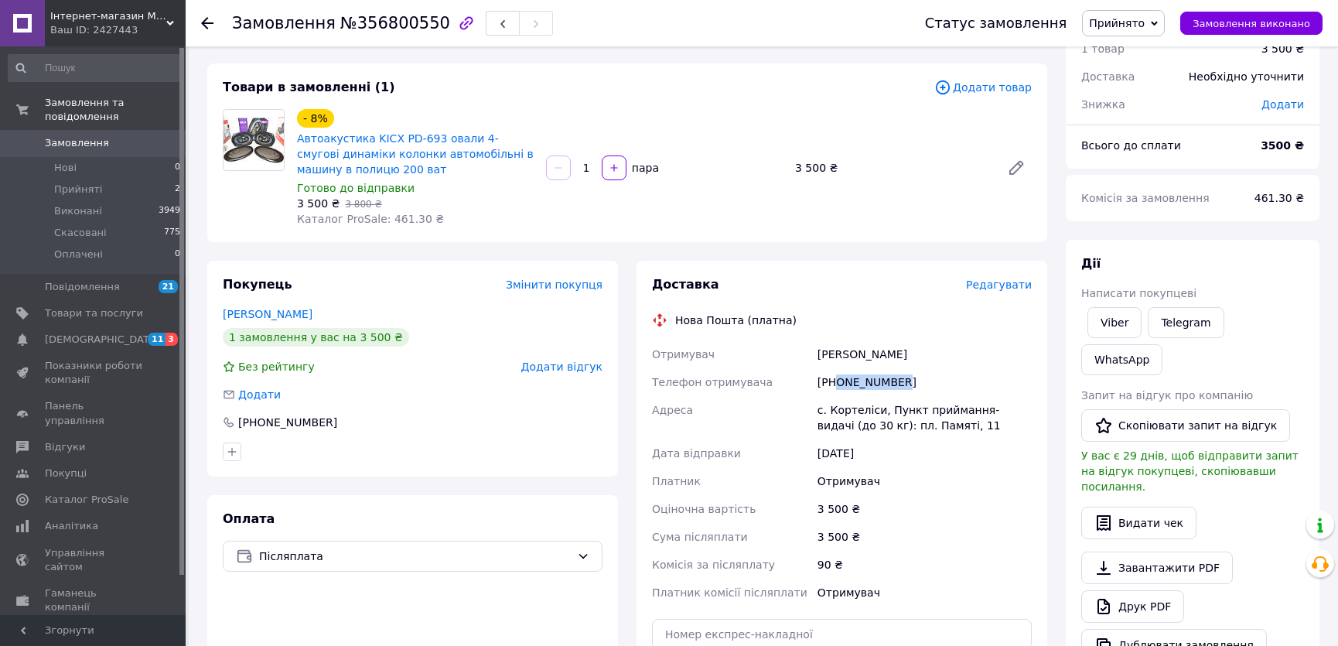
drag, startPoint x: 835, startPoint y: 382, endPoint x: 914, endPoint y: 377, distance: 79.1
click at [914, 377] on div "[PHONE_NUMBER]" at bounding box center [925, 382] width 220 height 28
copy div "0973462866"
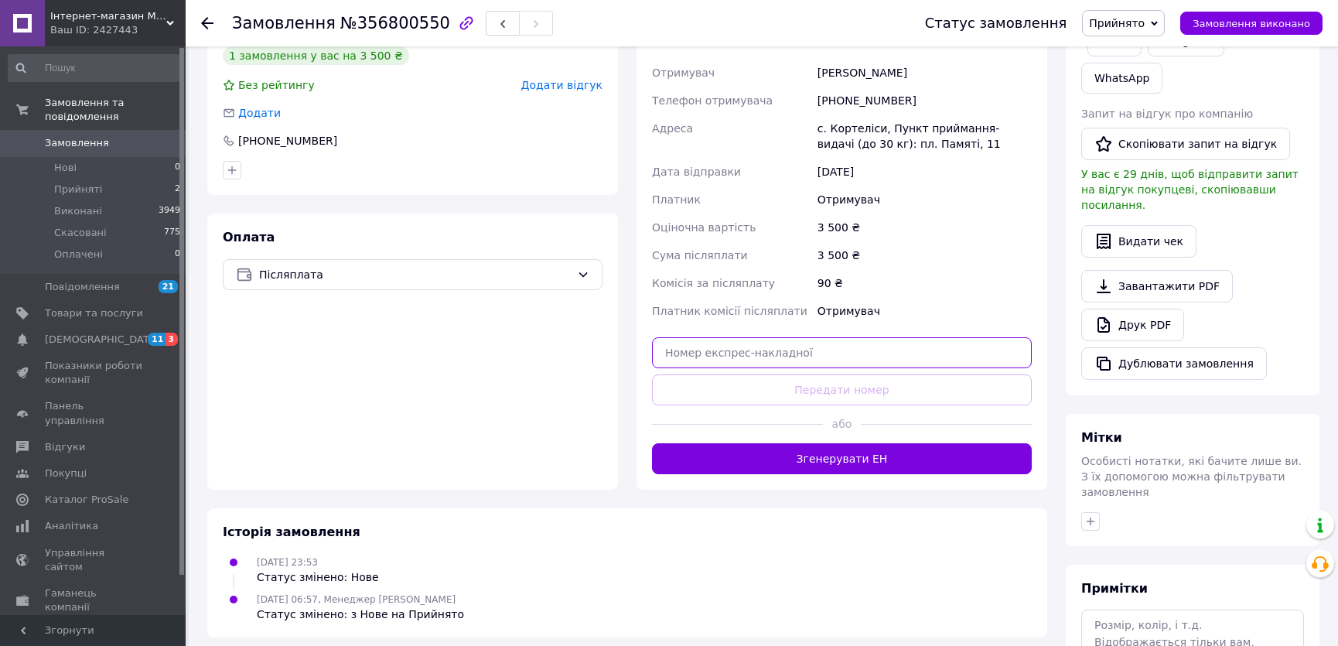
click at [839, 349] on input "text" at bounding box center [842, 352] width 380 height 31
paste input "20451225226163"
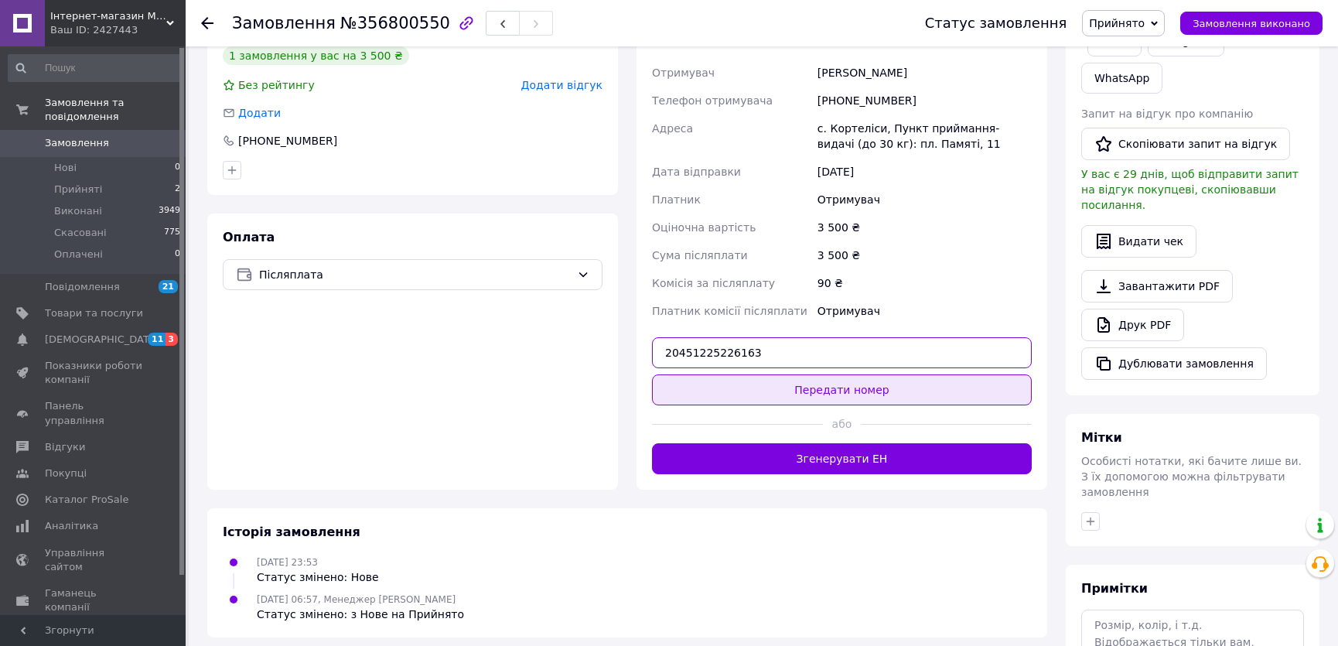
type input "20451225226163"
click at [839, 385] on button "Передати номер" at bounding box center [842, 389] width 380 height 31
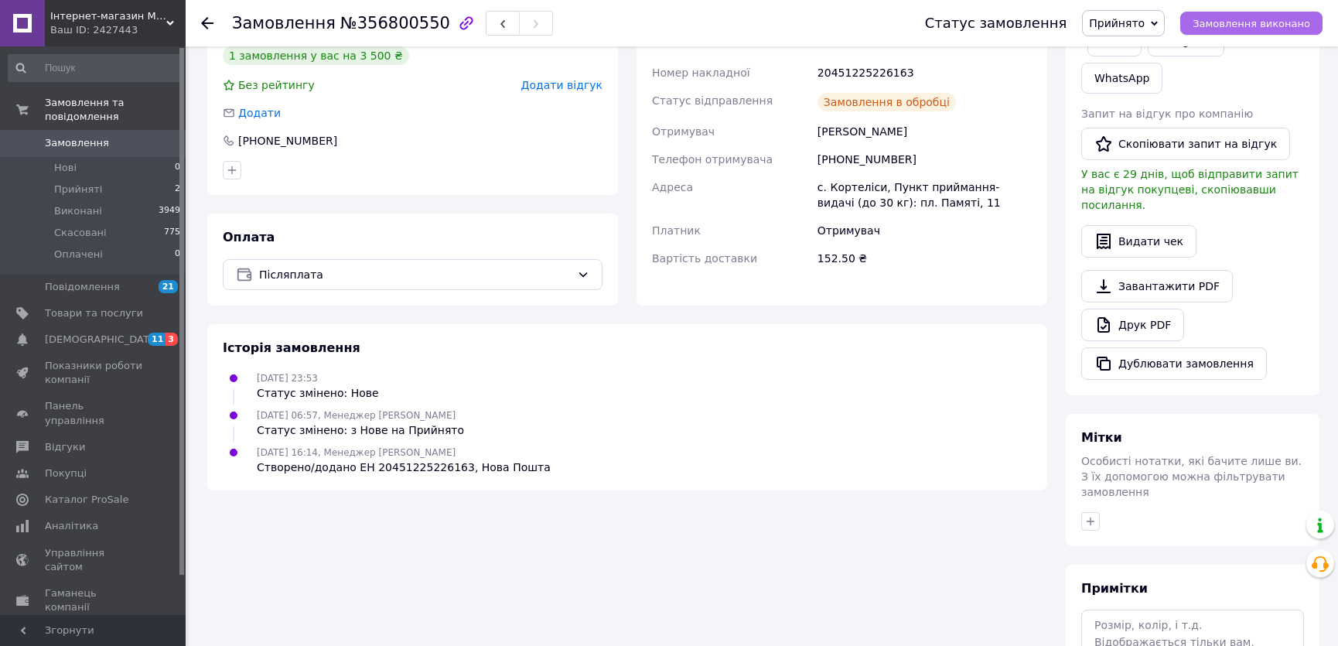
click at [1241, 22] on span "Замовлення виконано" at bounding box center [1252, 24] width 118 height 12
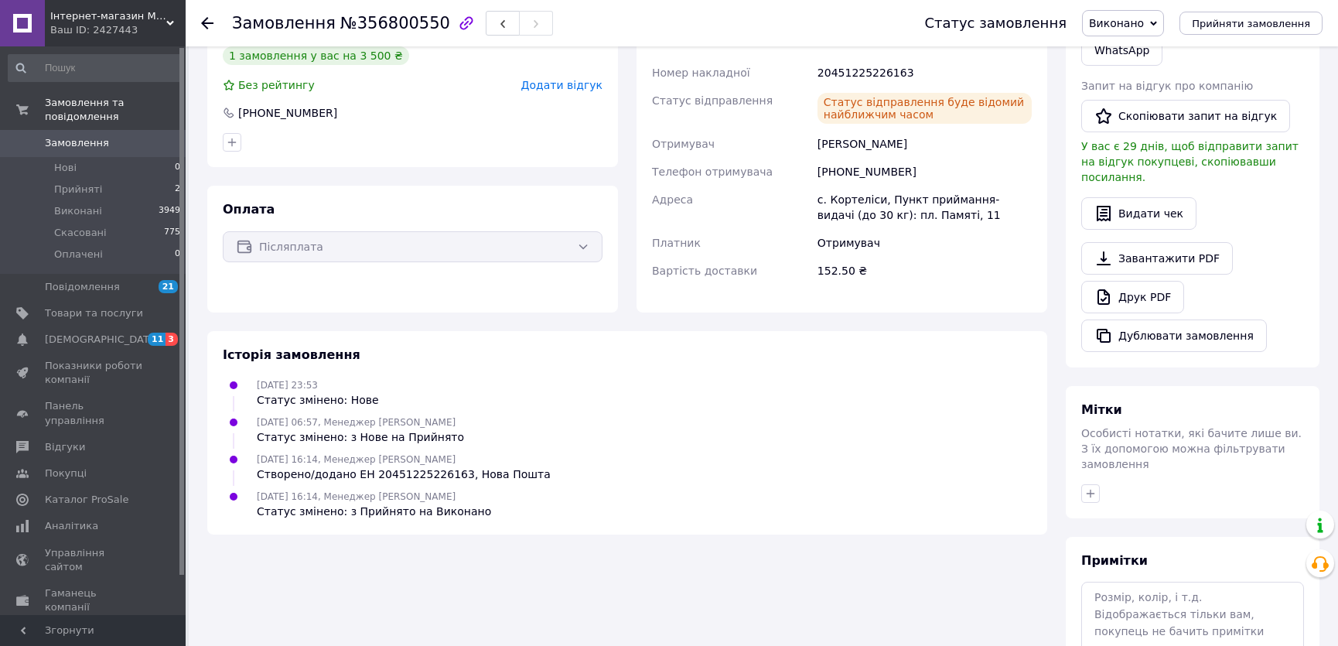
click at [116, 136] on span "Замовлення" at bounding box center [94, 143] width 98 height 14
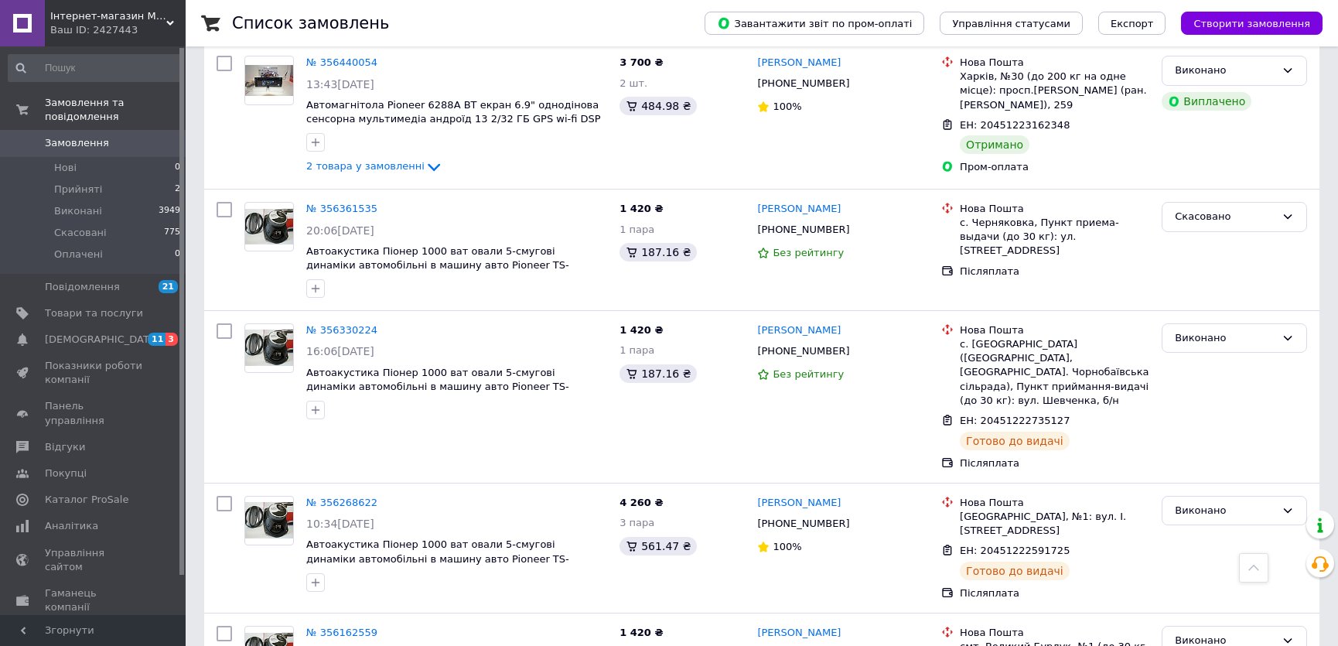
scroll to position [1477, 0]
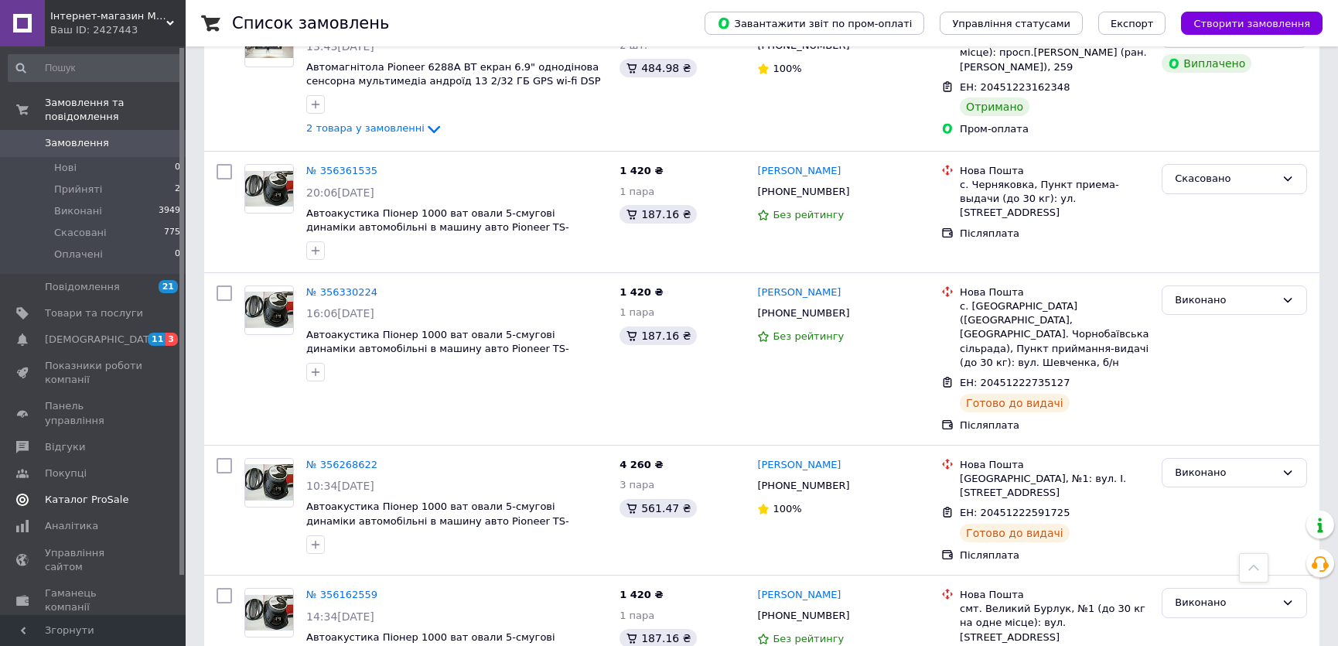
click at [97, 333] on span "[DEMOGRAPHIC_DATA]" at bounding box center [102, 340] width 114 height 14
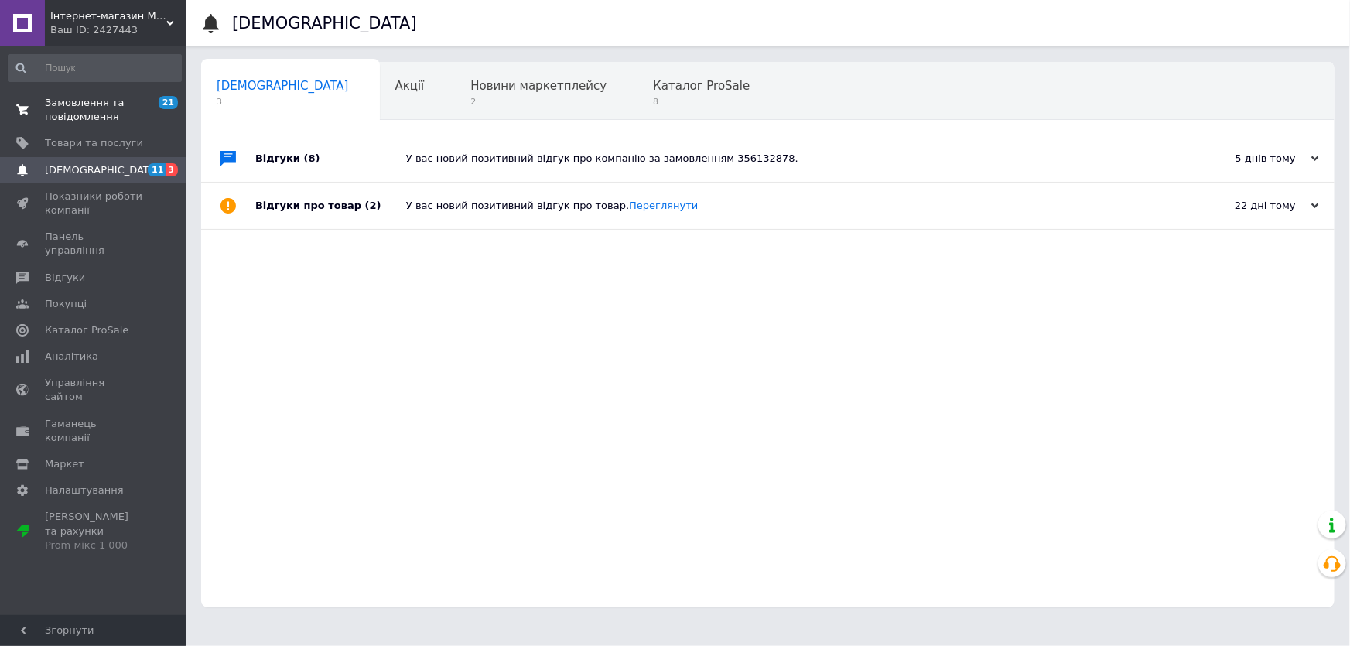
click at [74, 104] on span "Замовлення та повідомлення" at bounding box center [94, 110] width 98 height 28
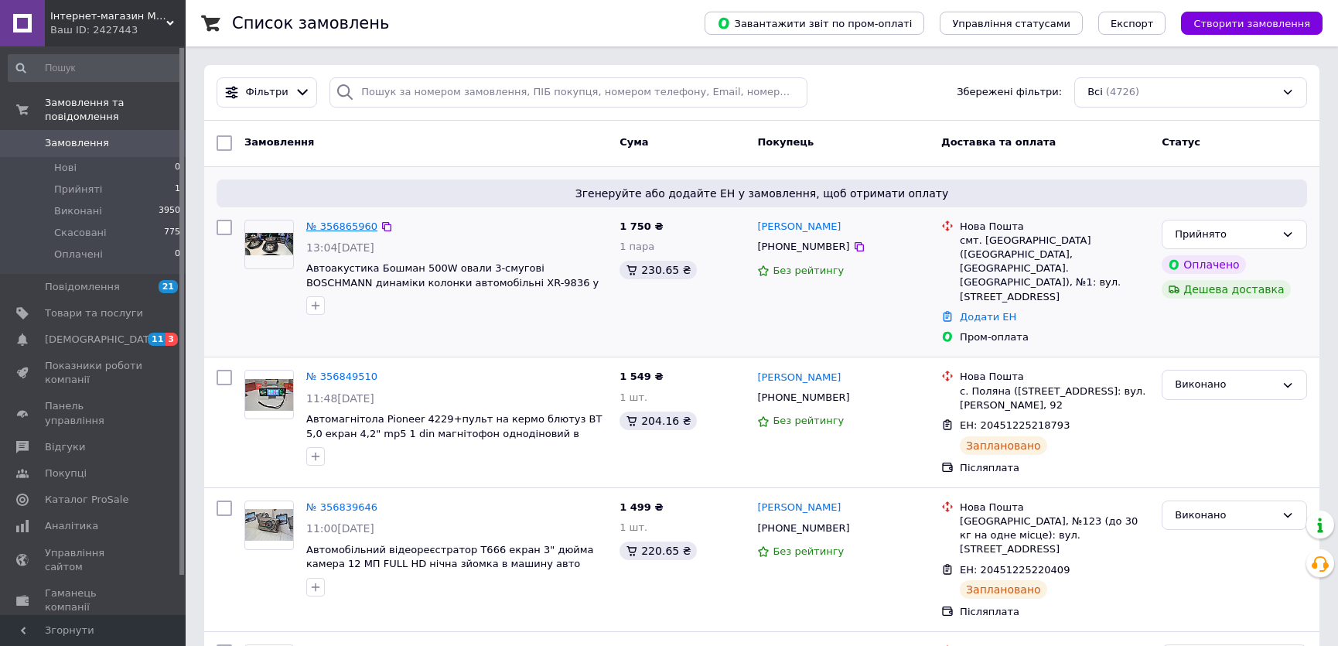
click at [346, 230] on link "№ 356865960" at bounding box center [341, 226] width 71 height 12
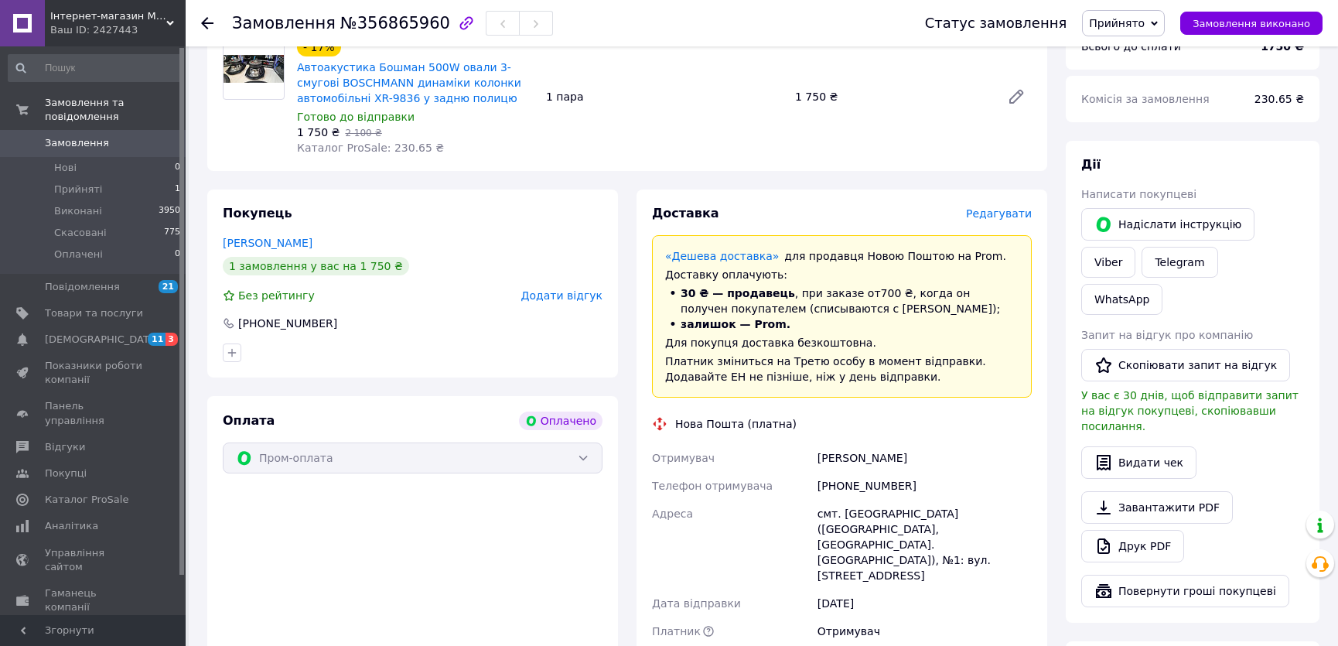
scroll to position [210, 0]
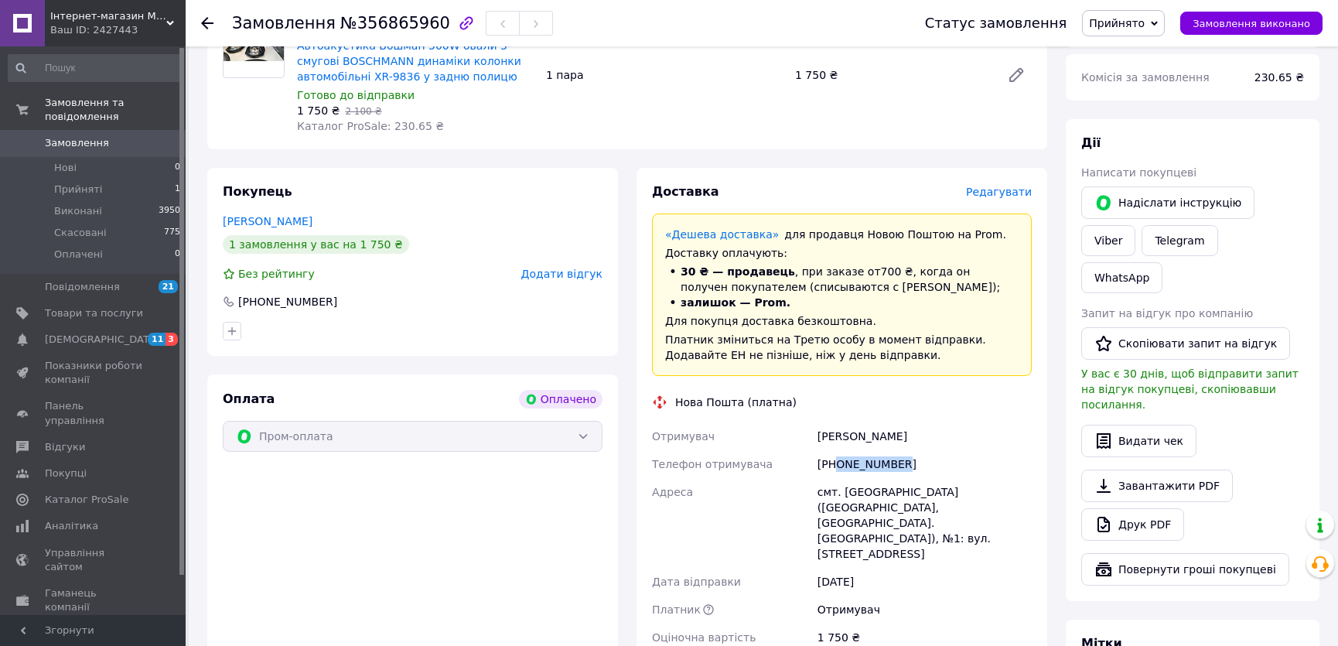
drag, startPoint x: 837, startPoint y: 464, endPoint x: 904, endPoint y: 457, distance: 66.9
click at [904, 457] on div "[PHONE_NUMBER]" at bounding box center [925, 464] width 220 height 28
copy div "0668836961"
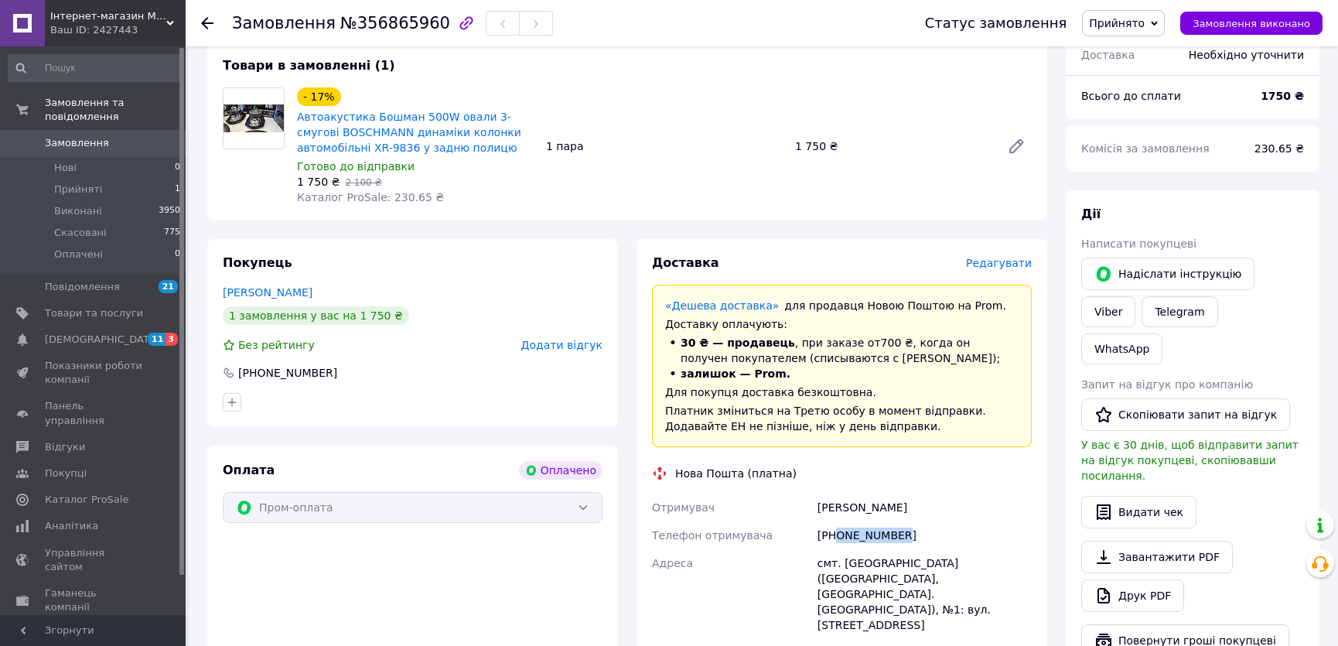
scroll to position [422, 0]
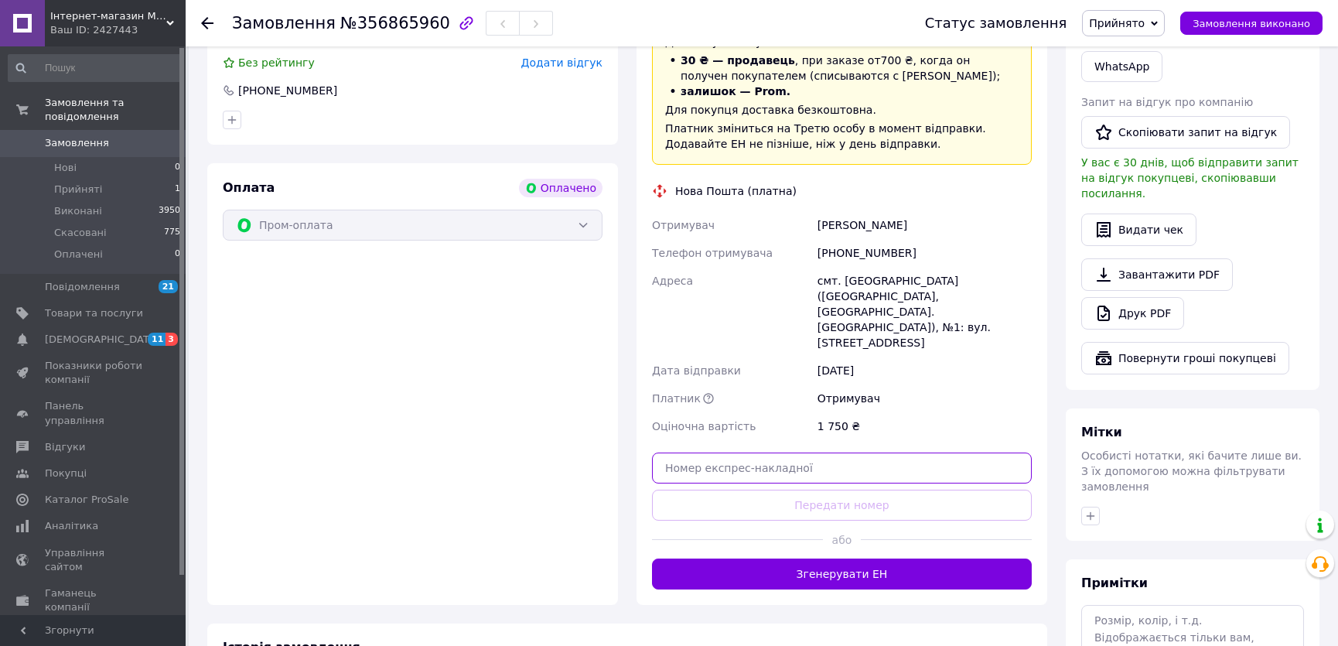
click at [792, 453] on input "text" at bounding box center [842, 468] width 380 height 31
paste input "20451225229386"
type input "20451225229386"
click at [803, 490] on button "Передати номер" at bounding box center [842, 505] width 380 height 31
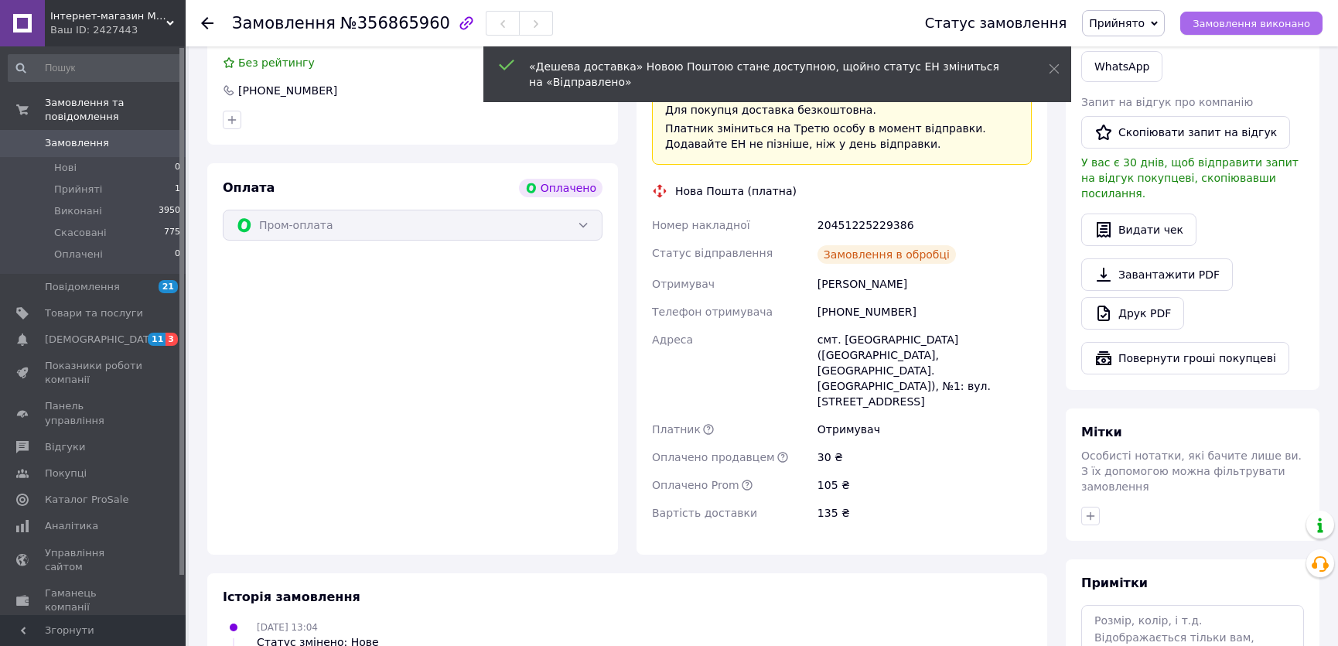
click at [1276, 22] on span "Замовлення виконано" at bounding box center [1252, 24] width 118 height 12
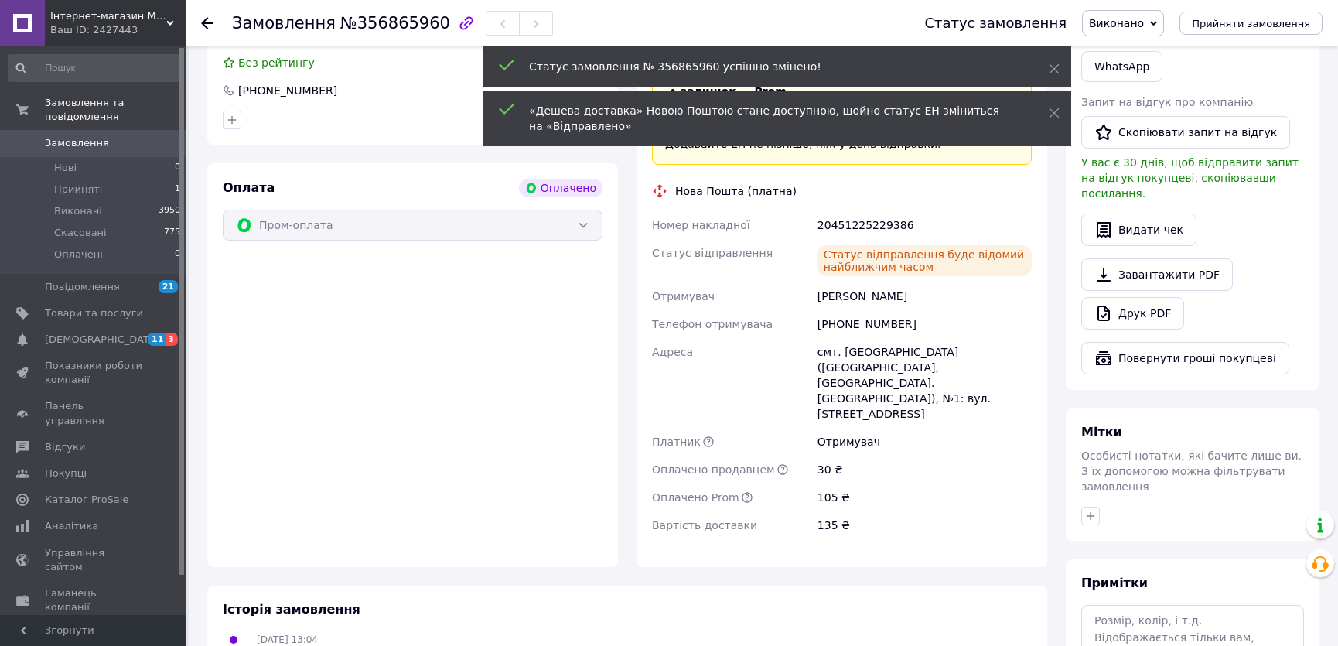
click at [104, 136] on span "Замовлення" at bounding box center [94, 143] width 98 height 14
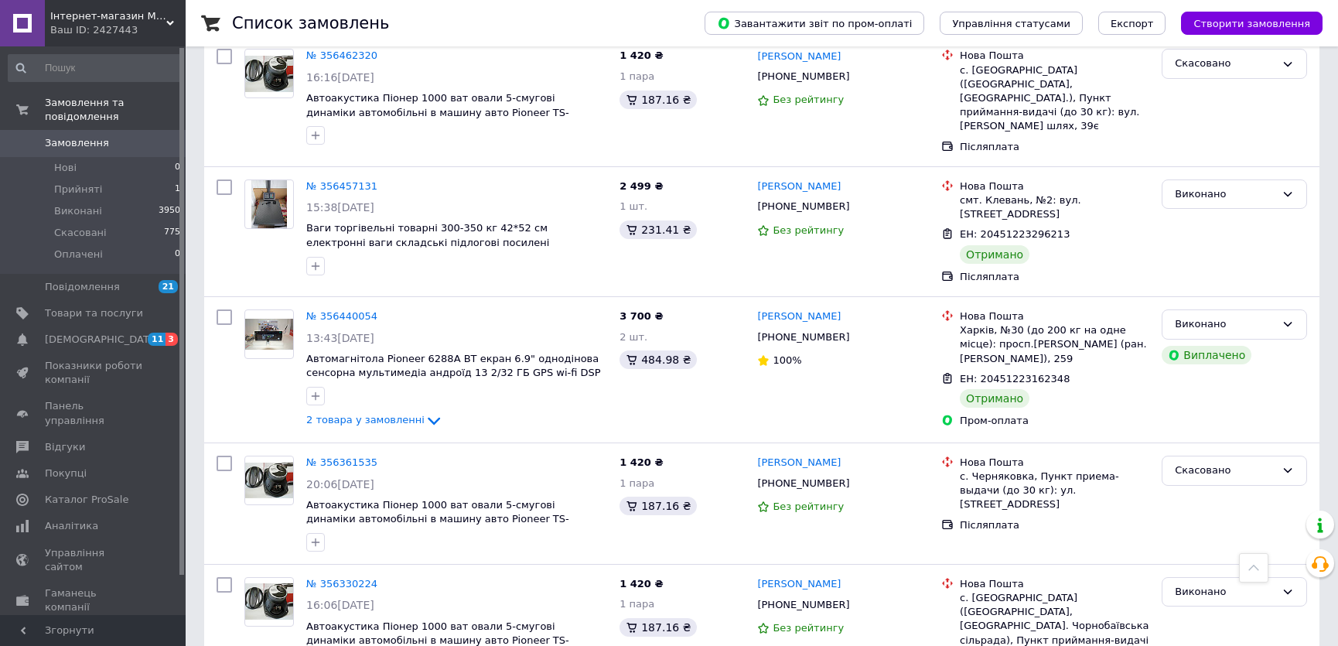
scroll to position [1266, 0]
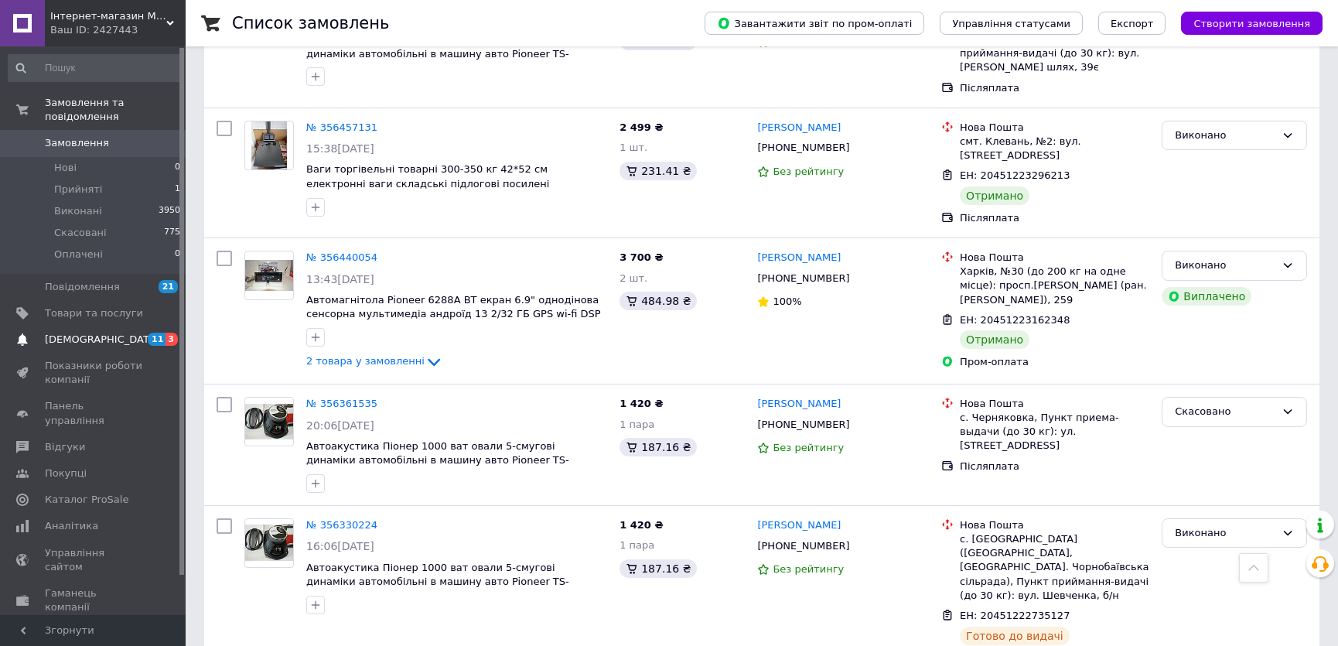
click at [126, 333] on span "[DEMOGRAPHIC_DATA]" at bounding box center [94, 340] width 98 height 14
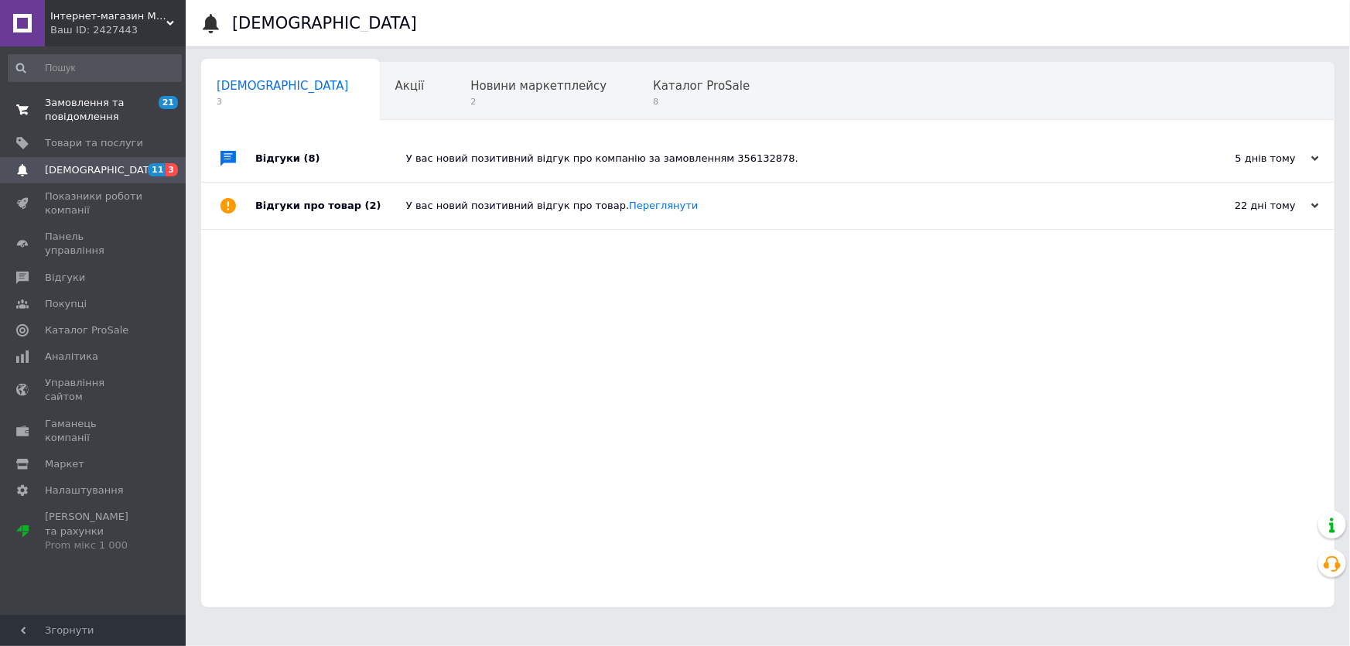
click at [88, 113] on span "Замовлення та повідомлення" at bounding box center [94, 110] width 98 height 28
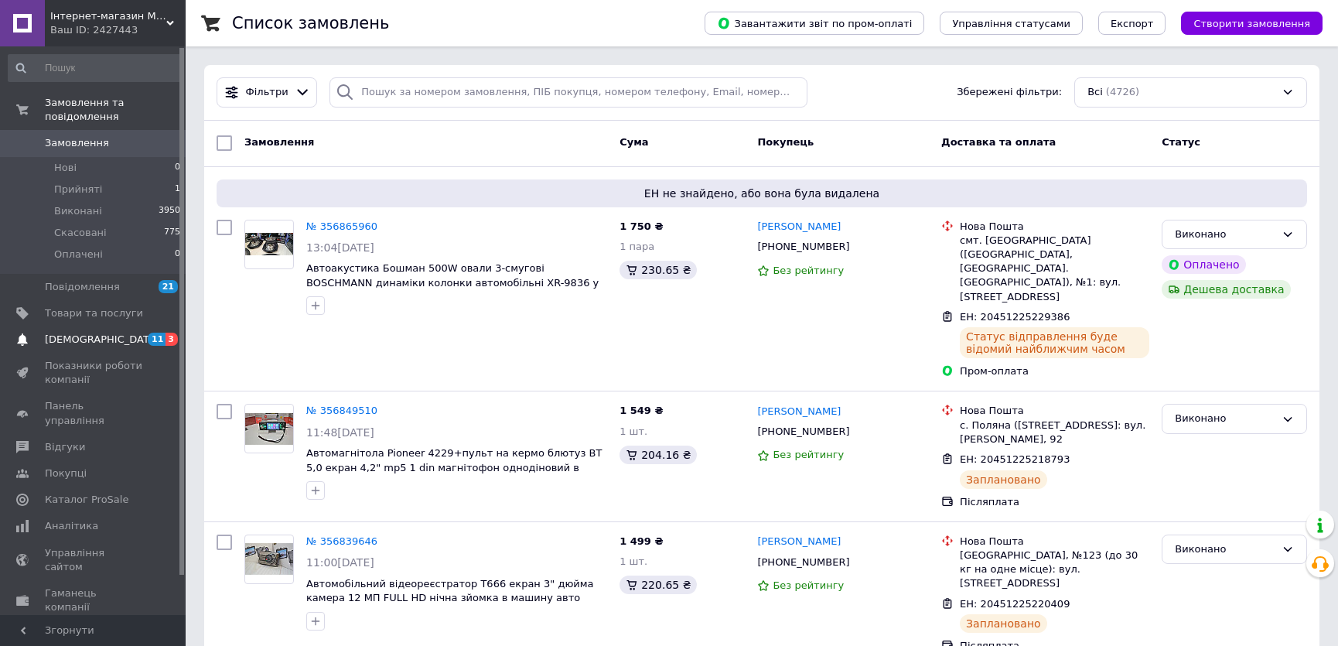
click at [98, 333] on span "[DEMOGRAPHIC_DATA]" at bounding box center [102, 340] width 114 height 14
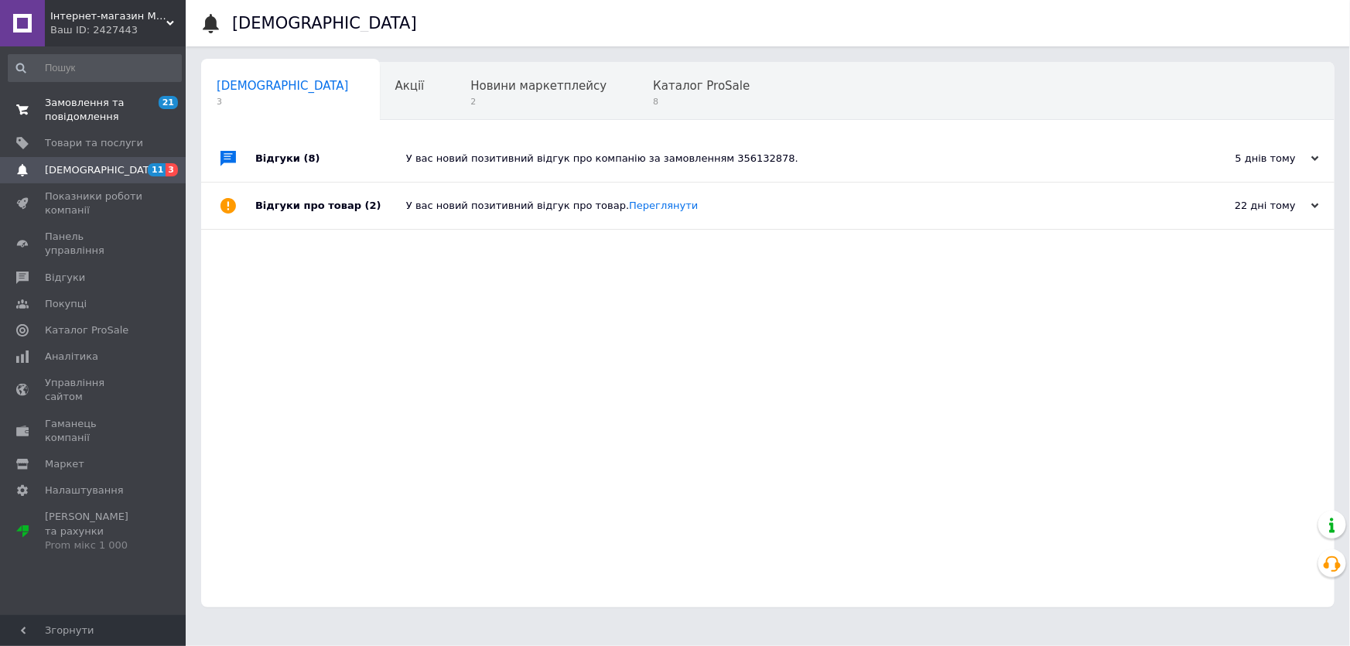
click at [92, 93] on link "Замовлення та повідомлення 21 0" at bounding box center [95, 110] width 190 height 40
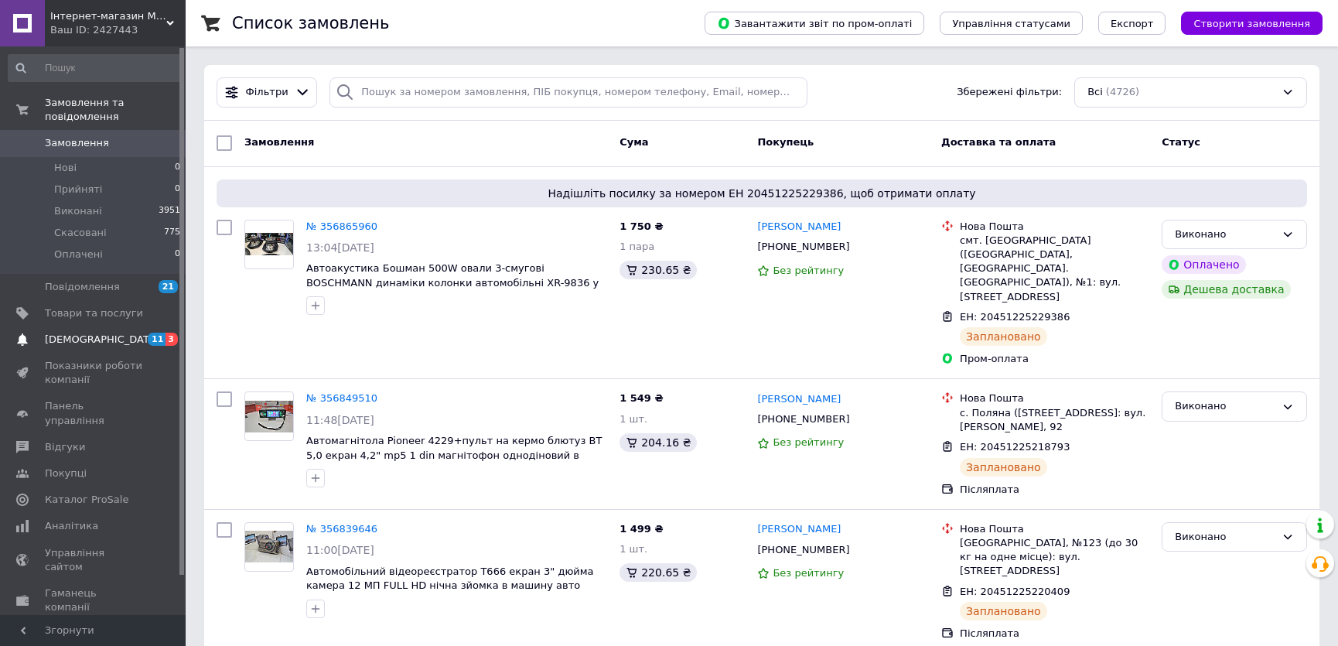
click at [133, 333] on span "[DEMOGRAPHIC_DATA]" at bounding box center [94, 340] width 98 height 14
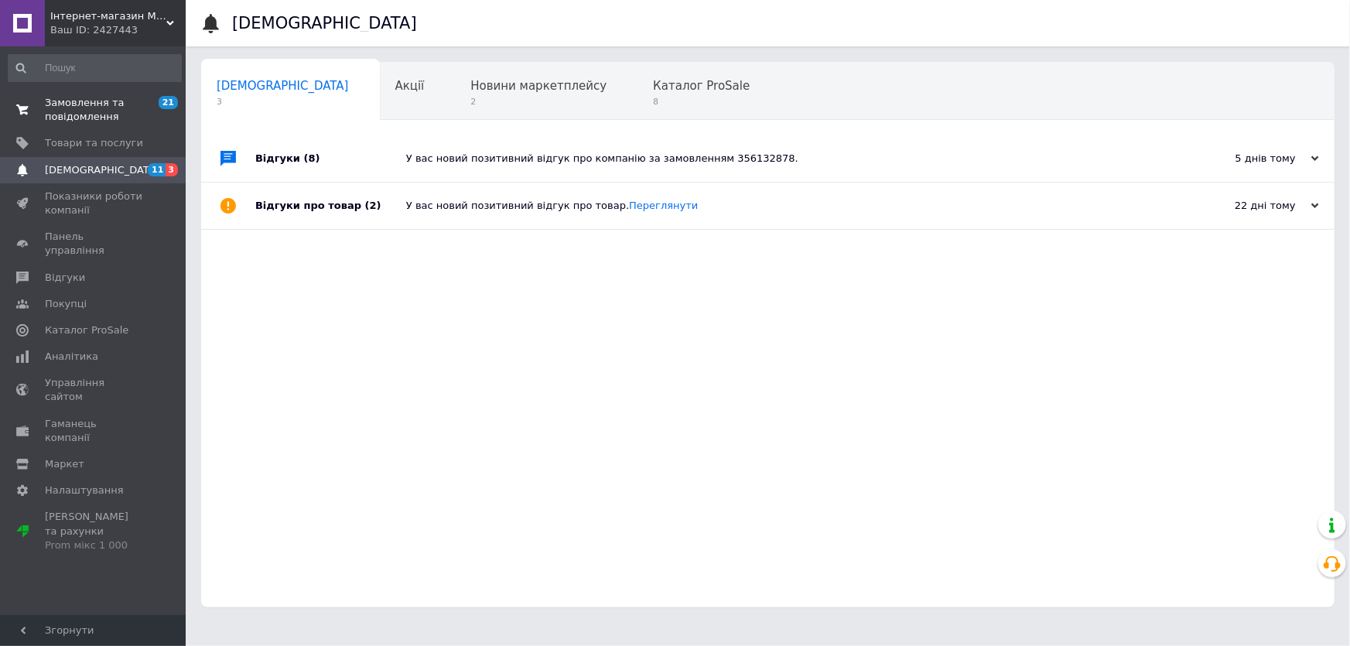
click at [77, 114] on span "Замовлення та повідомлення" at bounding box center [94, 110] width 98 height 28
